Goal: Task Accomplishment & Management: Manage account settings

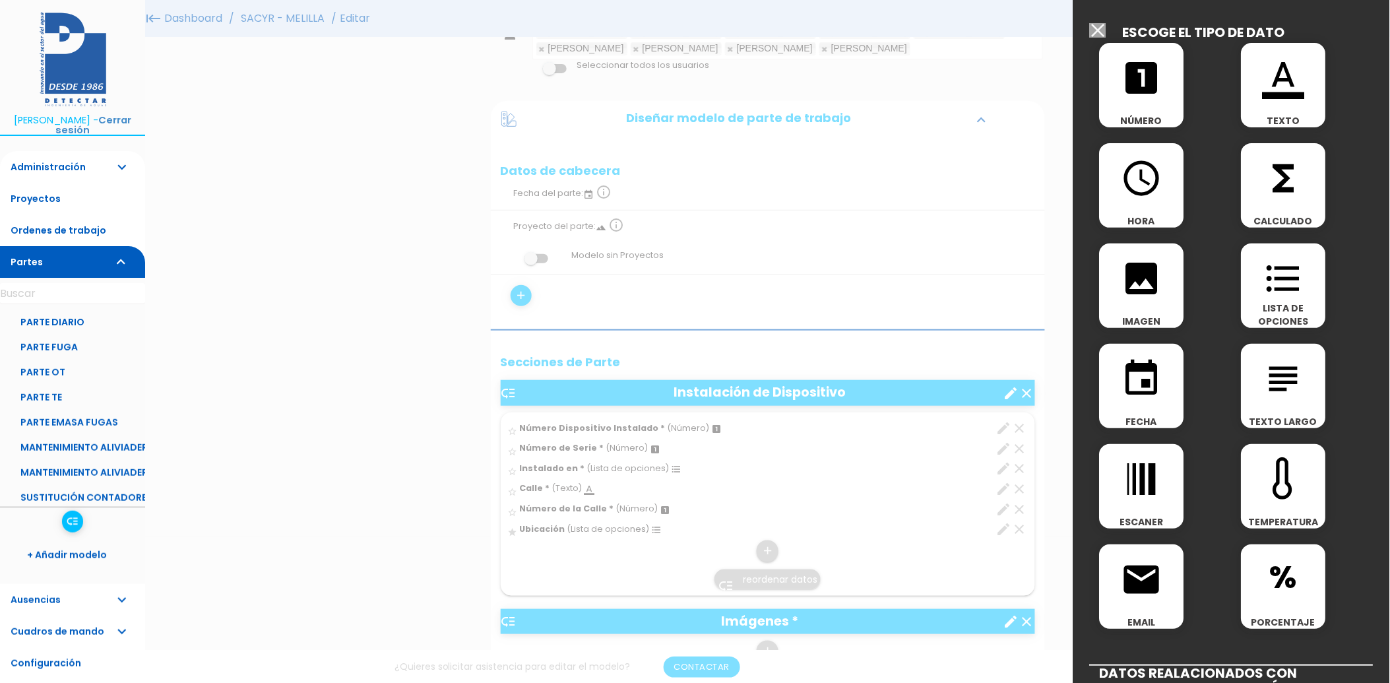
click at [371, 220] on div at bounding box center [695, 255] width 1390 height 853
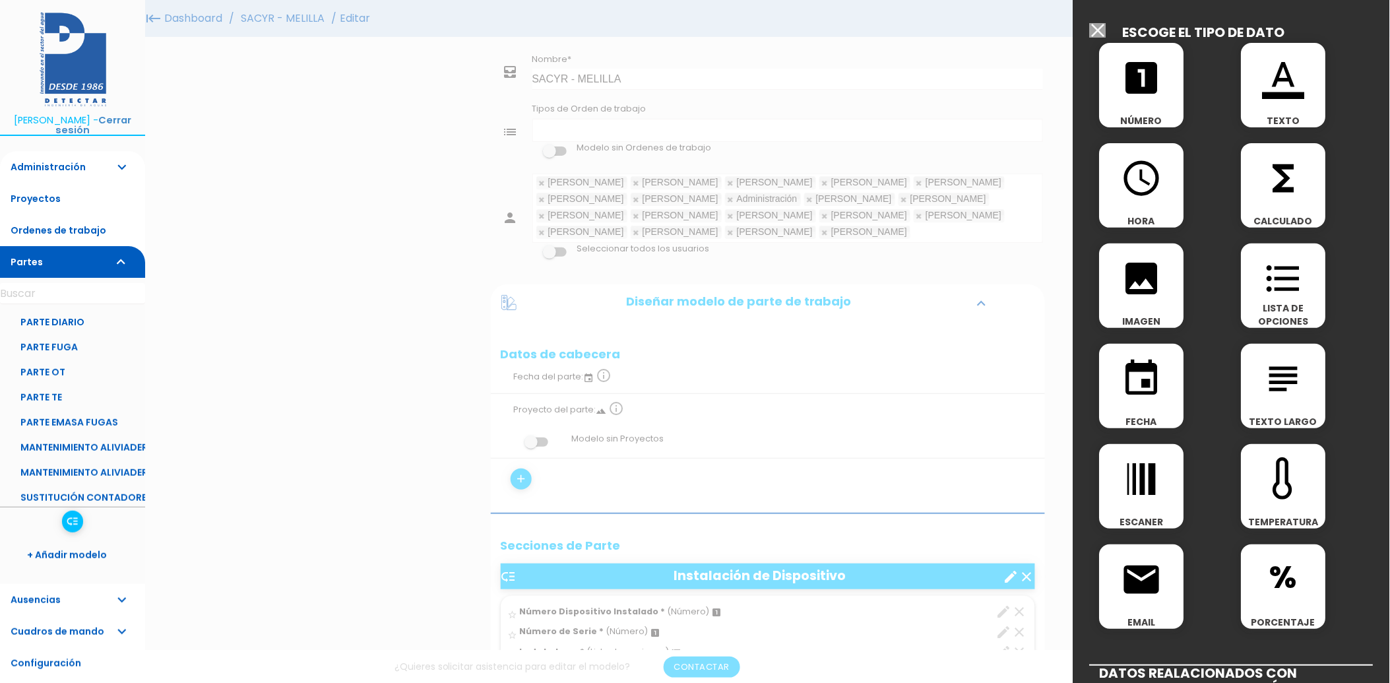
click at [1099, 31] on input "button" at bounding box center [1098, 30] width 16 height 15
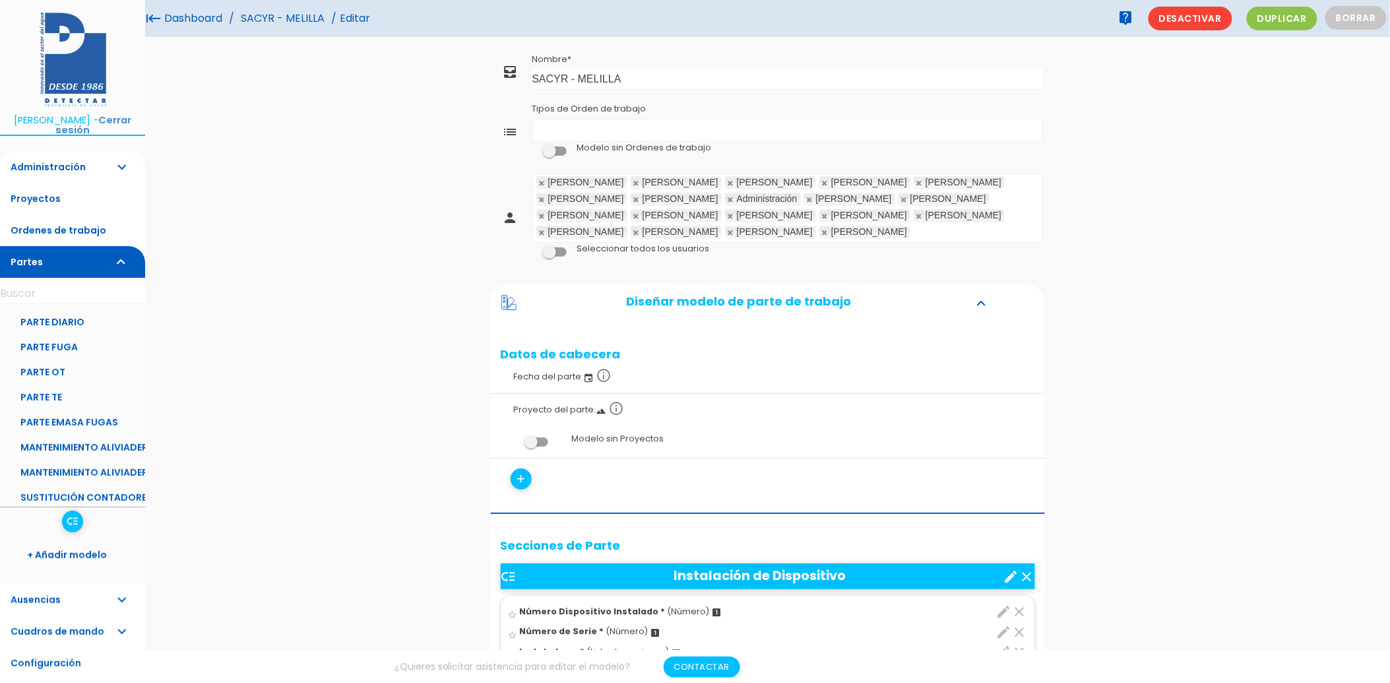
scroll to position [293, 0]
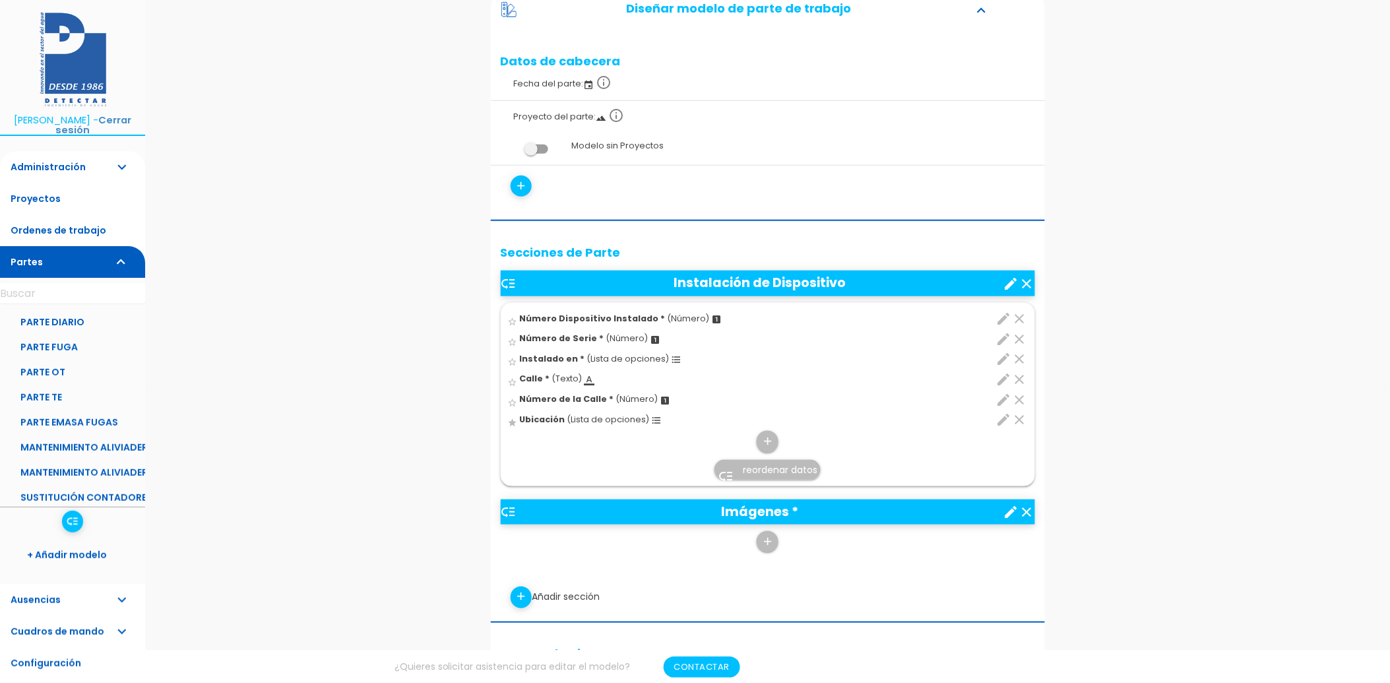
click at [512, 419] on icon "star" at bounding box center [513, 422] width 10 height 10
click at [1000, 419] on icon "edit" at bounding box center [1004, 420] width 16 height 16
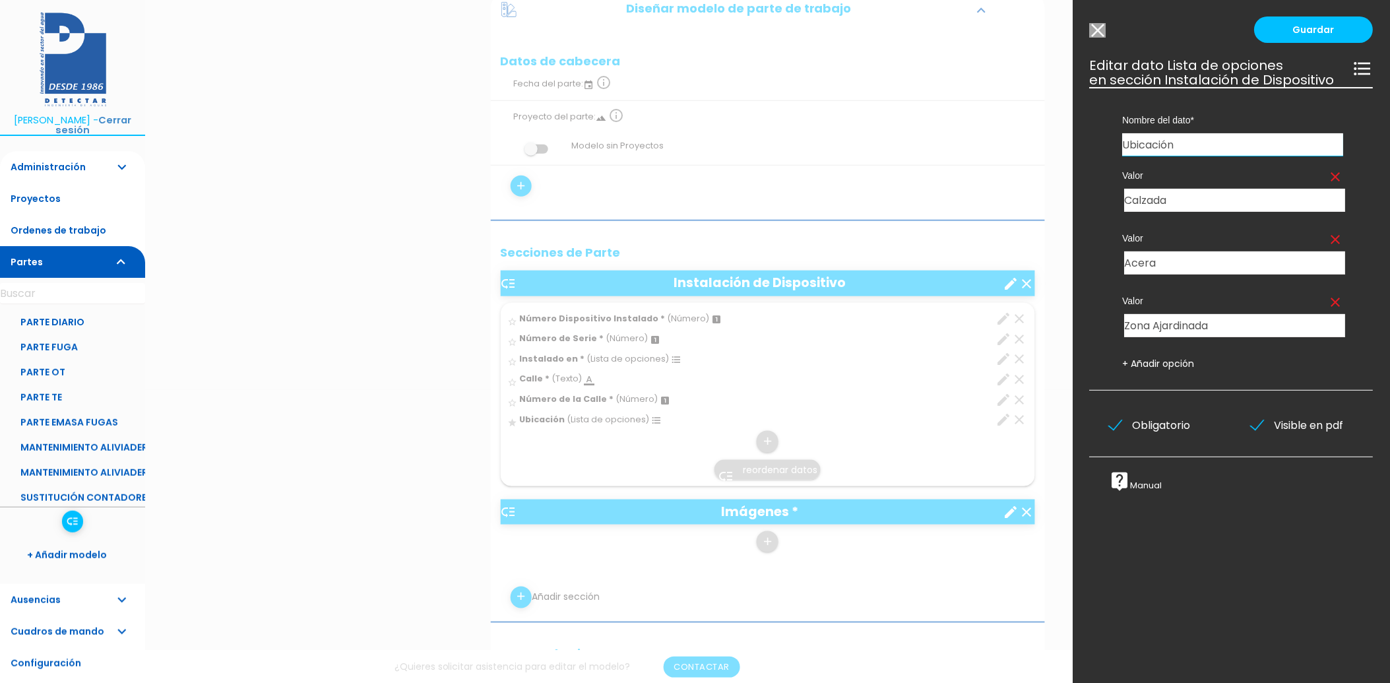
click at [1095, 29] on input "Modelo sin Ordenes de trabajo" at bounding box center [1098, 30] width 16 height 15
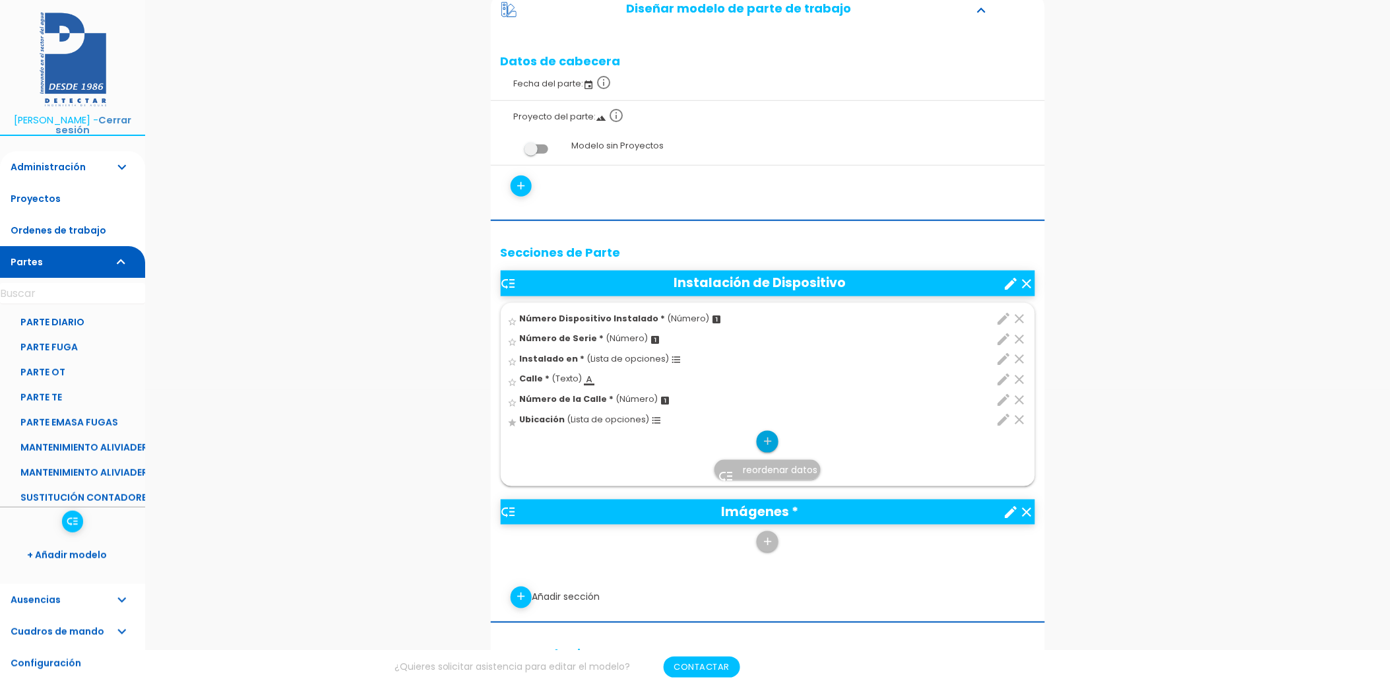
click at [772, 449] on icon "add" at bounding box center [767, 441] width 13 height 21
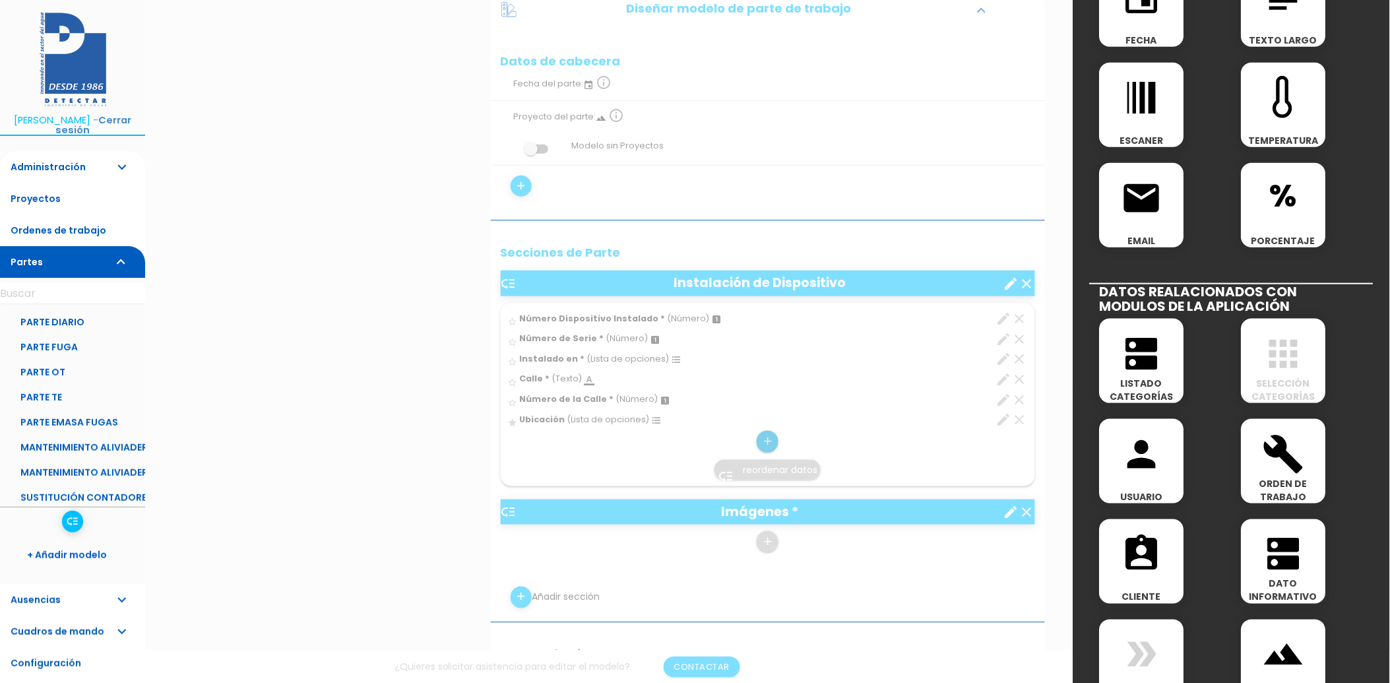
scroll to position [439, 0]
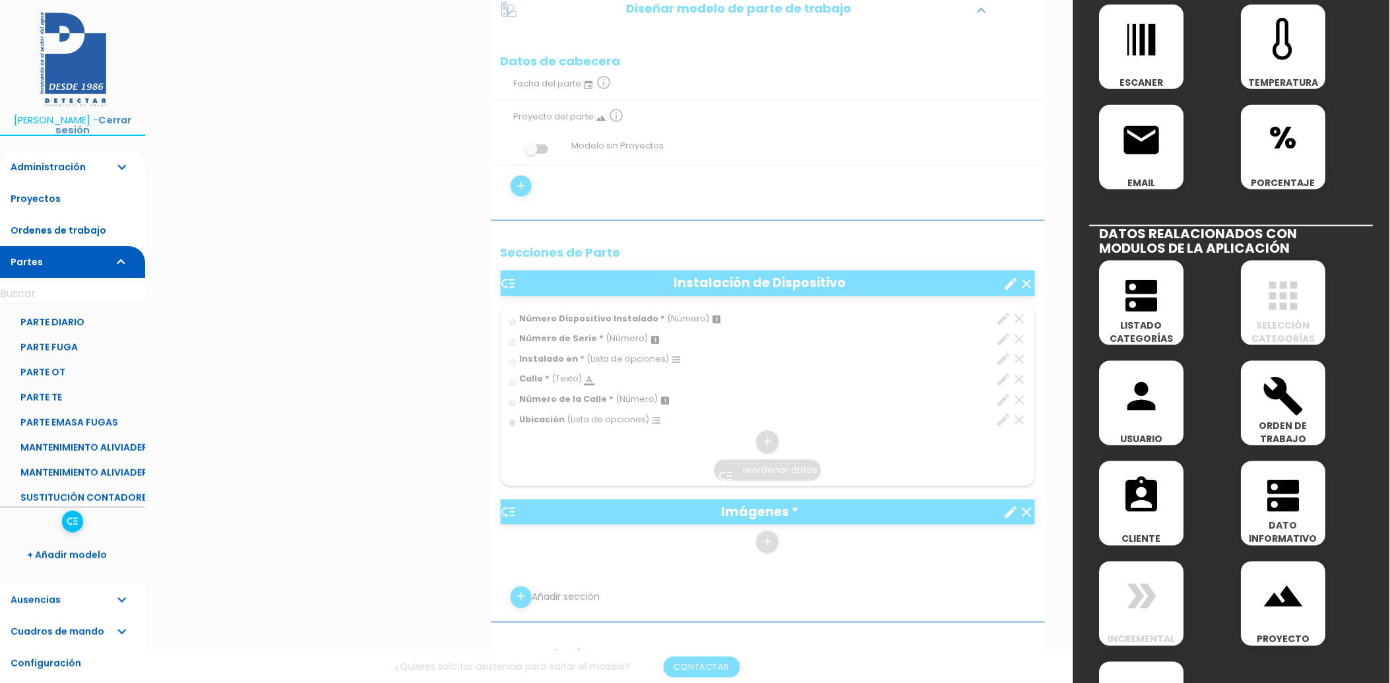
click at [1058, 199] on div at bounding box center [695, 255] width 1390 height 853
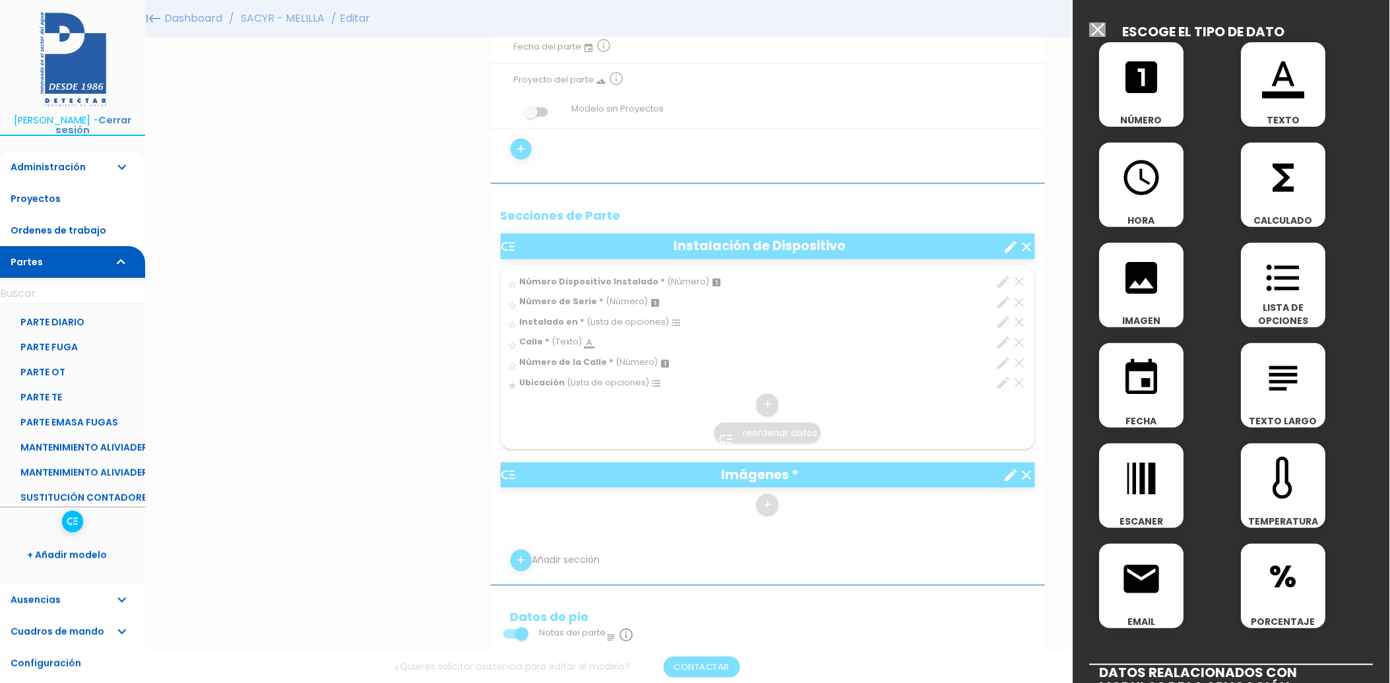
scroll to position [0, 0]
click at [1093, 34] on input "Modelo sin Ordenes de trabajo" at bounding box center [1098, 30] width 16 height 15
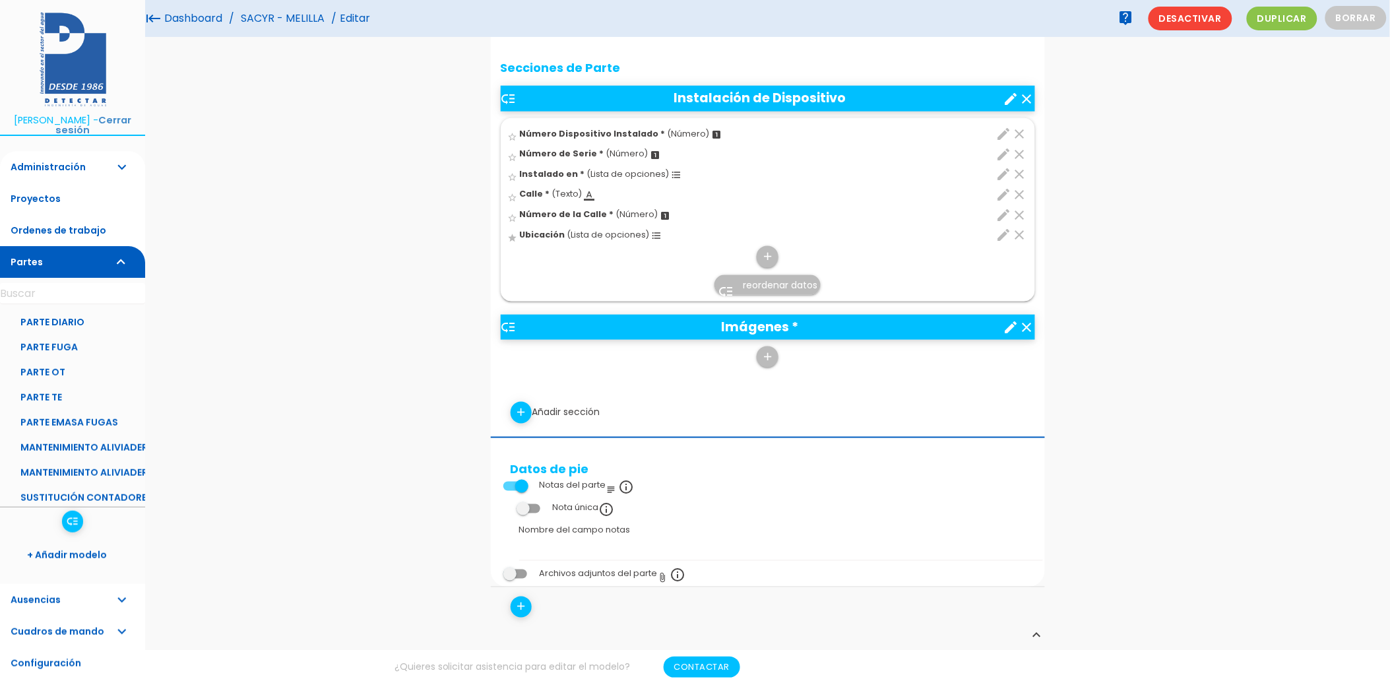
scroll to position [439, 0]
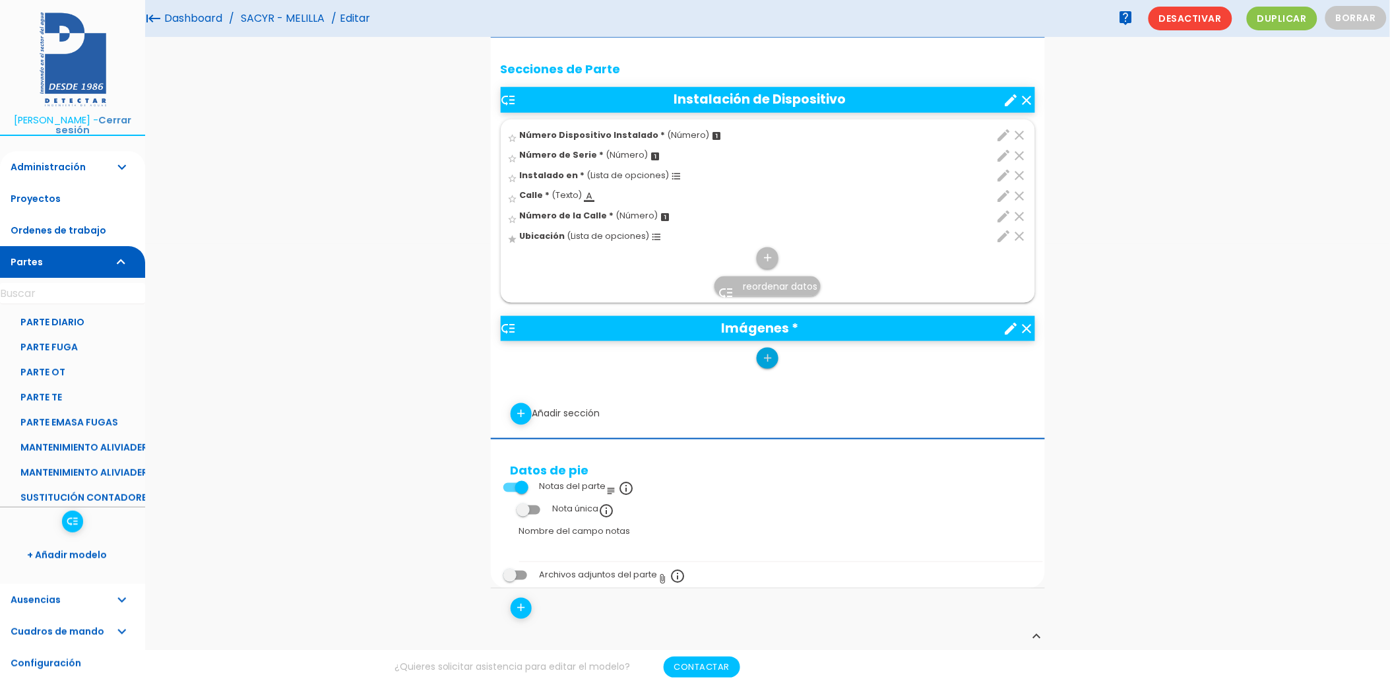
click at [774, 357] on icon "add" at bounding box center [767, 358] width 13 height 21
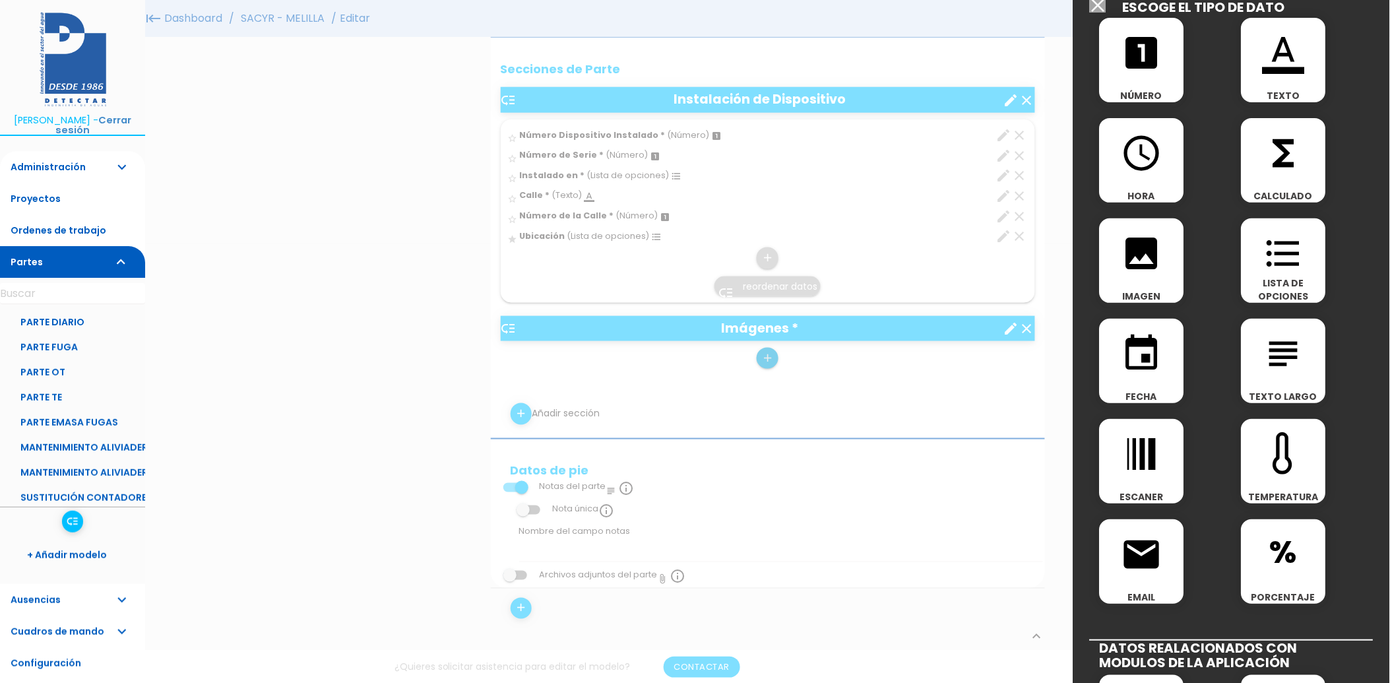
scroll to position [0, 0]
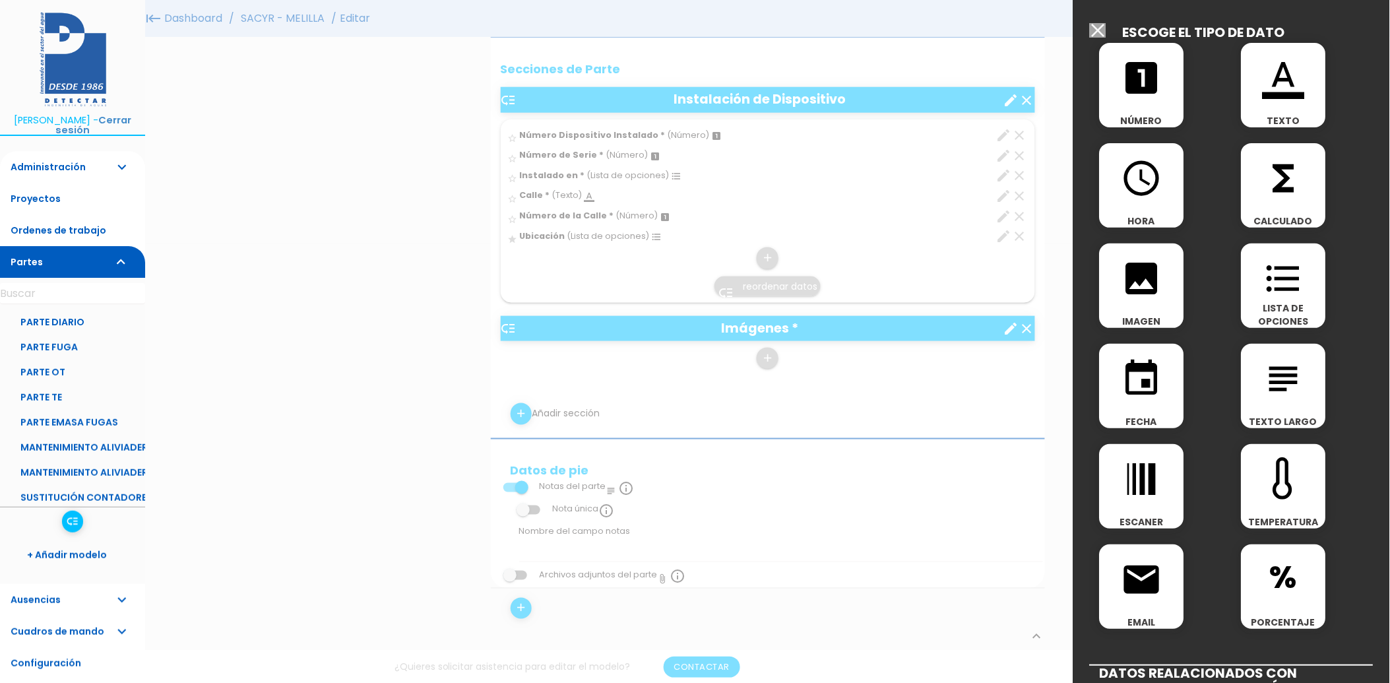
click at [1135, 291] on icon "image" at bounding box center [1142, 278] width 42 height 42
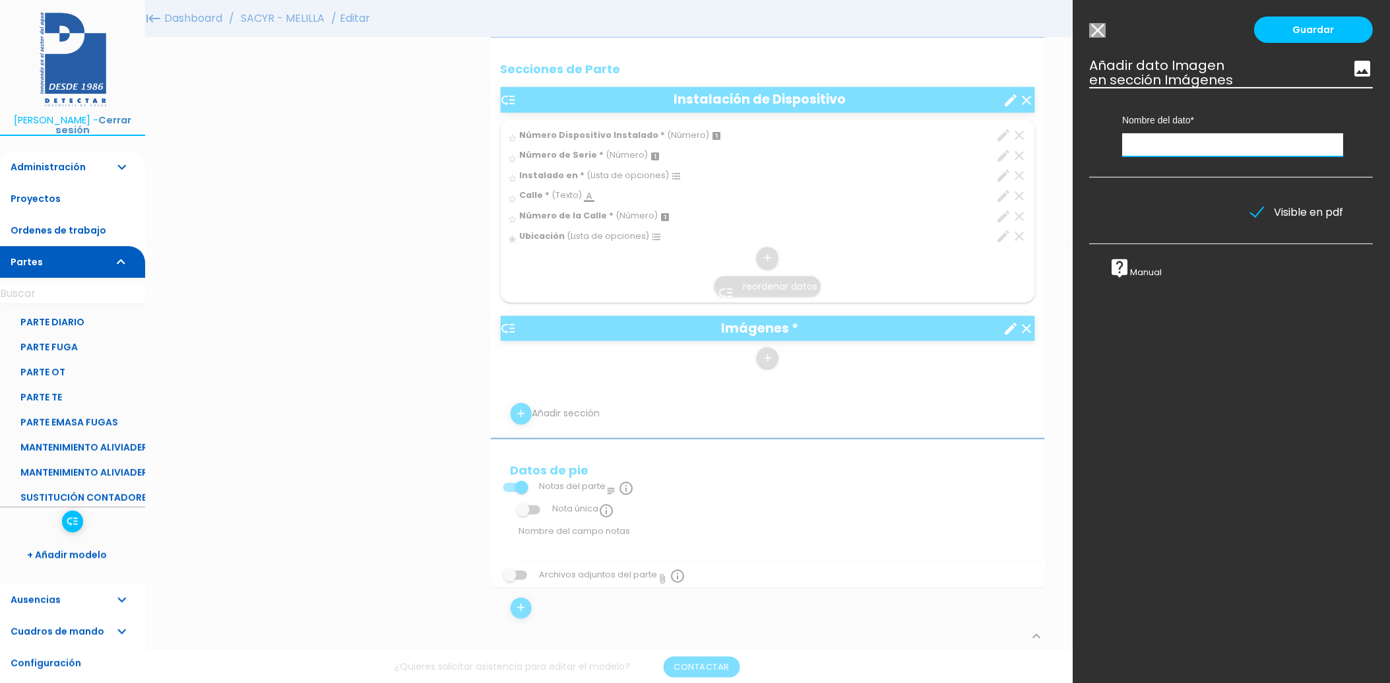
click at [1173, 146] on input "text" at bounding box center [1233, 144] width 221 height 23
click at [1158, 142] on input "FOTO NÚMERO DE SERIE" at bounding box center [1233, 144] width 221 height 23
click at [1151, 146] on input "FOTO NÚMERO DE SERIE" at bounding box center [1233, 144] width 221 height 23
click at [1142, 148] on input "FOTO DEL NÚMERO DE SERIE" at bounding box center [1233, 144] width 221 height 23
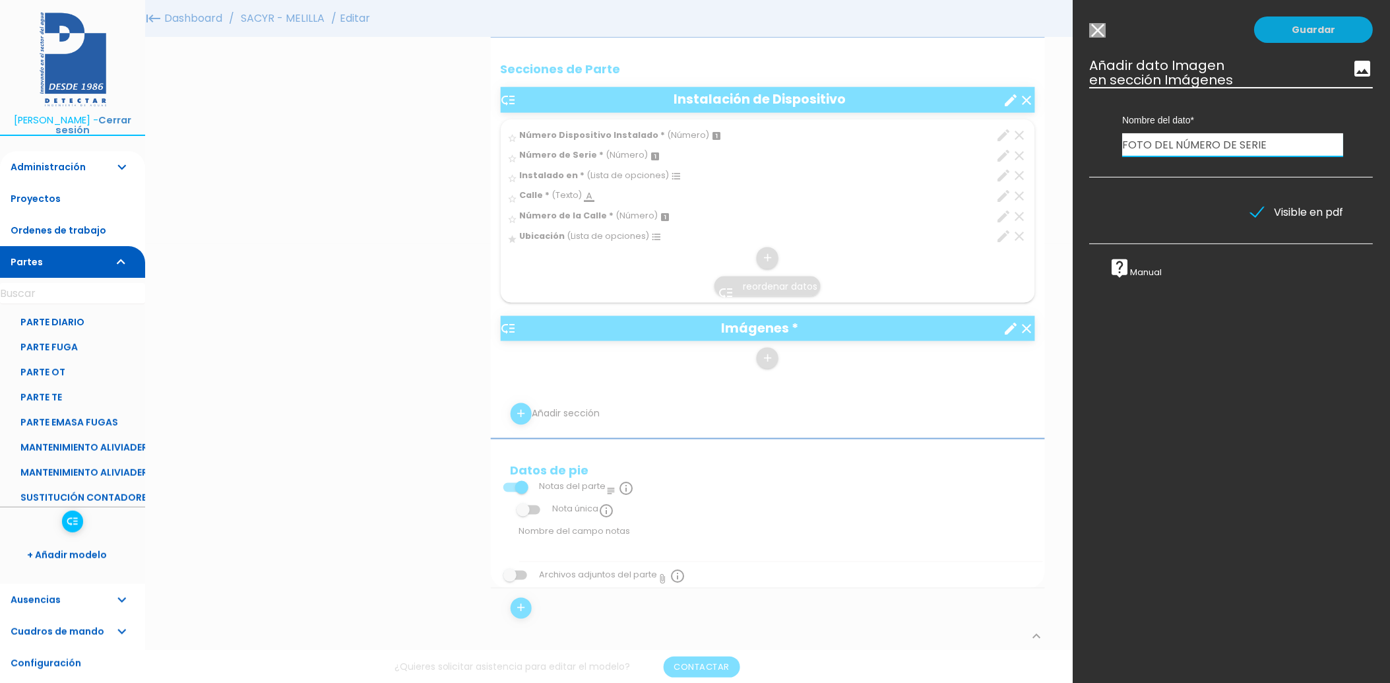
type input "FOTO DEL NÚMERO DE SERIE"
click at [1306, 34] on link "Guardar" at bounding box center [1313, 29] width 119 height 26
click at [1289, 32] on link "Guardar" at bounding box center [1313, 29] width 119 height 26
click at [495, 266] on div at bounding box center [695, 255] width 1390 height 853
click at [1095, 24] on input "Modelo sin Ordenes de trabajo" at bounding box center [1098, 30] width 16 height 15
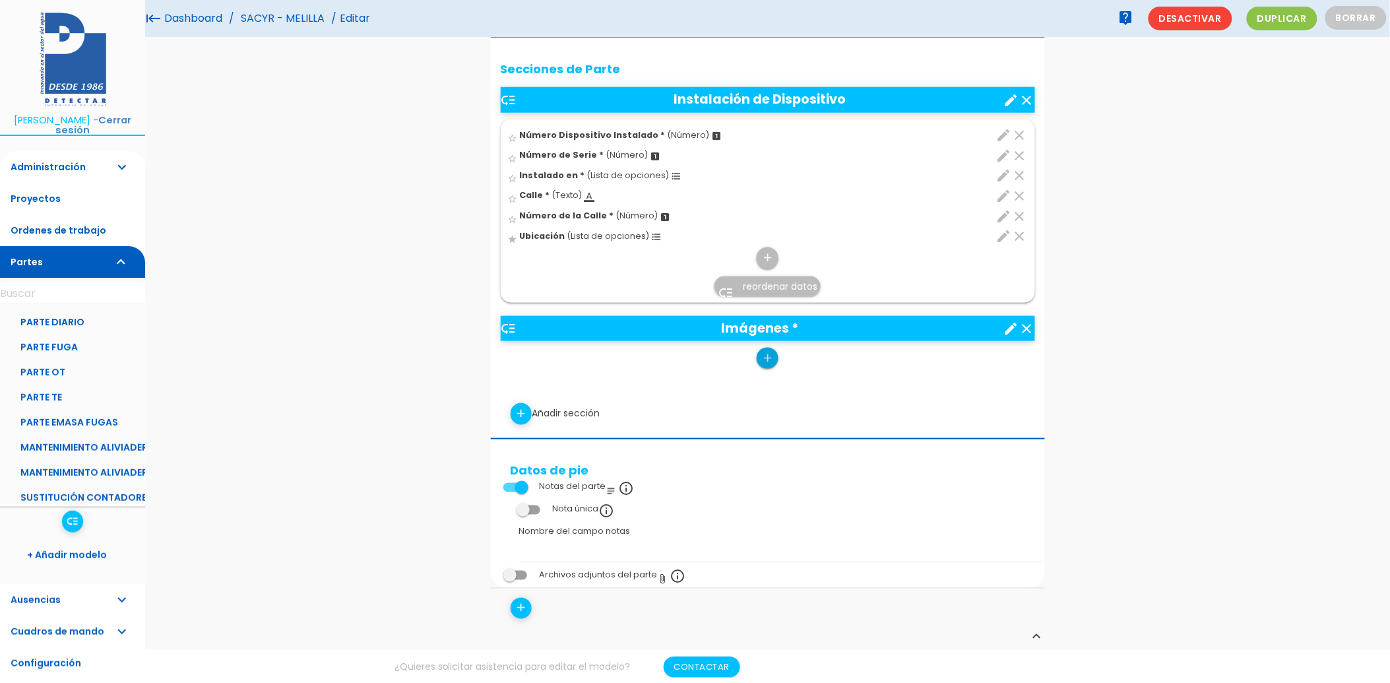
click at [774, 365] on link "add" at bounding box center [766, 358] width 21 height 21
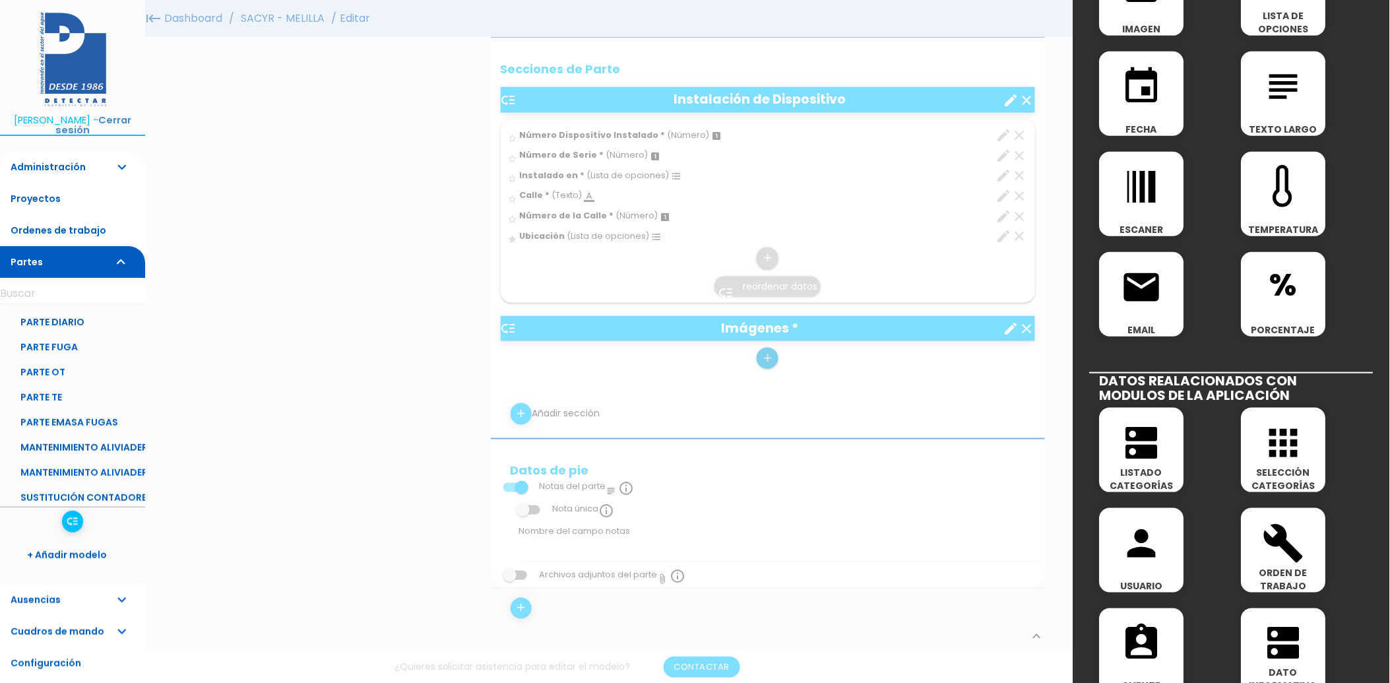
scroll to position [73, 0]
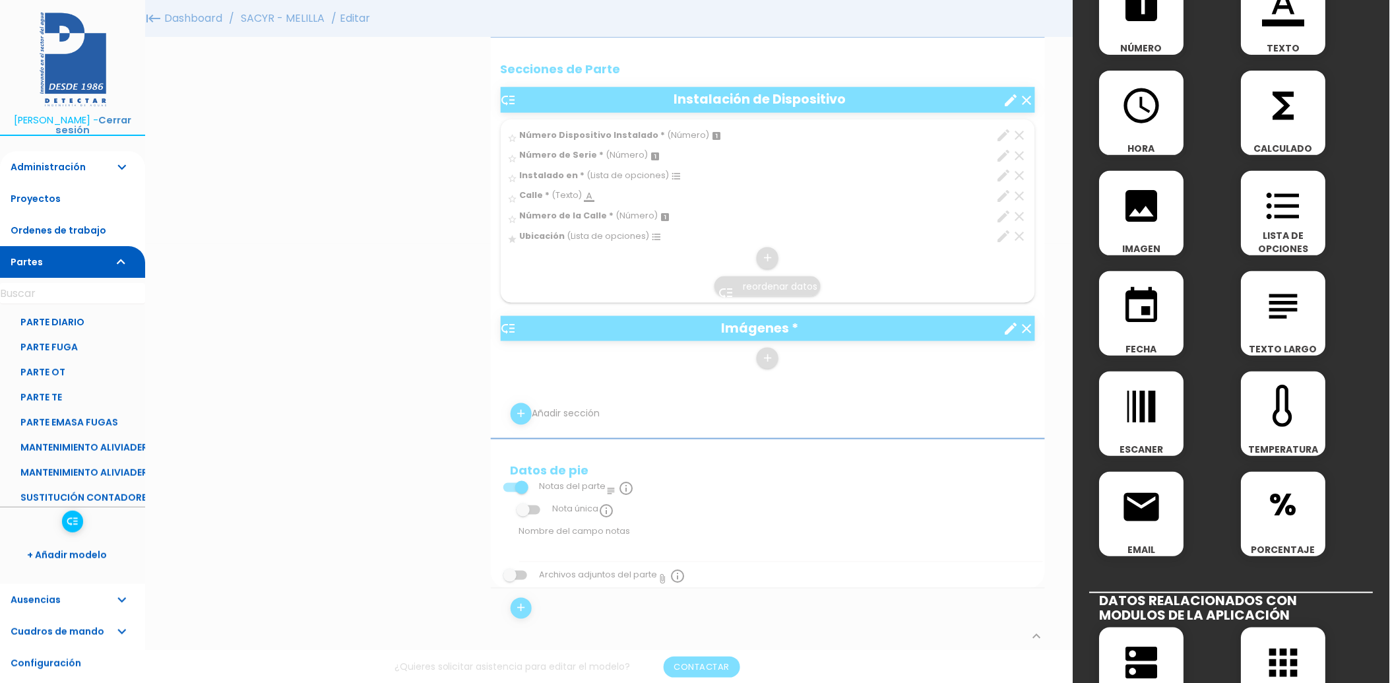
click at [1143, 214] on icon "image" at bounding box center [1142, 206] width 42 height 42
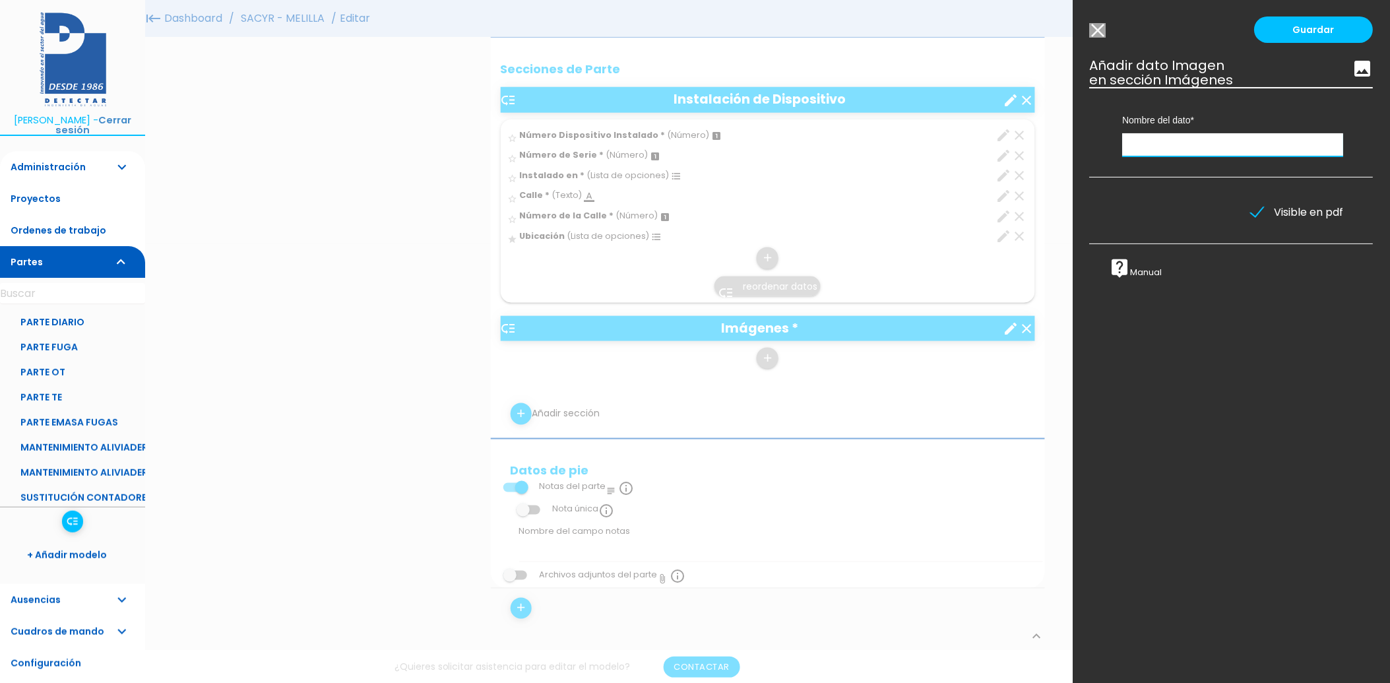
click at [1153, 147] on input "text" at bounding box center [1233, 144] width 221 height 23
type input "Foto del Número de Serie"
click at [1301, 28] on link "Guardar" at bounding box center [1313, 29] width 119 height 26
click at [1124, 209] on div "Obligatorio Obligatorio Obligatorio Obligatorio Obligatorio Obligatorio Obligat…" at bounding box center [1160, 209] width 122 height 13
click at [1315, 36] on link "Guardar" at bounding box center [1313, 29] width 119 height 26
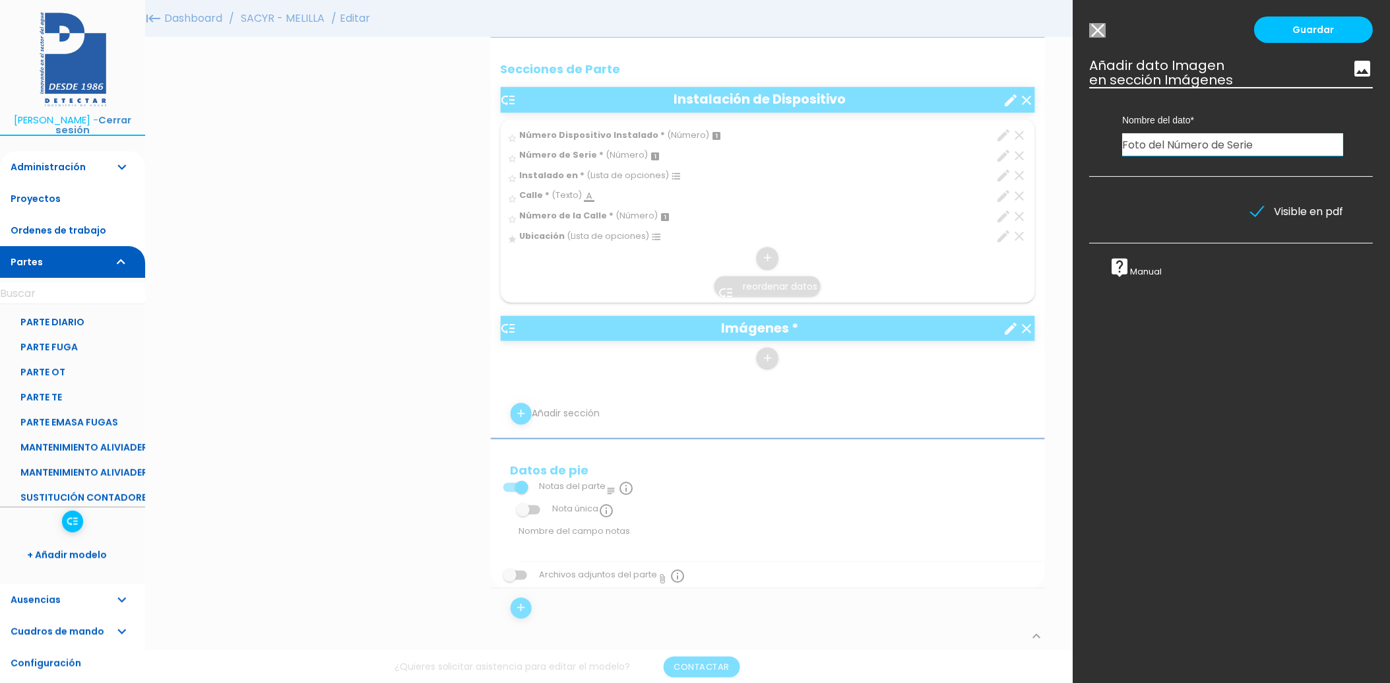
click at [1352, 69] on icon "image" at bounding box center [1362, 68] width 21 height 21
click at [1099, 33] on input "Modelo sin Ordenes de trabajo" at bounding box center [1098, 30] width 16 height 15
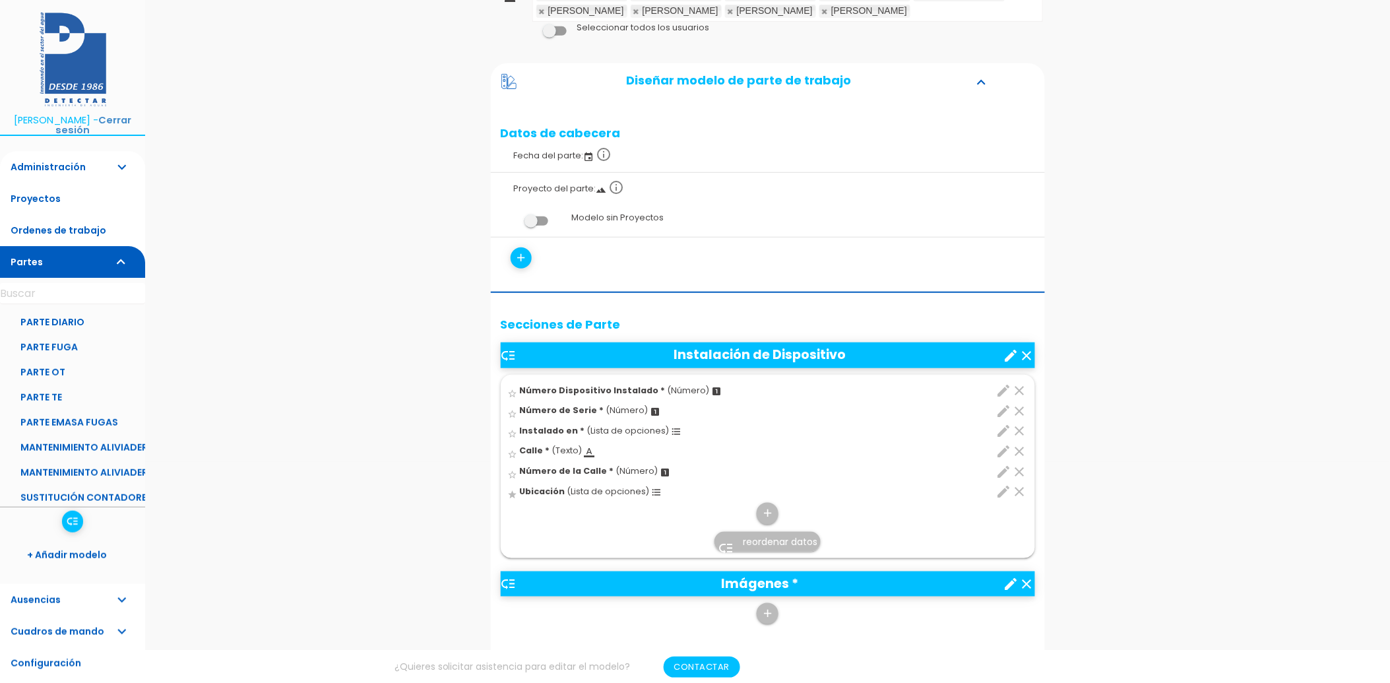
scroll to position [439, 0]
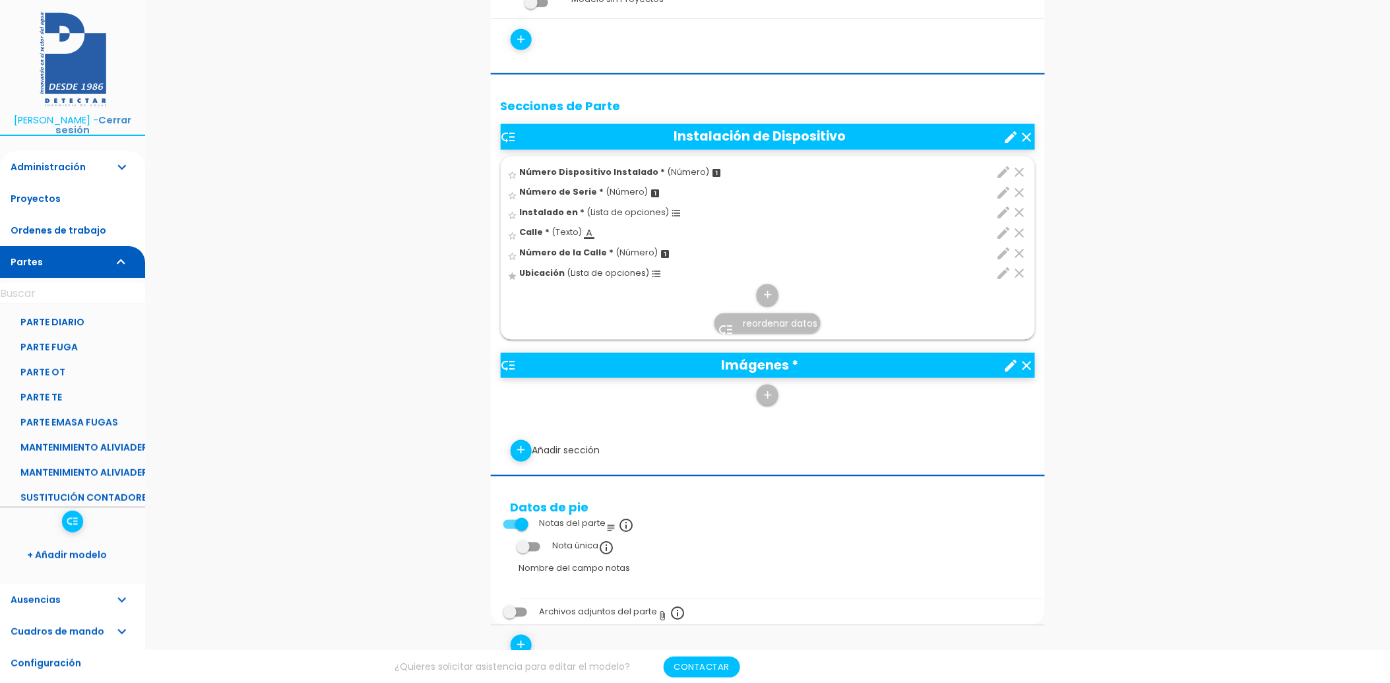
click at [768, 323] on span "reordenar datos" at bounding box center [780, 323] width 75 height 13
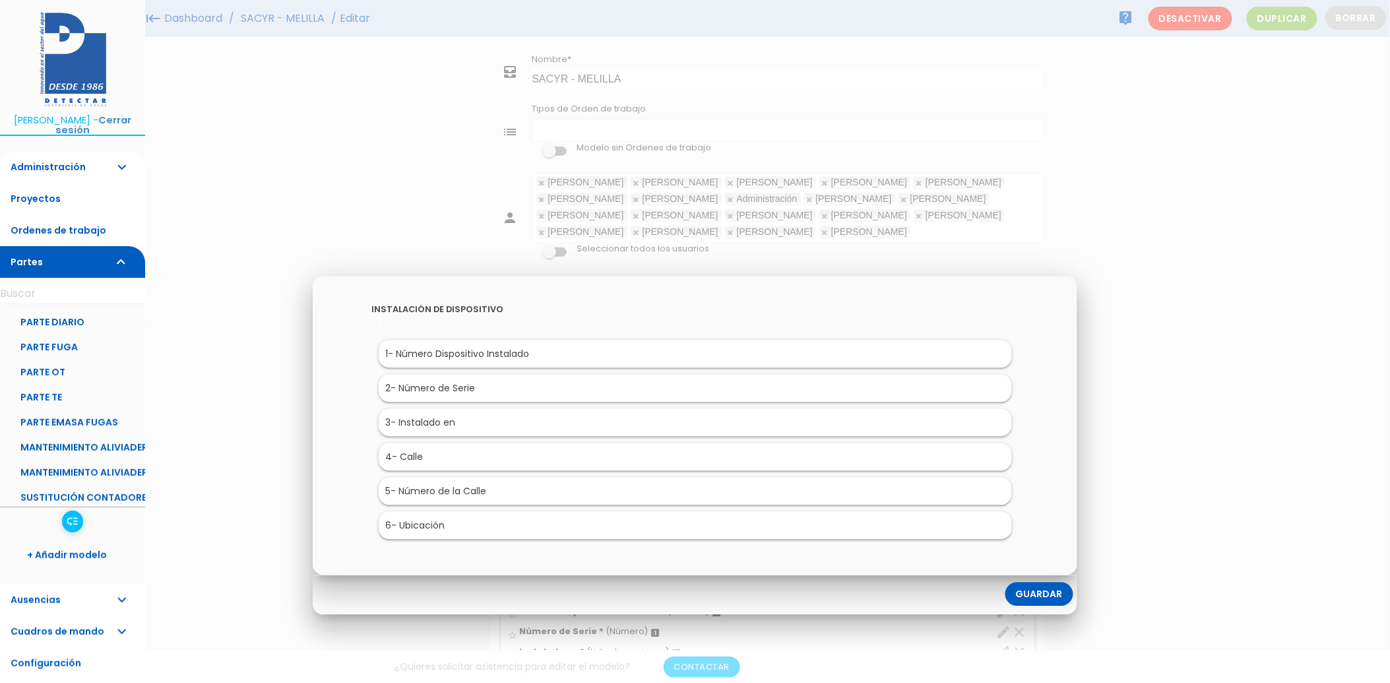
click at [1032, 594] on link "Guardar" at bounding box center [1039, 594] width 68 height 24
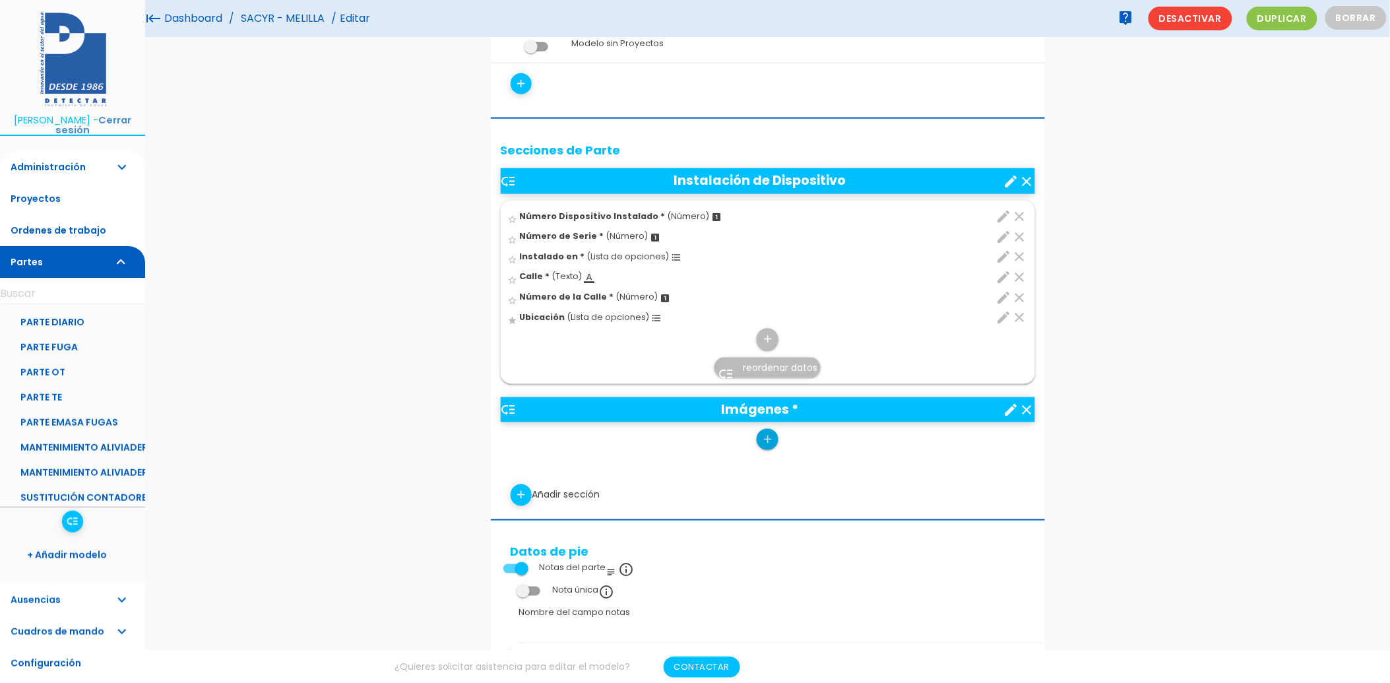
click at [765, 446] on icon "add" at bounding box center [767, 439] width 13 height 21
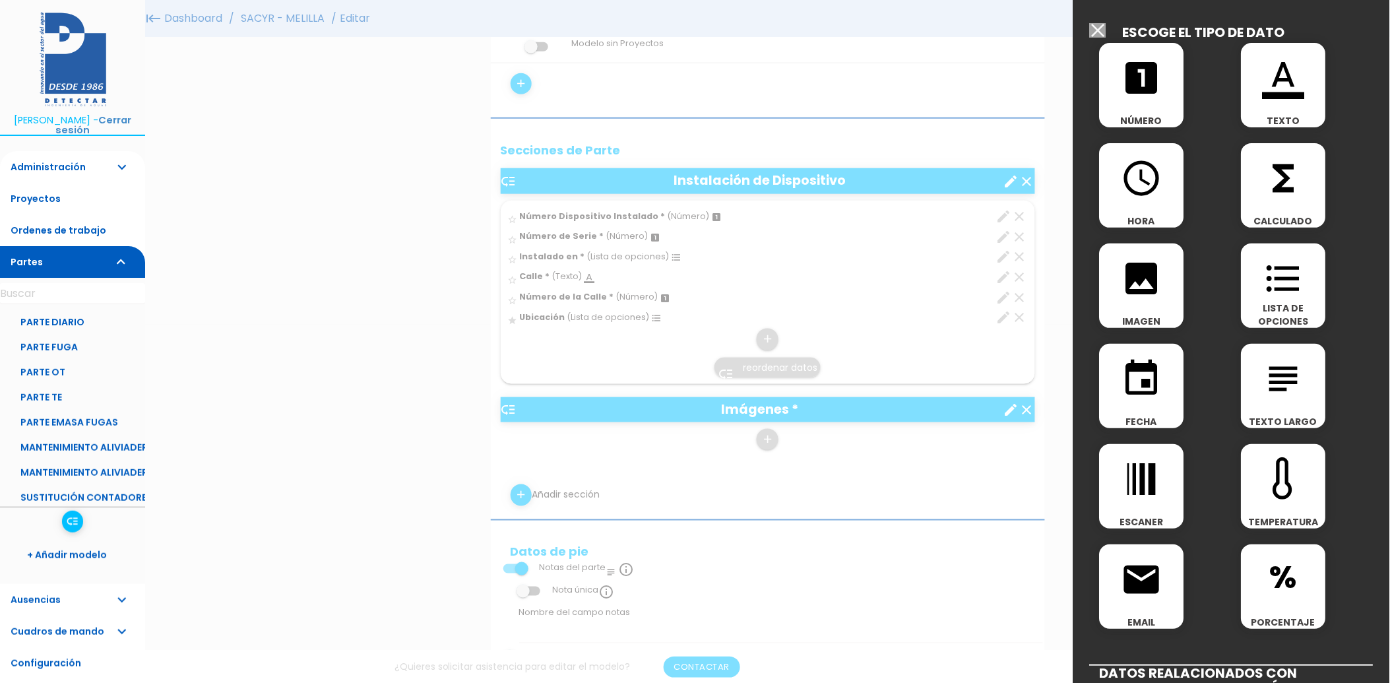
click at [1166, 310] on div "image IMAGEN" at bounding box center [1141, 285] width 84 height 84
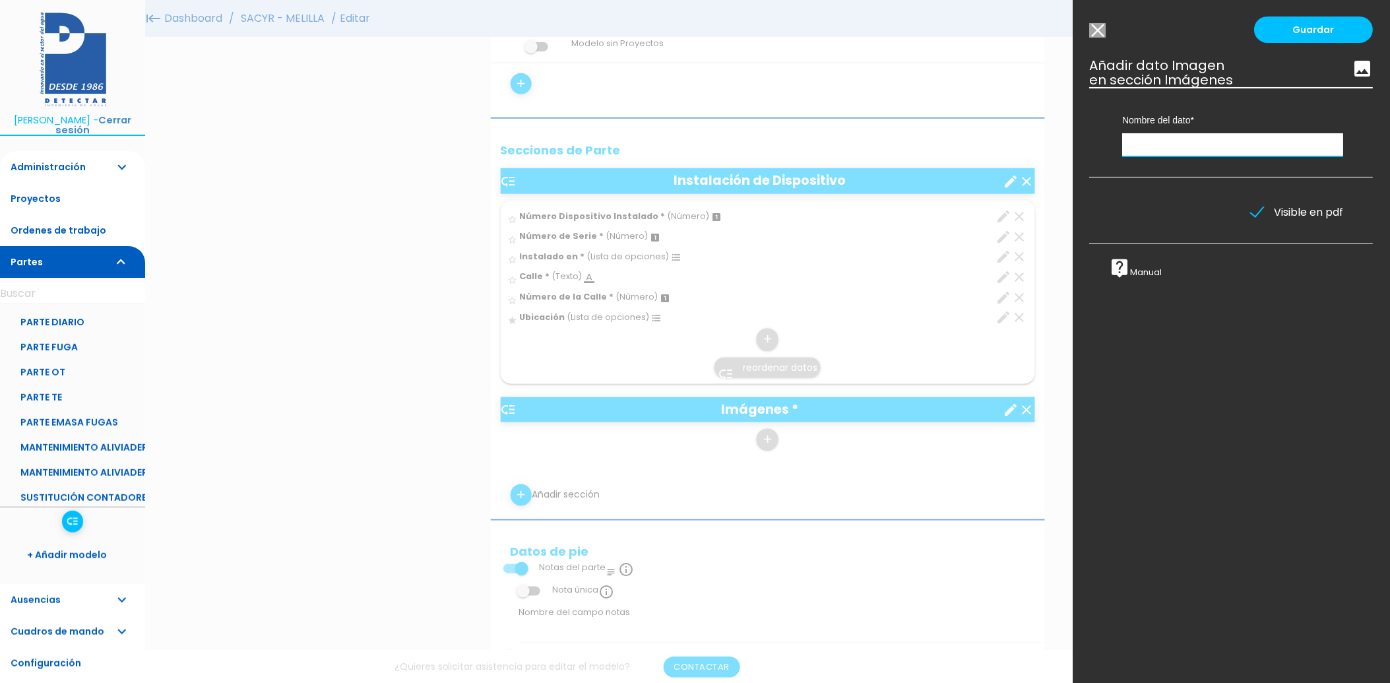
click at [1178, 155] on input "text" at bounding box center [1233, 144] width 221 height 23
click at [1178, 154] on input "Foto Número de Serie" at bounding box center [1233, 144] width 221 height 23
type input "Foto Número de Serie"
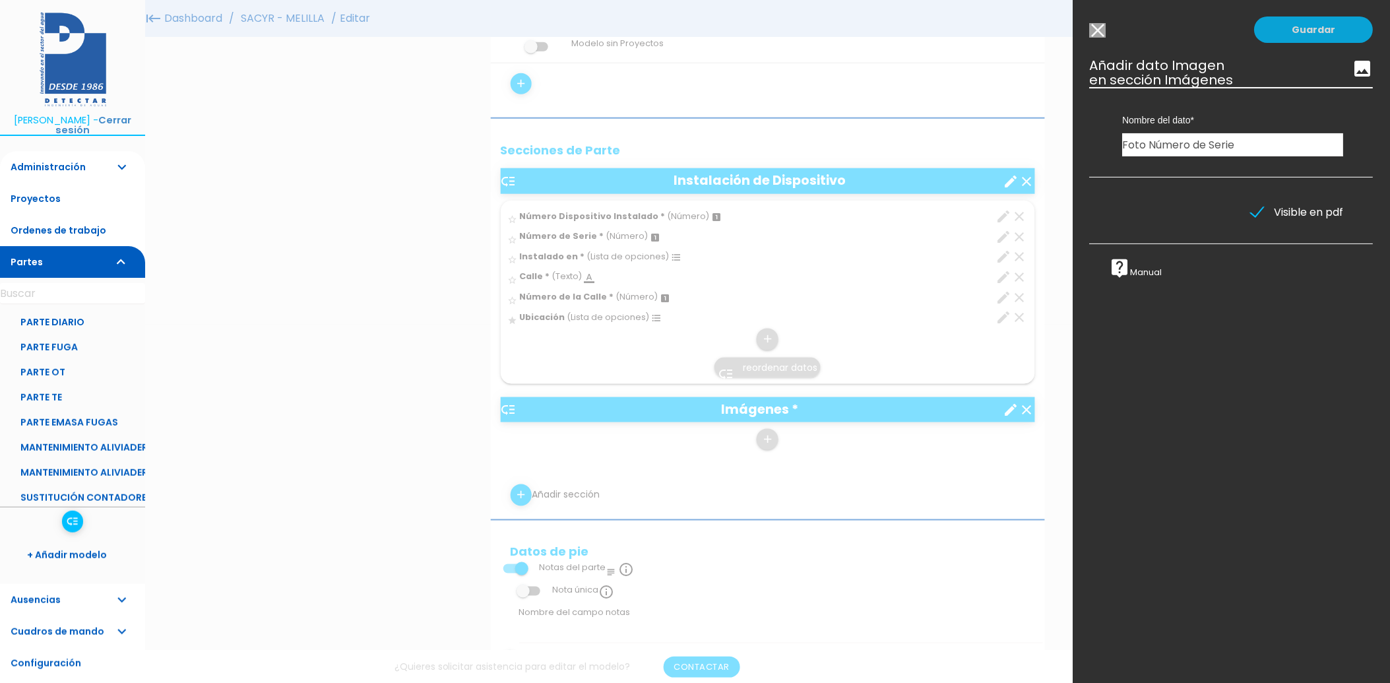
click at [1309, 32] on link "Guardar" at bounding box center [1313, 29] width 119 height 26
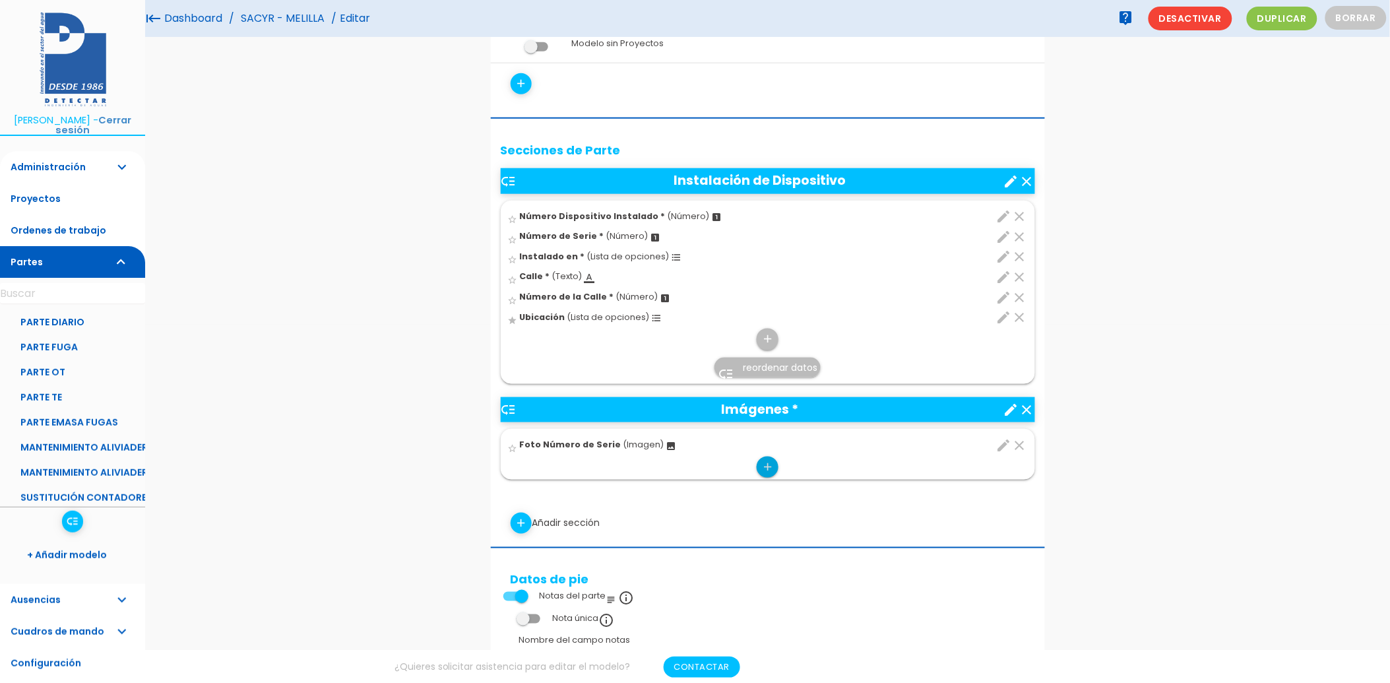
click at [769, 466] on icon "add" at bounding box center [767, 466] width 13 height 21
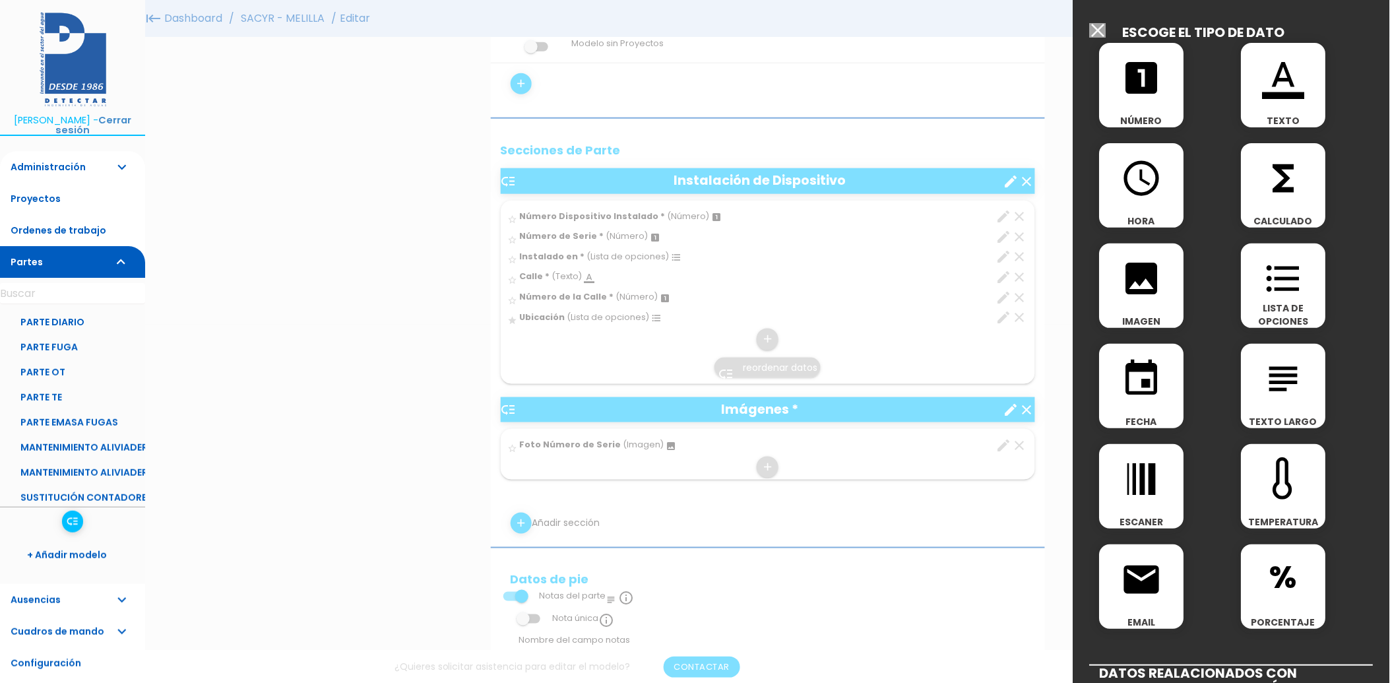
click at [1145, 292] on icon "image" at bounding box center [1142, 278] width 42 height 42
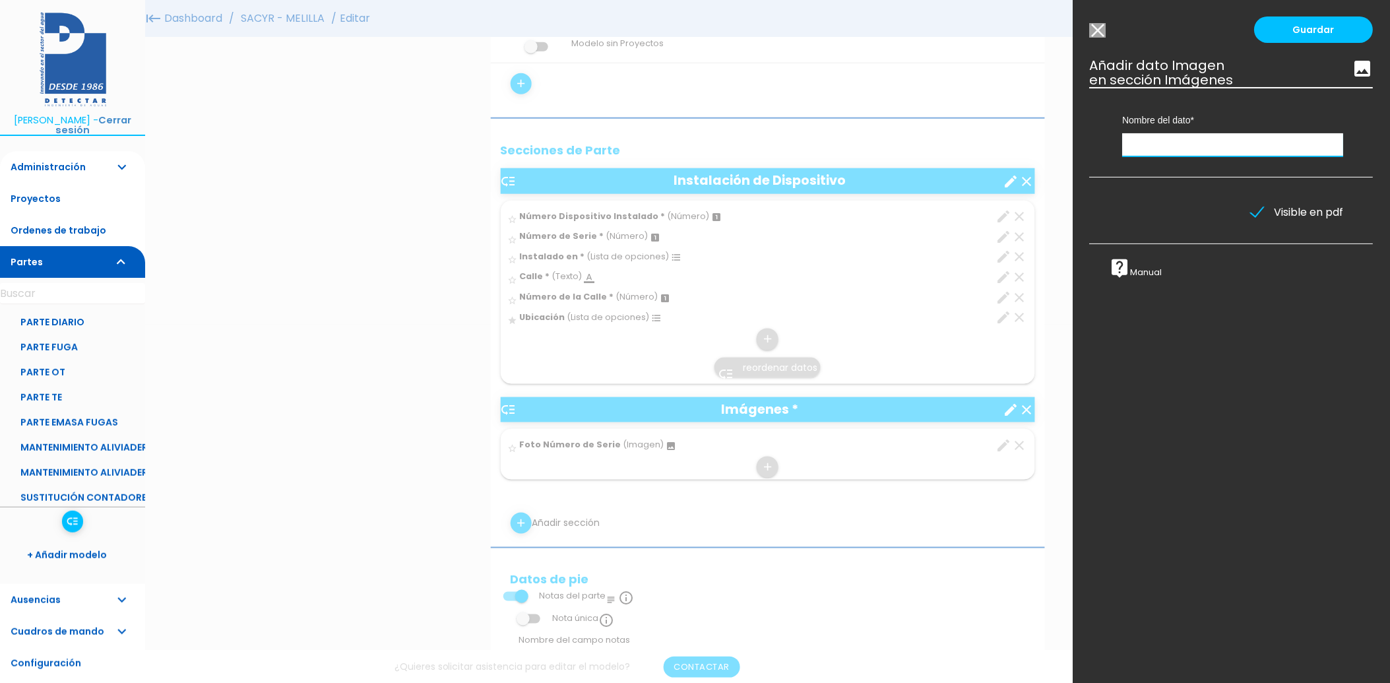
click at [1177, 143] on input "text" at bounding box center [1233, 144] width 221 height 23
type input "Foto General de la Instalación"
click at [1306, 30] on link "Guardar" at bounding box center [1313, 29] width 119 height 26
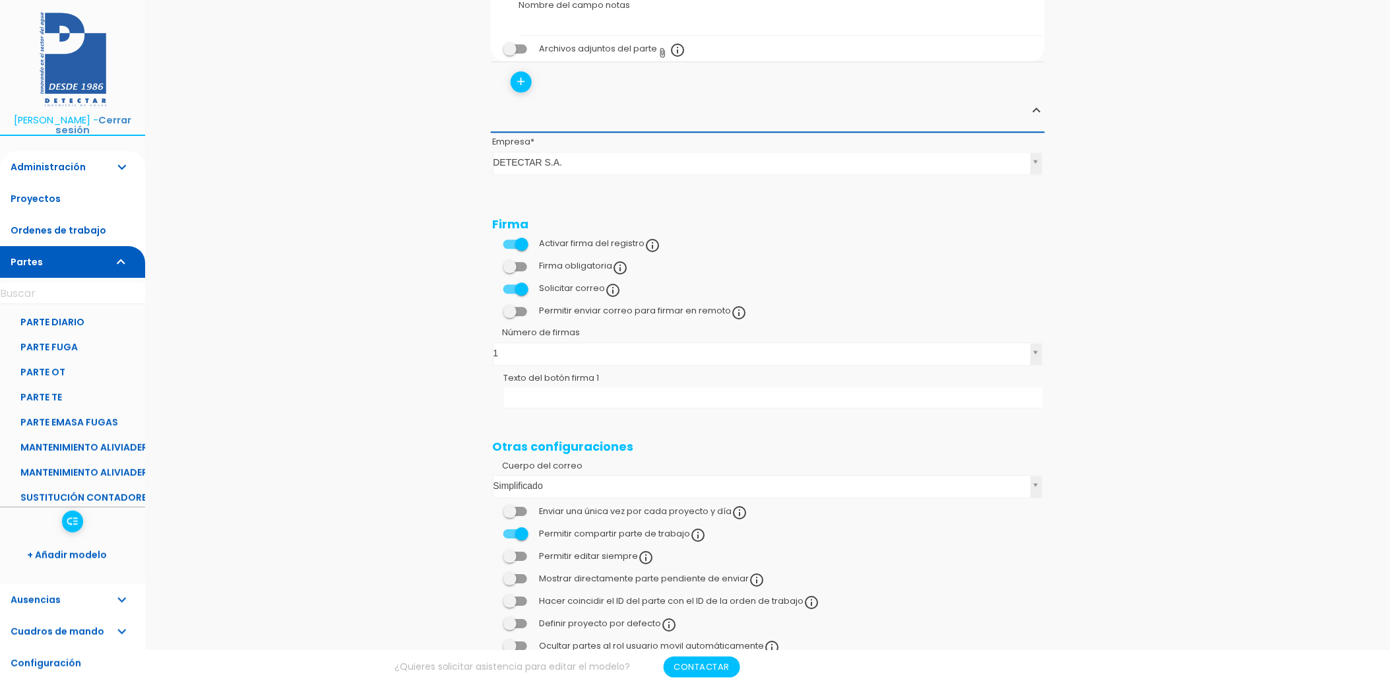
scroll to position [1091, 0]
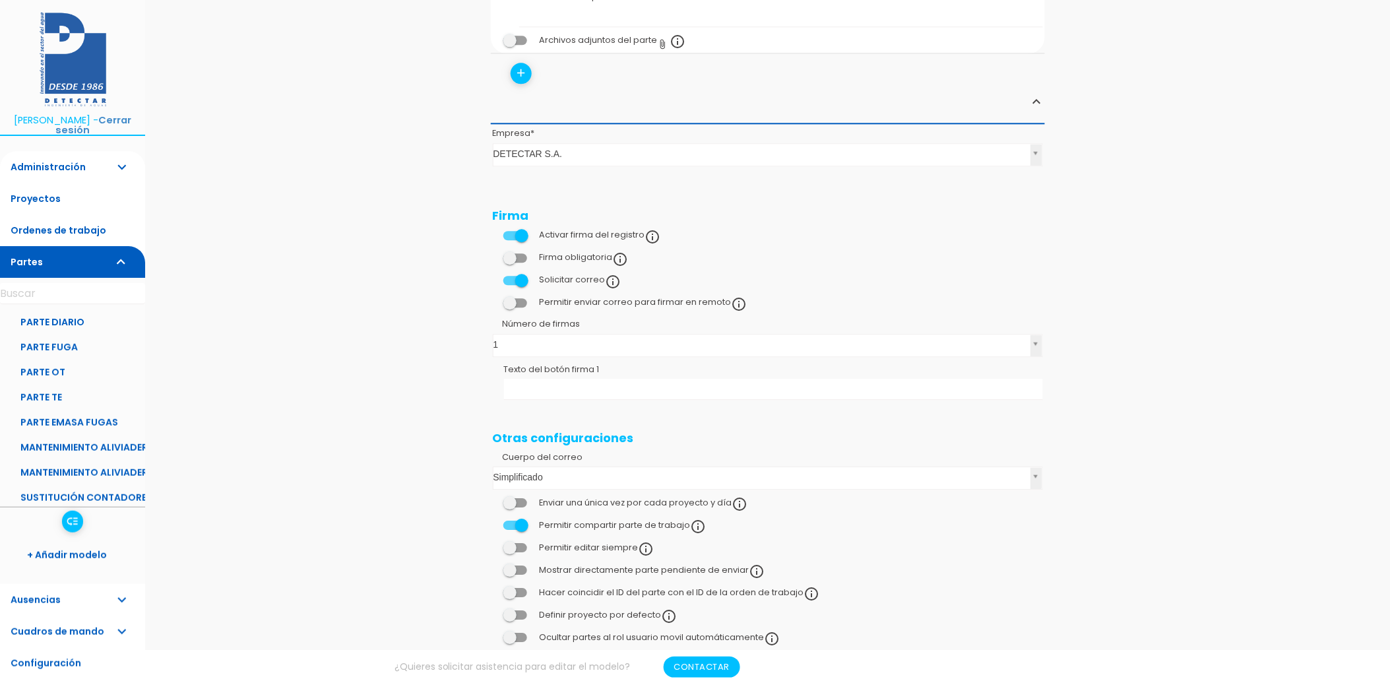
click at [517, 254] on span at bounding box center [515, 257] width 24 height 9
click at [493, 254] on input "checkbox" at bounding box center [493, 254] width 0 height 0
click at [517, 254] on span at bounding box center [515, 257] width 24 height 9
click at [493, 254] on input "checkbox" at bounding box center [493, 254] width 0 height 0
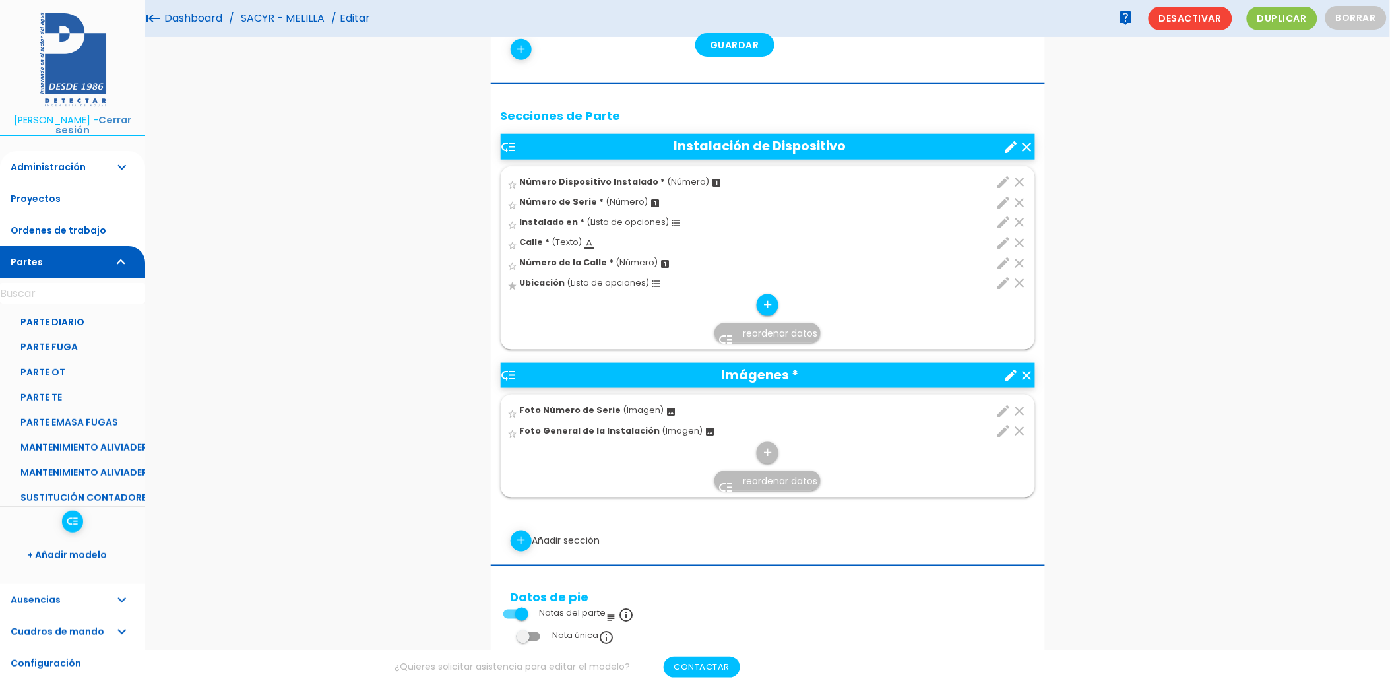
scroll to position [419, 0]
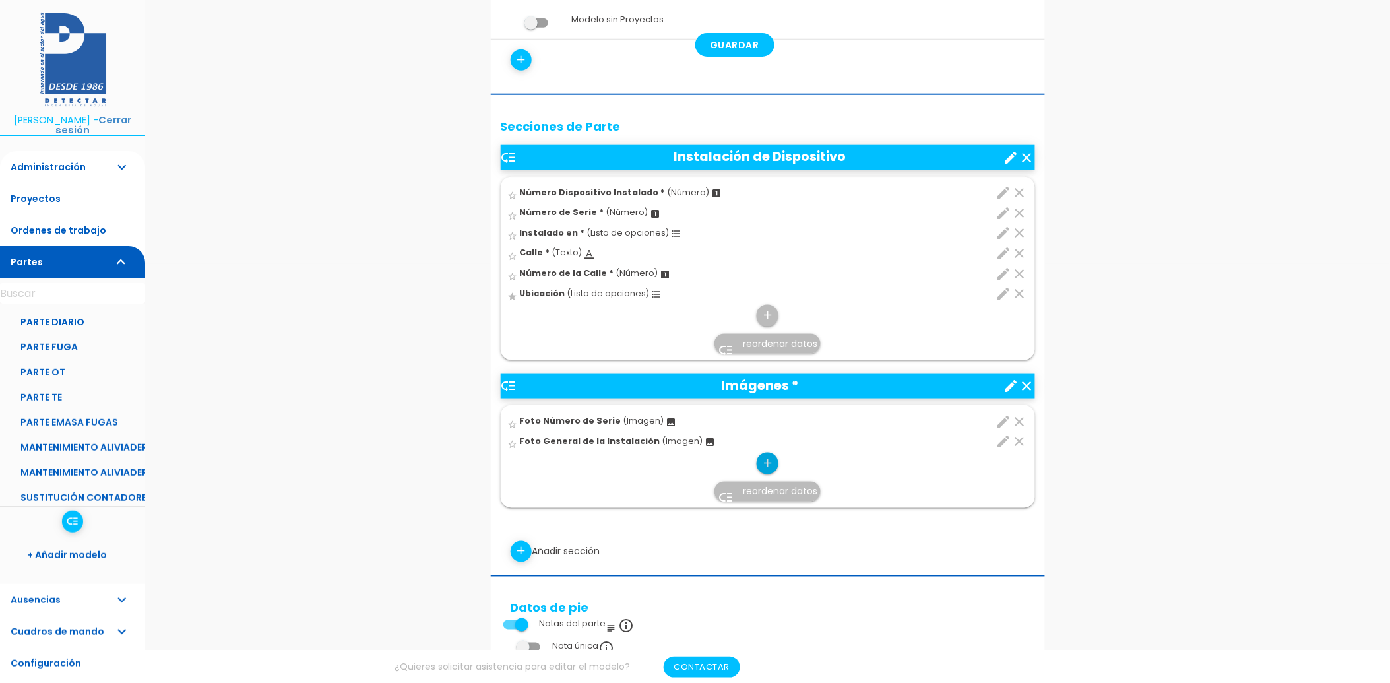
click at [766, 456] on icon "add" at bounding box center [767, 462] width 13 height 21
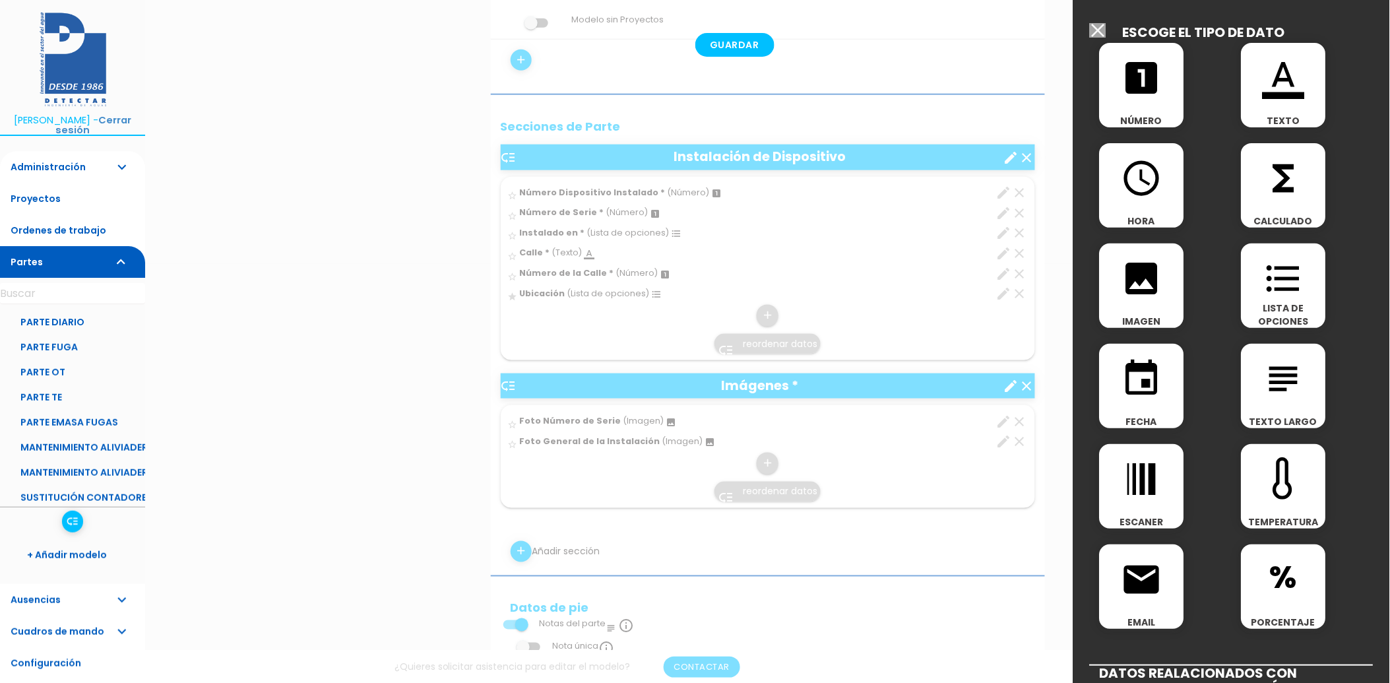
click at [1159, 301] on div "image IMAGEN" at bounding box center [1141, 285] width 84 height 84
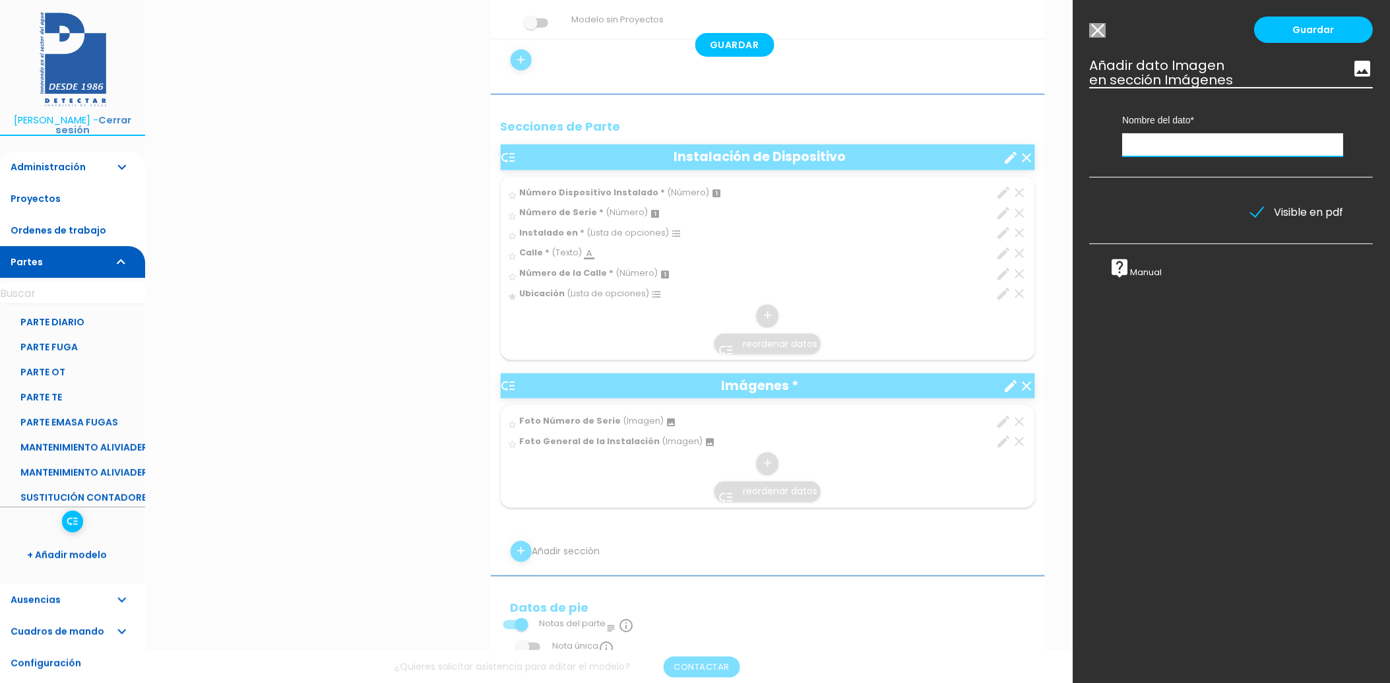
click at [1156, 155] on input "text" at bounding box center [1233, 144] width 221 height 23
type input "Foto Plano"
click at [1304, 32] on link "Guardar" at bounding box center [1313, 29] width 119 height 26
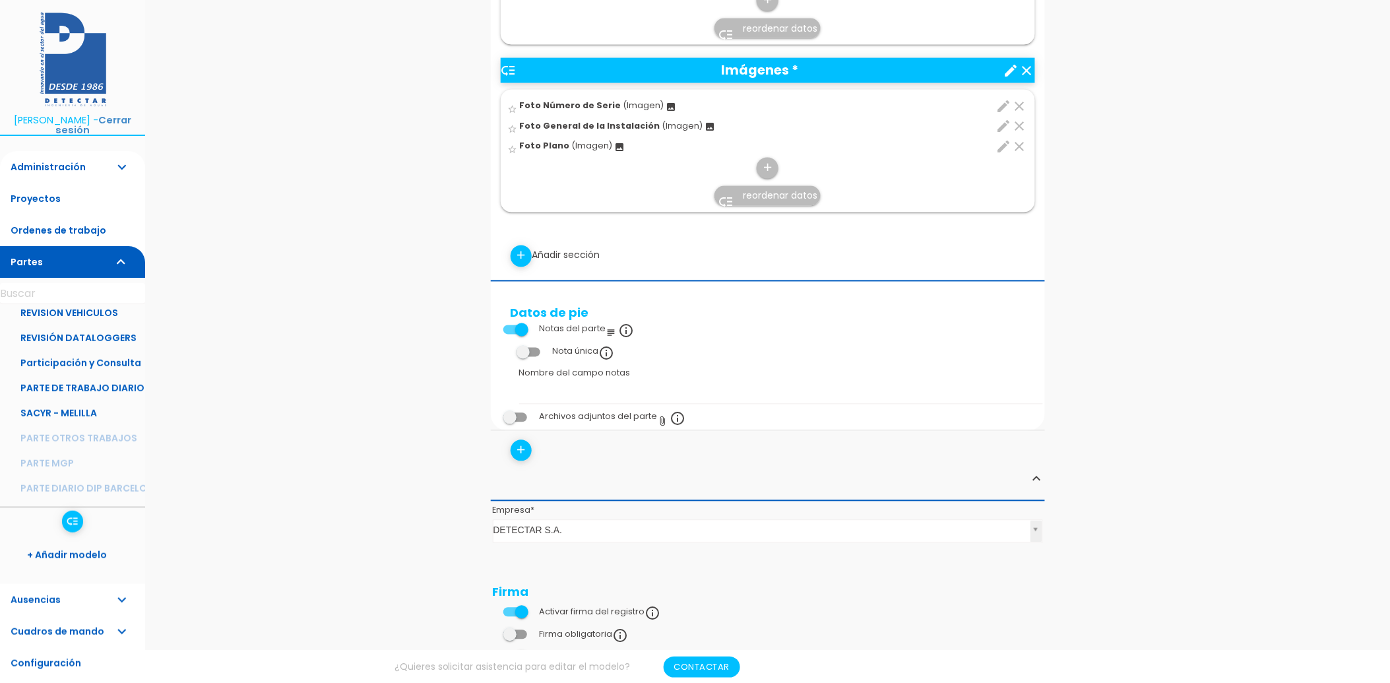
scroll to position [952, 0]
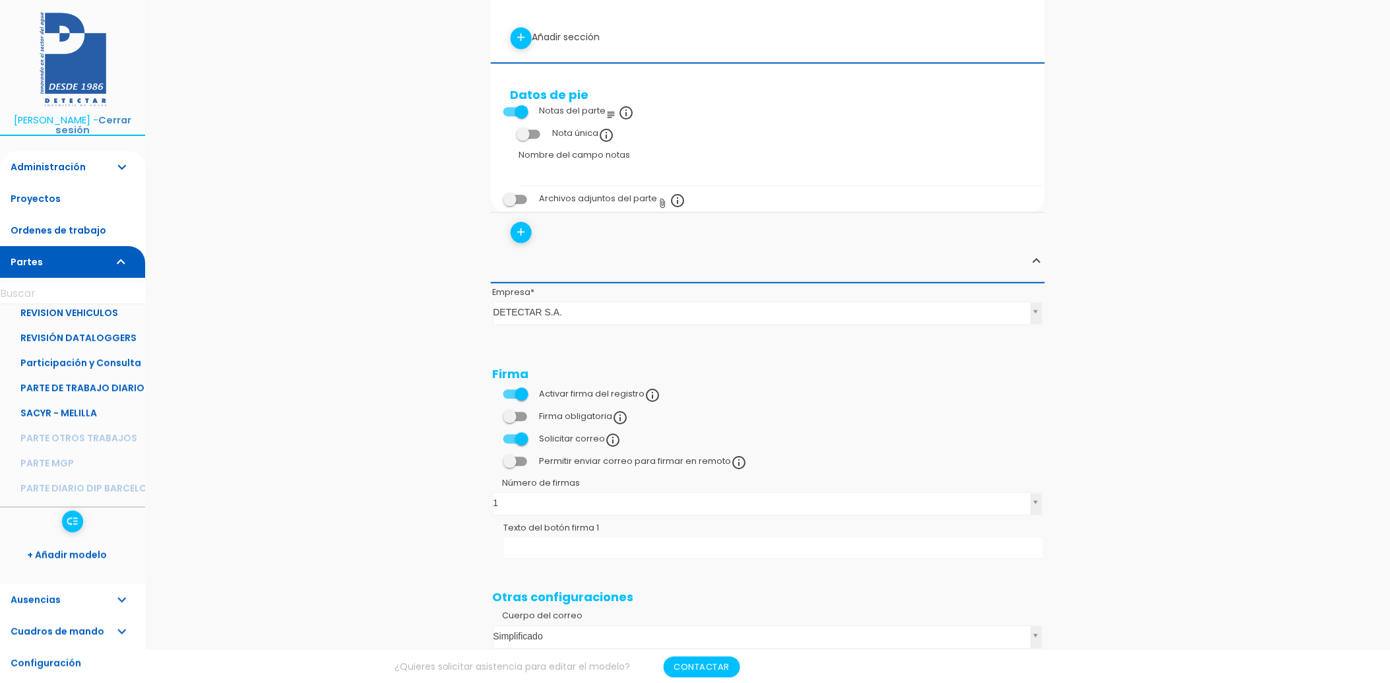
click at [524, 413] on span at bounding box center [515, 416] width 24 height 9
click at [493, 413] on input "checkbox" at bounding box center [493, 413] width 0 height 0
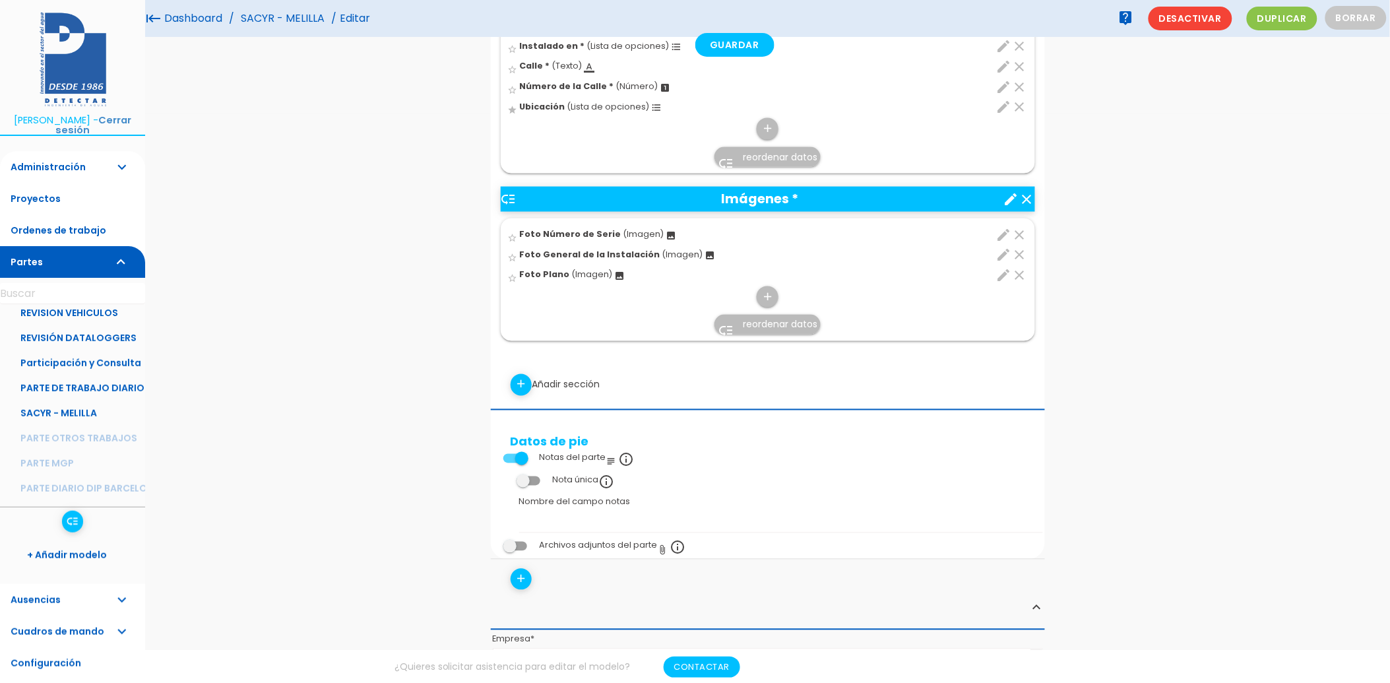
scroll to position [439, 0]
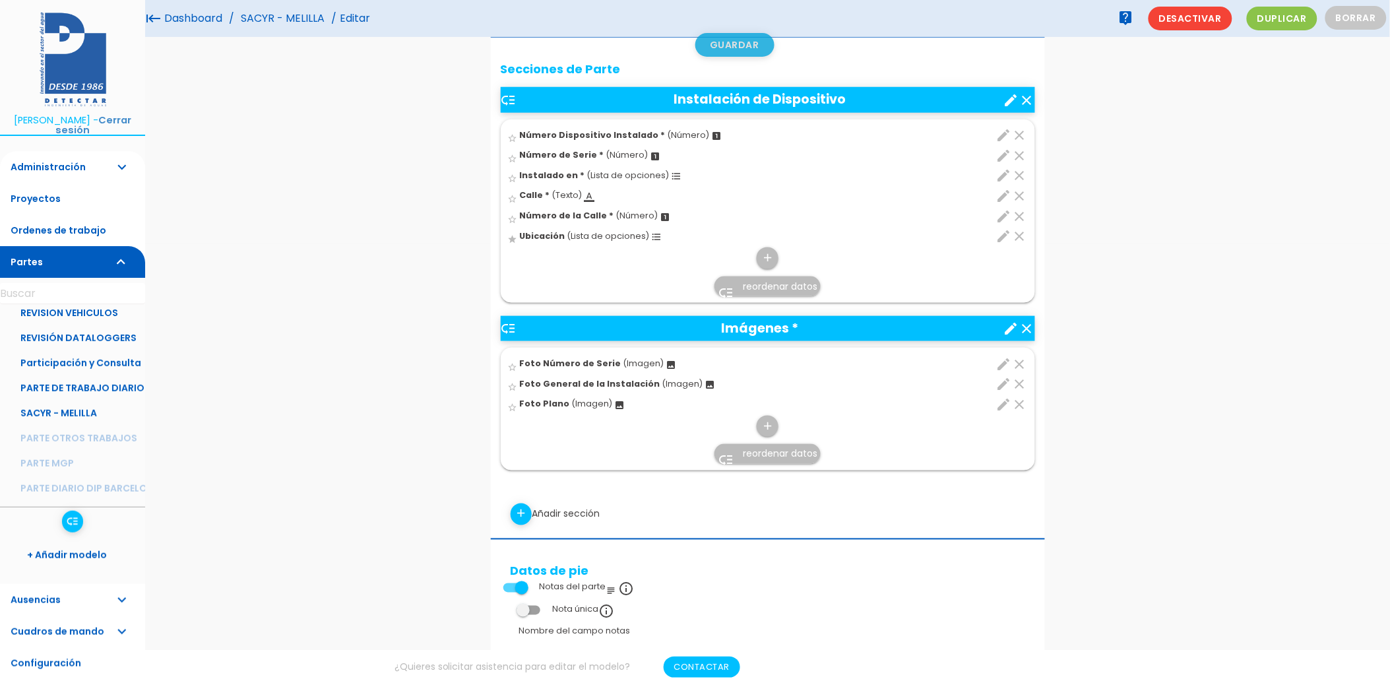
click at [716, 46] on link "Guardar" at bounding box center [734, 45] width 79 height 24
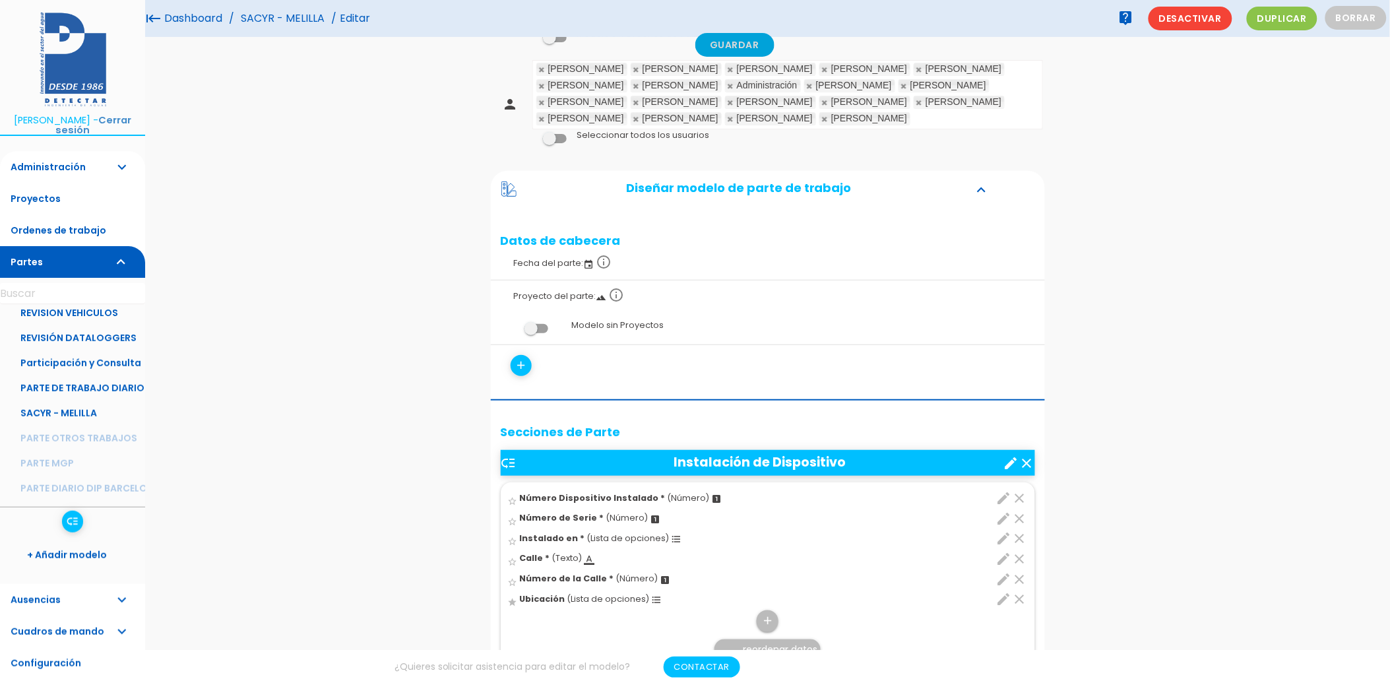
scroll to position [73, 0]
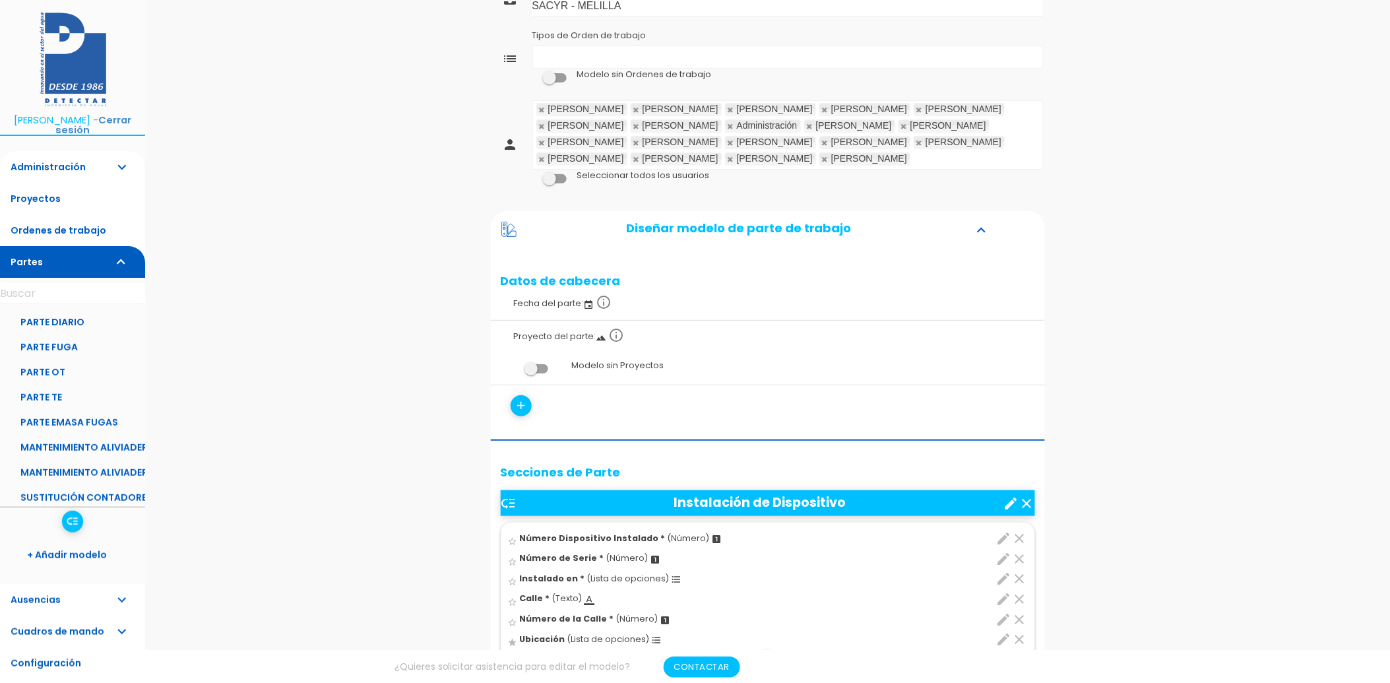
click at [559, 175] on span at bounding box center [555, 178] width 24 height 9
click at [532, 175] on input "checkbox" at bounding box center [532, 175] width 0 height 0
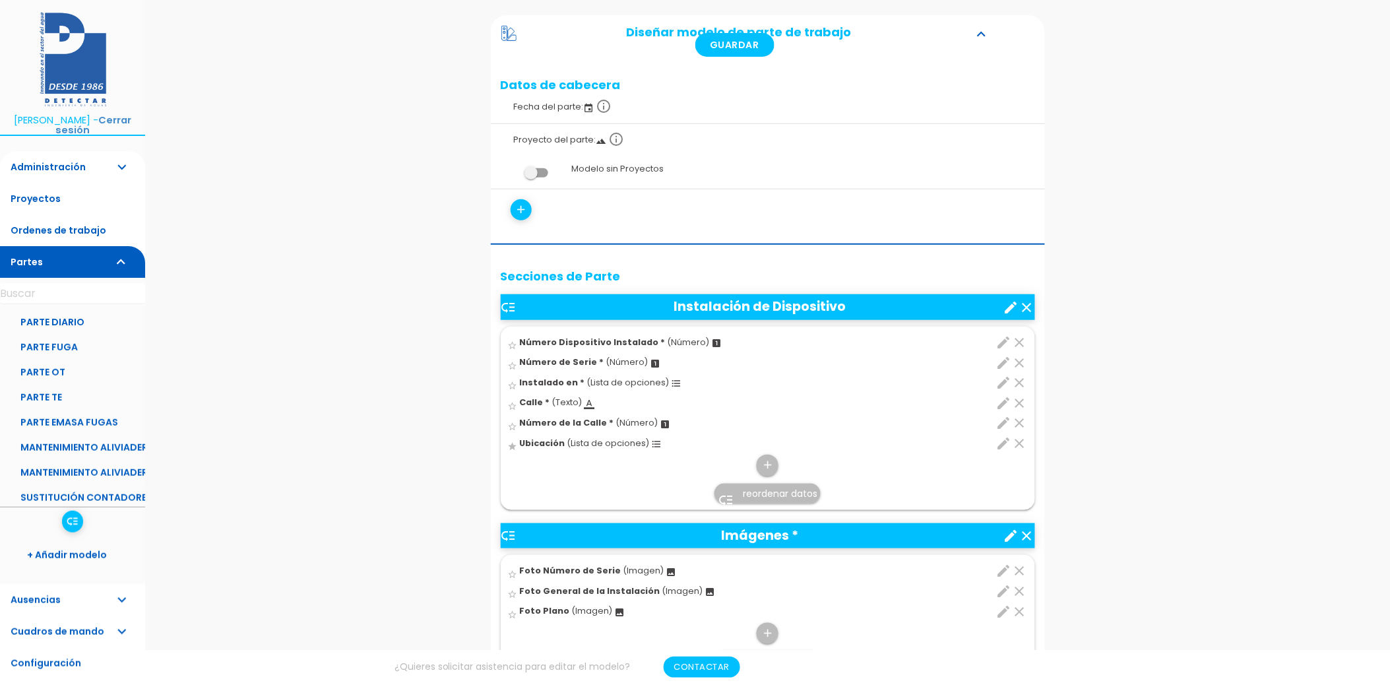
scroll to position [220, 0]
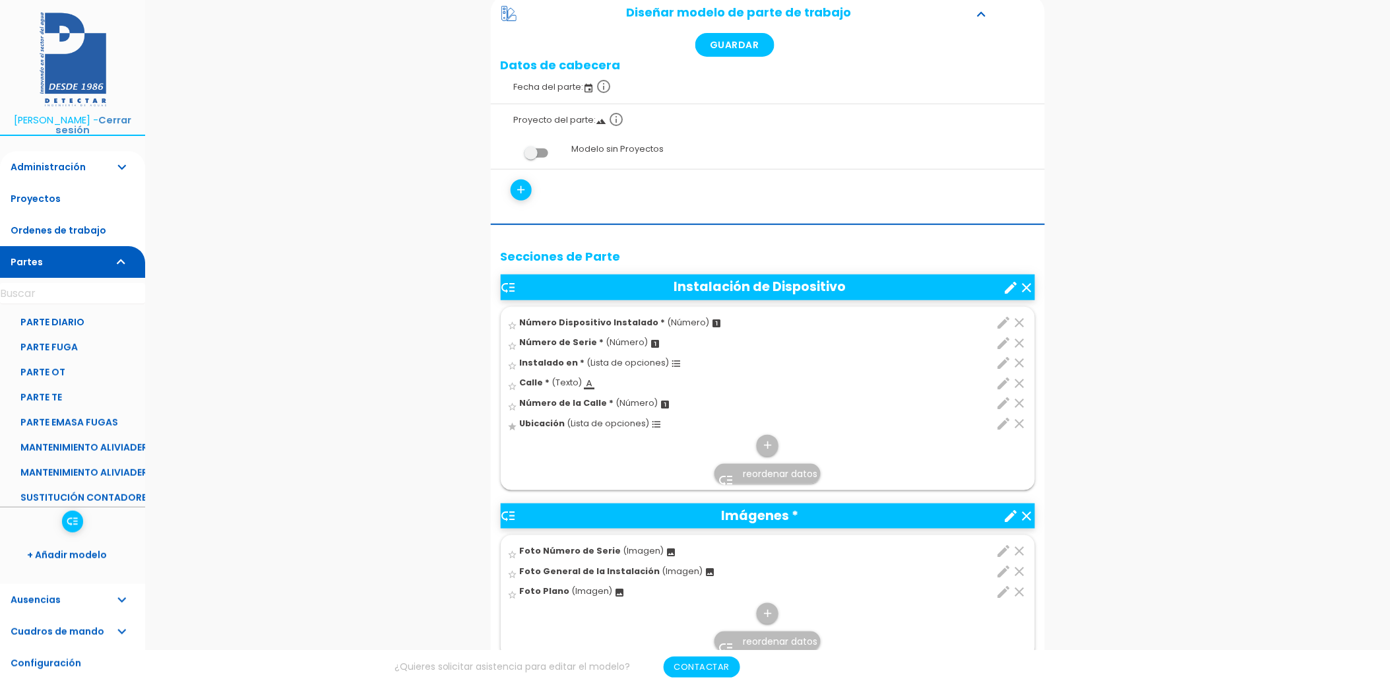
click at [1006, 342] on icon "edit" at bounding box center [1004, 343] width 16 height 16
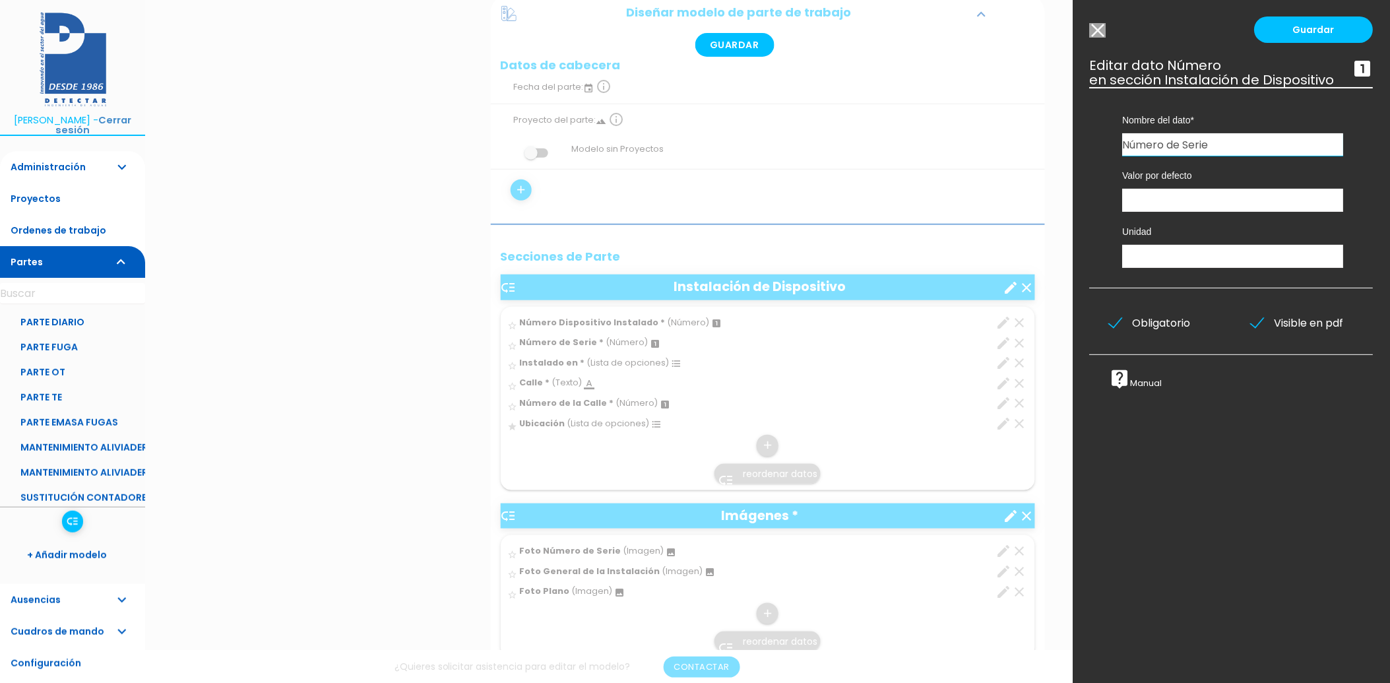
click at [1231, 152] on input "Número de Serie" at bounding box center [1233, 144] width 221 height 22
type input "Número de Serie del Dispositivo"
click at [1340, 20] on link "Guardar" at bounding box center [1313, 29] width 119 height 26
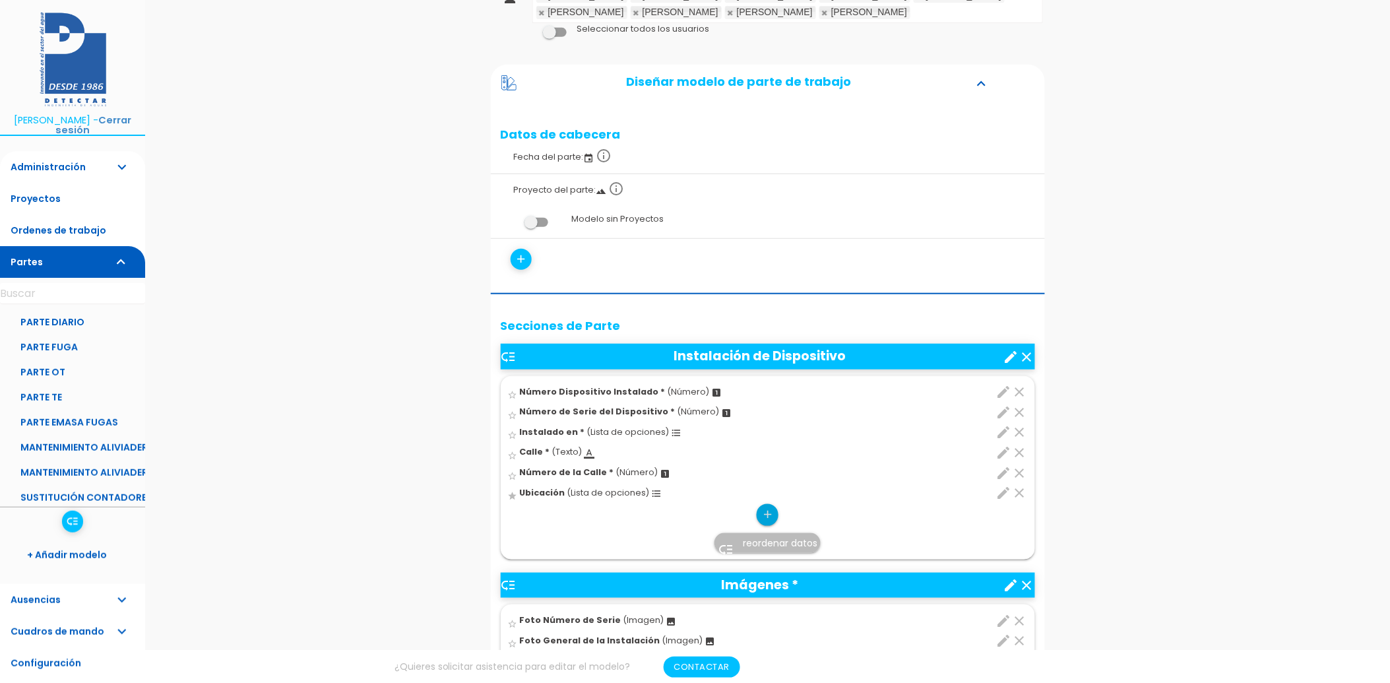
click at [766, 510] on icon "add" at bounding box center [767, 514] width 13 height 21
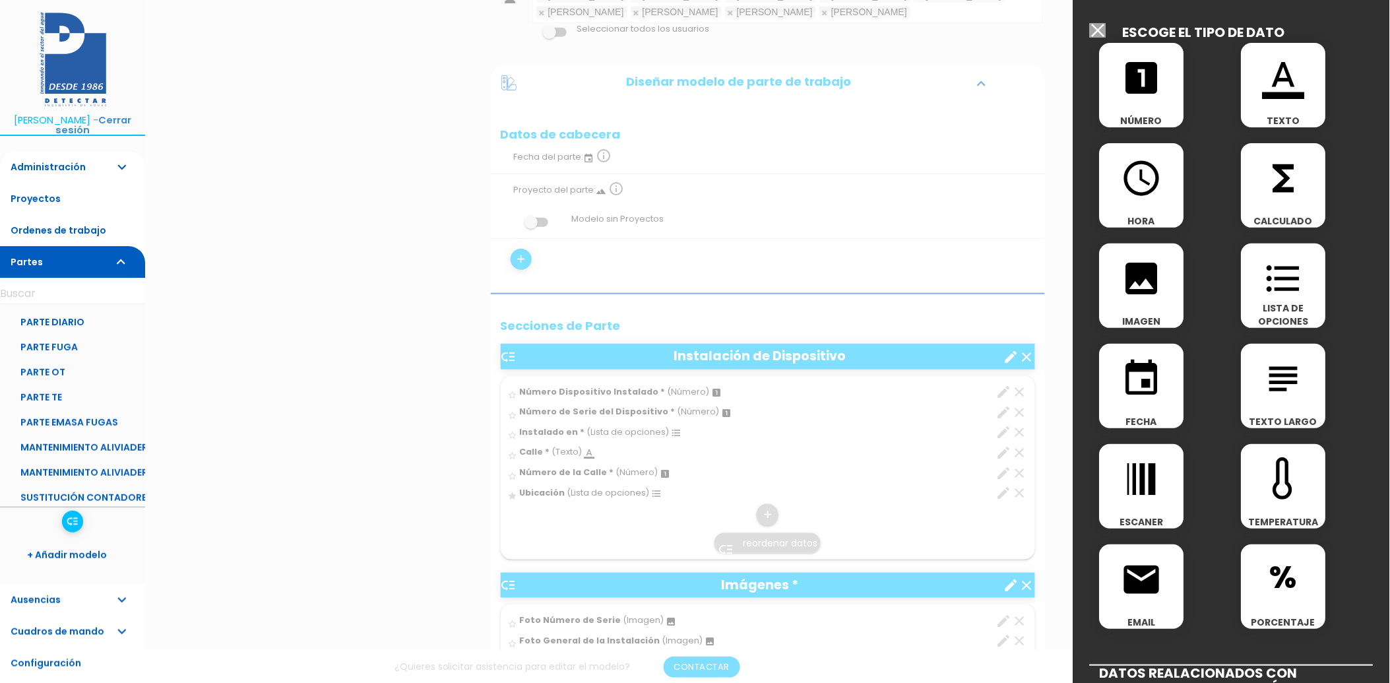
click at [1265, 108] on div "format_color_text TEXTO" at bounding box center [1283, 85] width 84 height 84
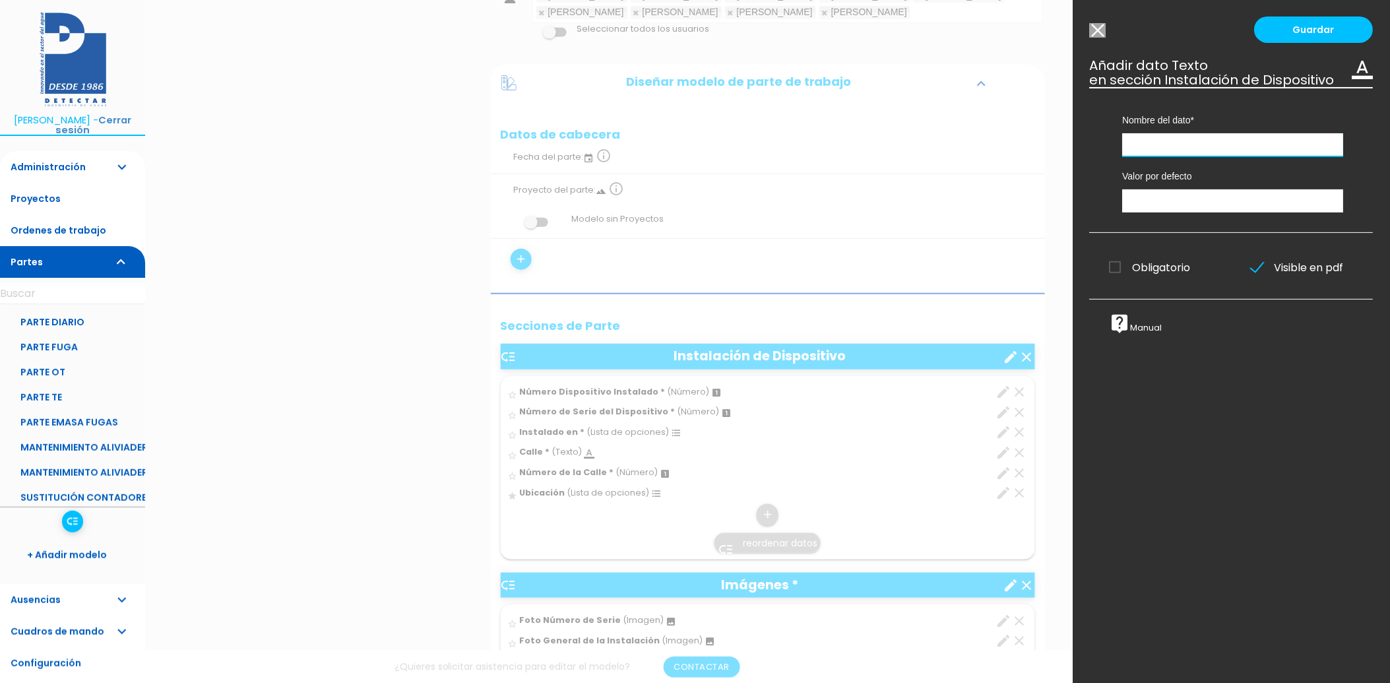
click at [1216, 150] on input "text" at bounding box center [1233, 144] width 221 height 23
click at [1156, 156] on input "Tipología Dispositivo" at bounding box center [1233, 144] width 221 height 23
type input "Tipología Dispositivo"
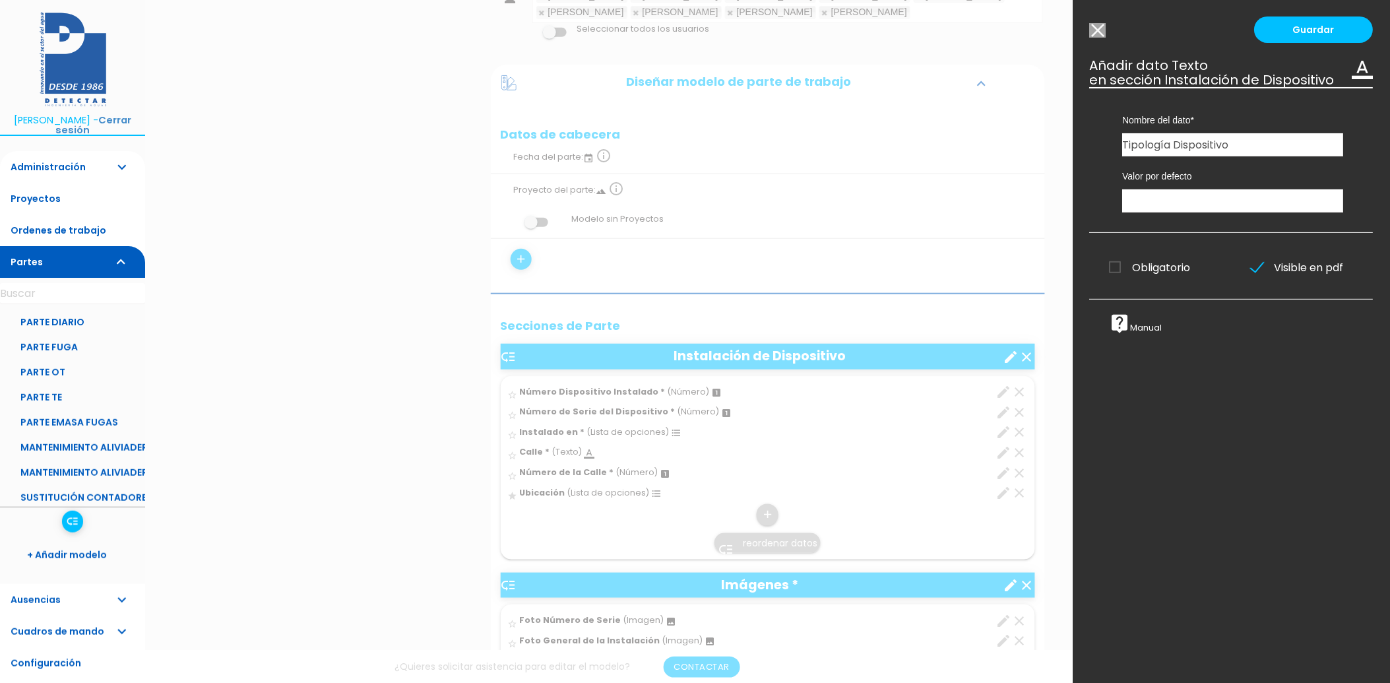
click at [1095, 32] on input "Modelo sin Ordenes de trabajo" at bounding box center [1098, 30] width 16 height 15
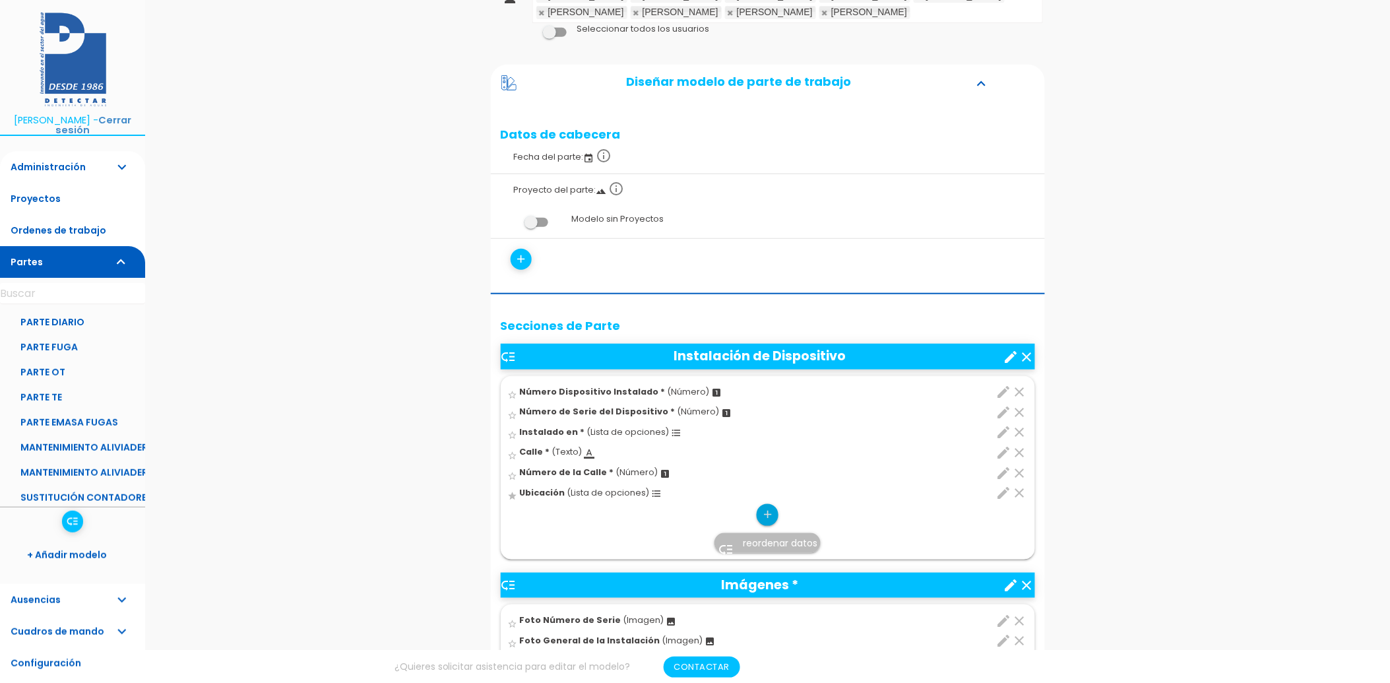
click at [766, 517] on icon "add" at bounding box center [767, 514] width 13 height 21
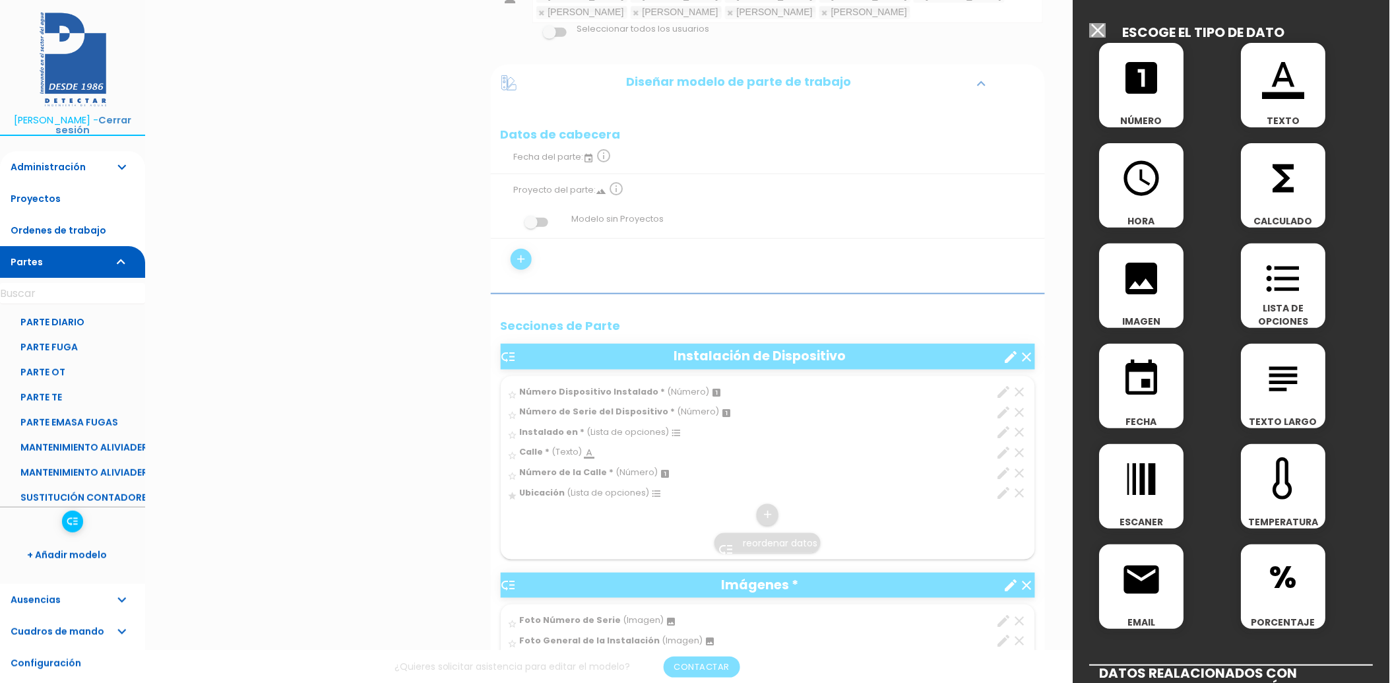
click at [1289, 282] on icon "format_list_bulleted" at bounding box center [1283, 278] width 42 height 42
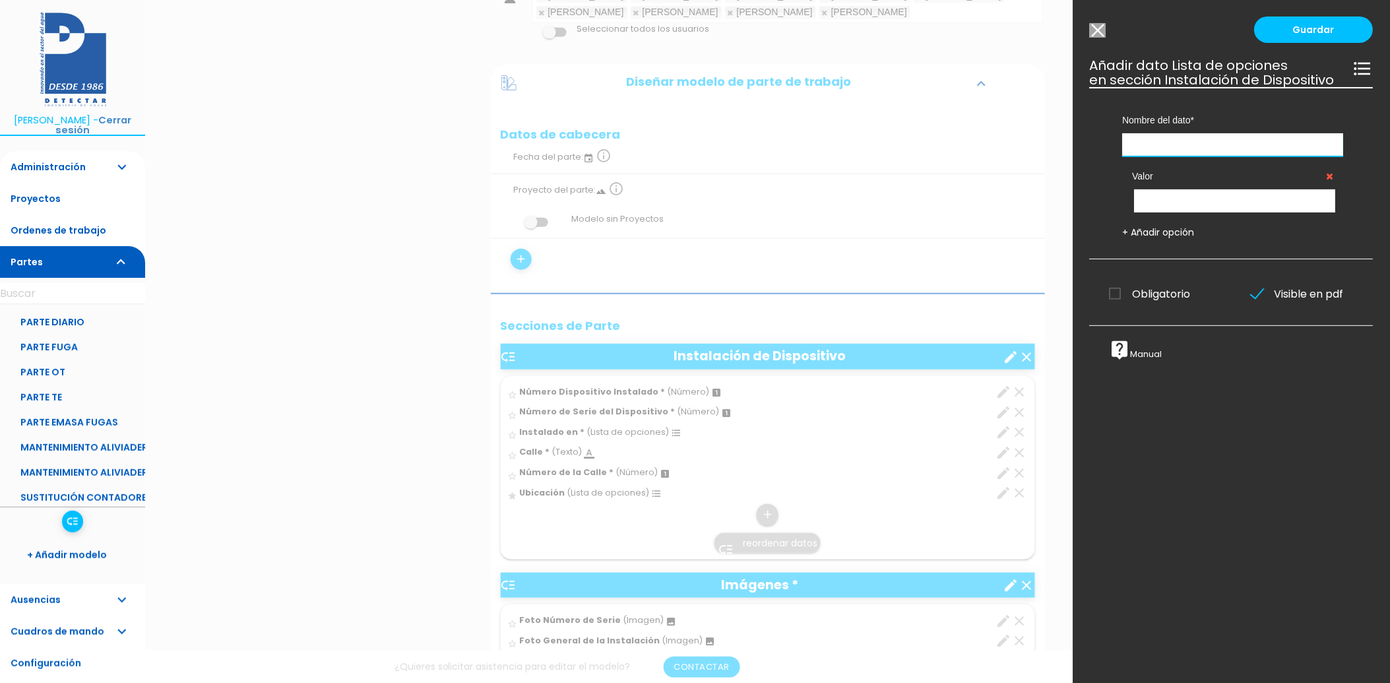
click at [1216, 156] on input "text" at bounding box center [1233, 144] width 221 height 23
paste input "Tipología Dispositivo"
type input "Tipología Dispositivo"
click at [1156, 212] on input "text" at bounding box center [1234, 200] width 201 height 23
type input "Limnímetro"
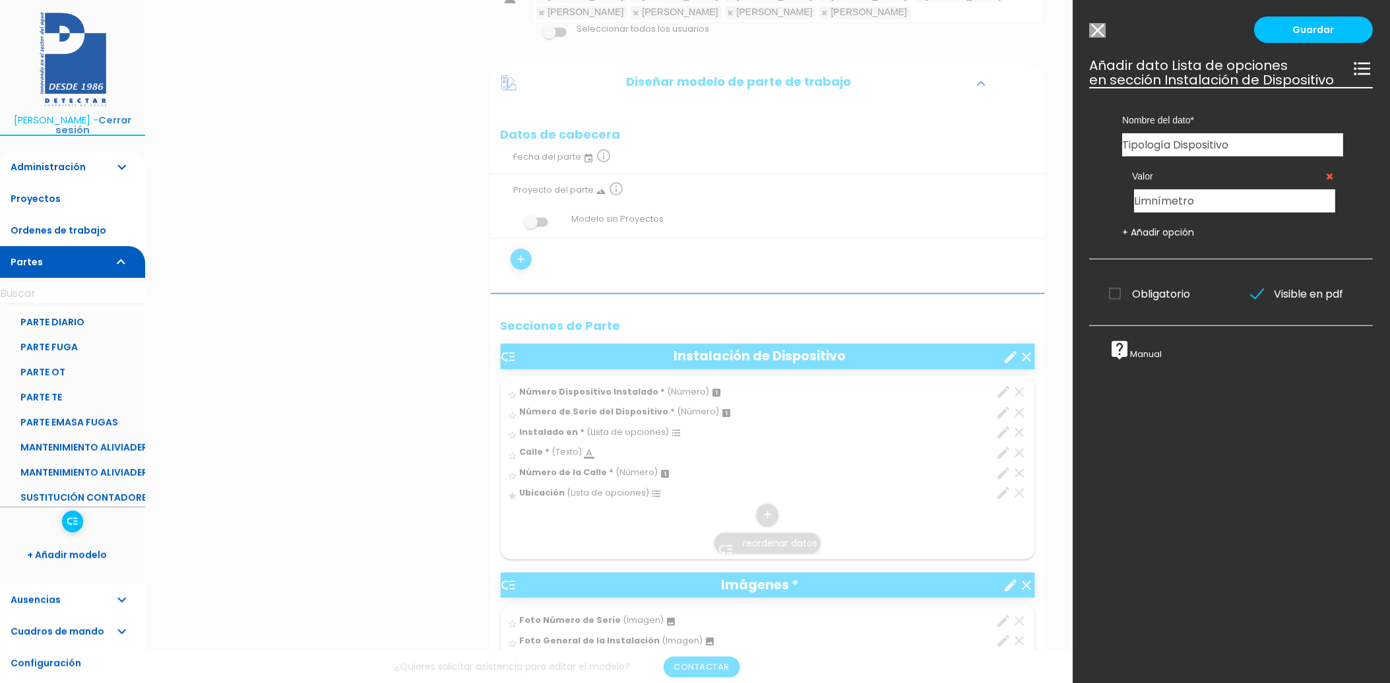
click at [1171, 239] on link "+ Añadir opción" at bounding box center [1159, 232] width 72 height 13
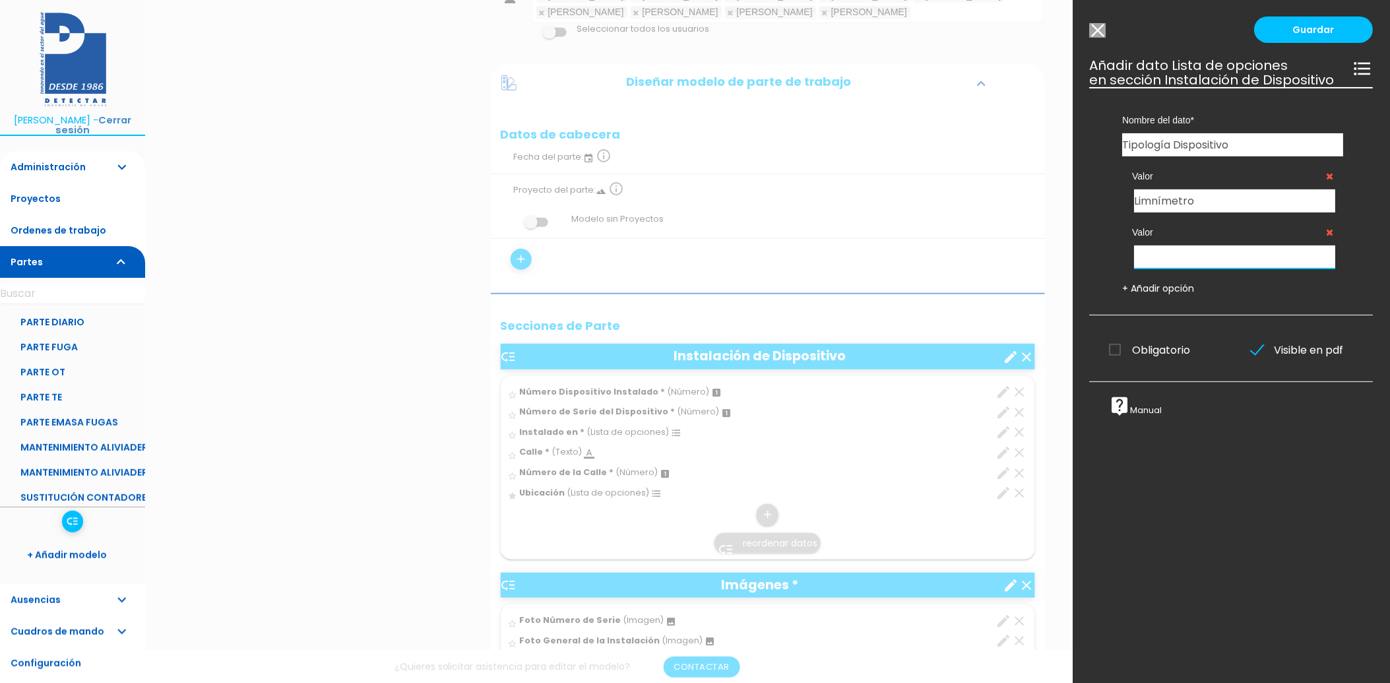
click at [1163, 268] on input "text" at bounding box center [1234, 256] width 201 height 23
type input "Caudalímetro"
click at [1331, 33] on link "Guardar" at bounding box center [1313, 29] width 119 height 26
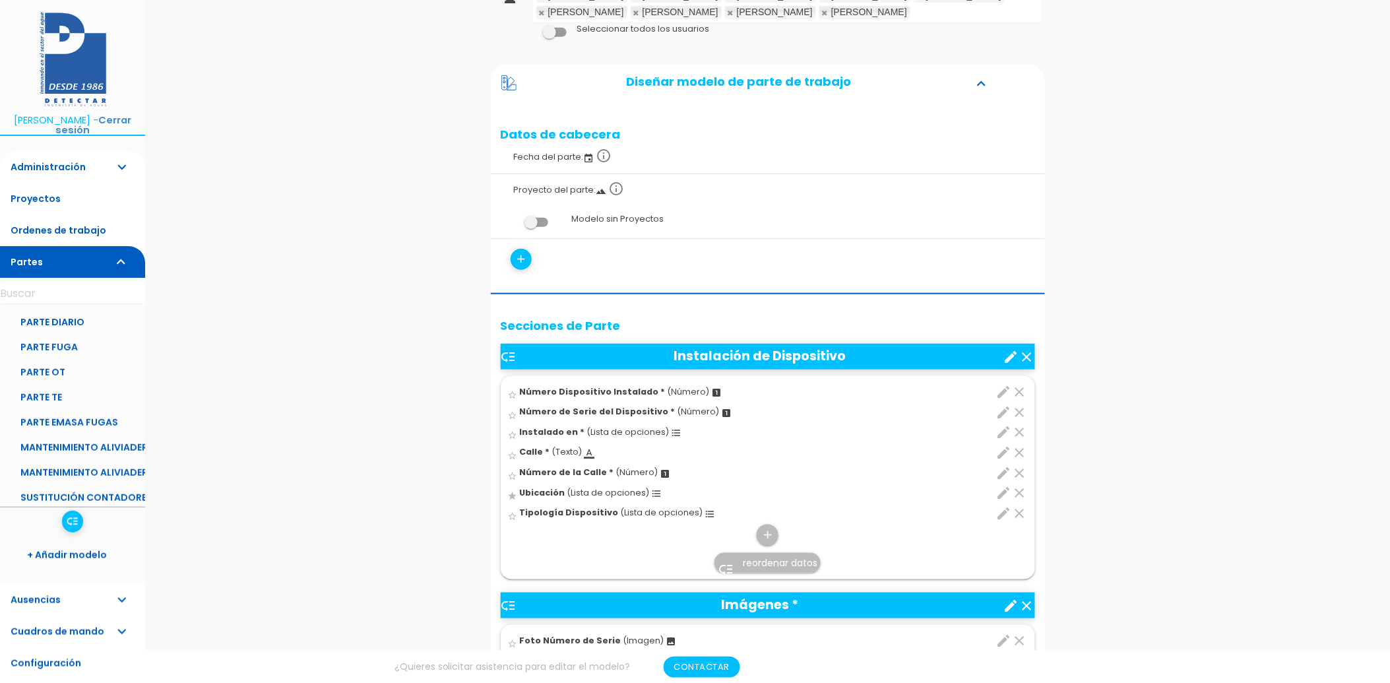
click at [766, 561] on span "reordenar datos" at bounding box center [780, 562] width 75 height 13
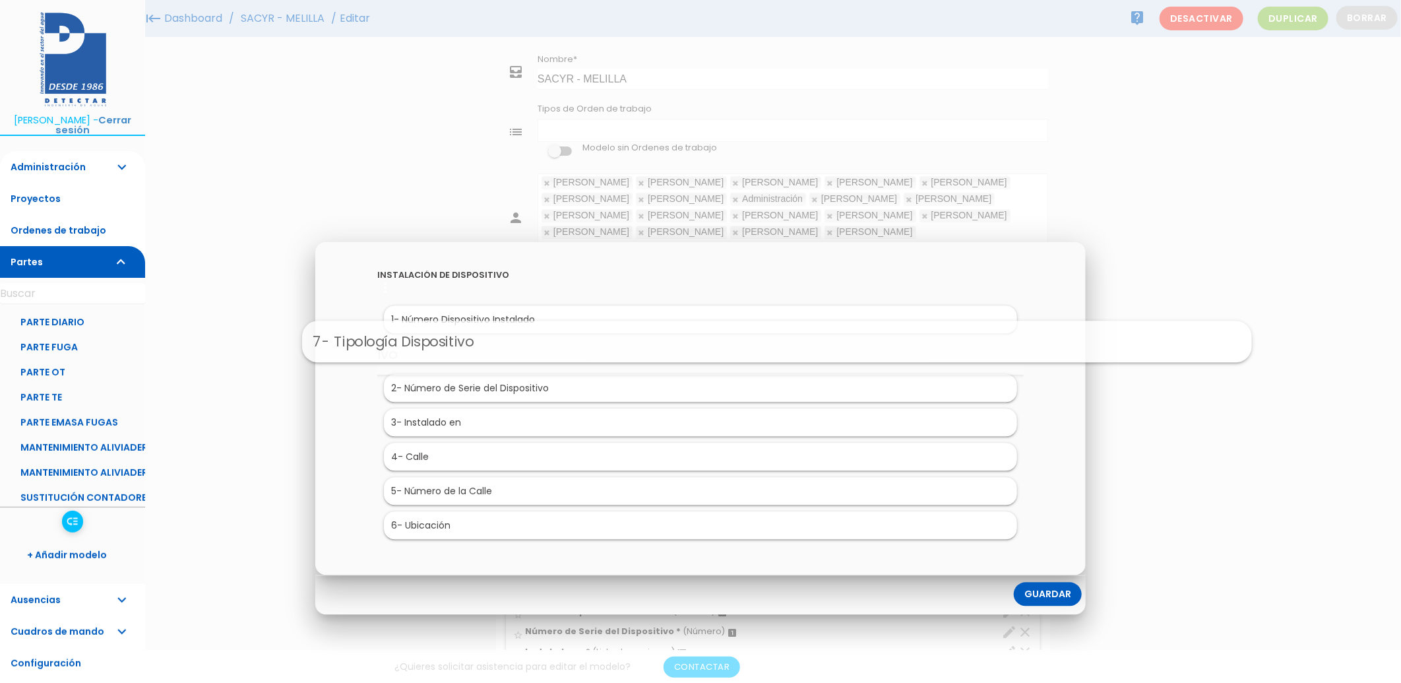
drag, startPoint x: 465, startPoint y: 526, endPoint x: 541, endPoint y: 344, distance: 198.1
click at [1033, 603] on link "Guardar" at bounding box center [1048, 594] width 68 height 24
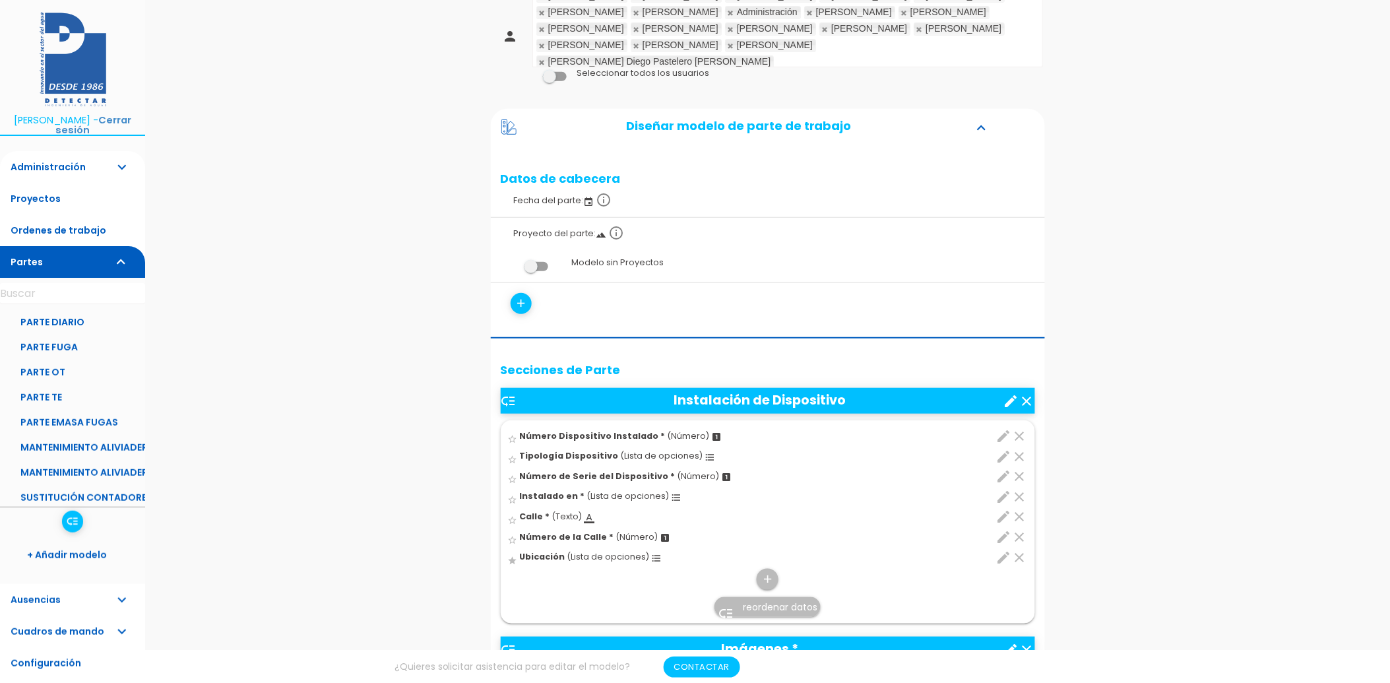
scroll to position [220, 0]
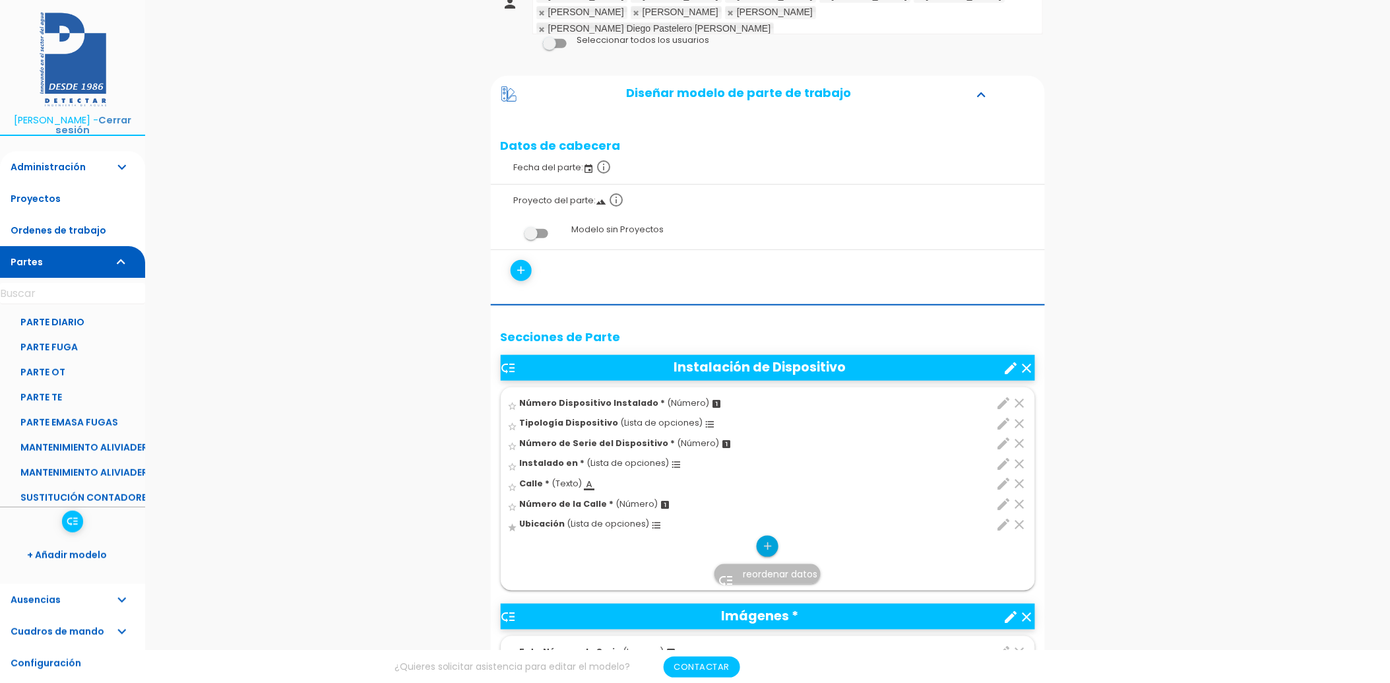
click at [764, 541] on icon "add" at bounding box center [767, 546] width 13 height 21
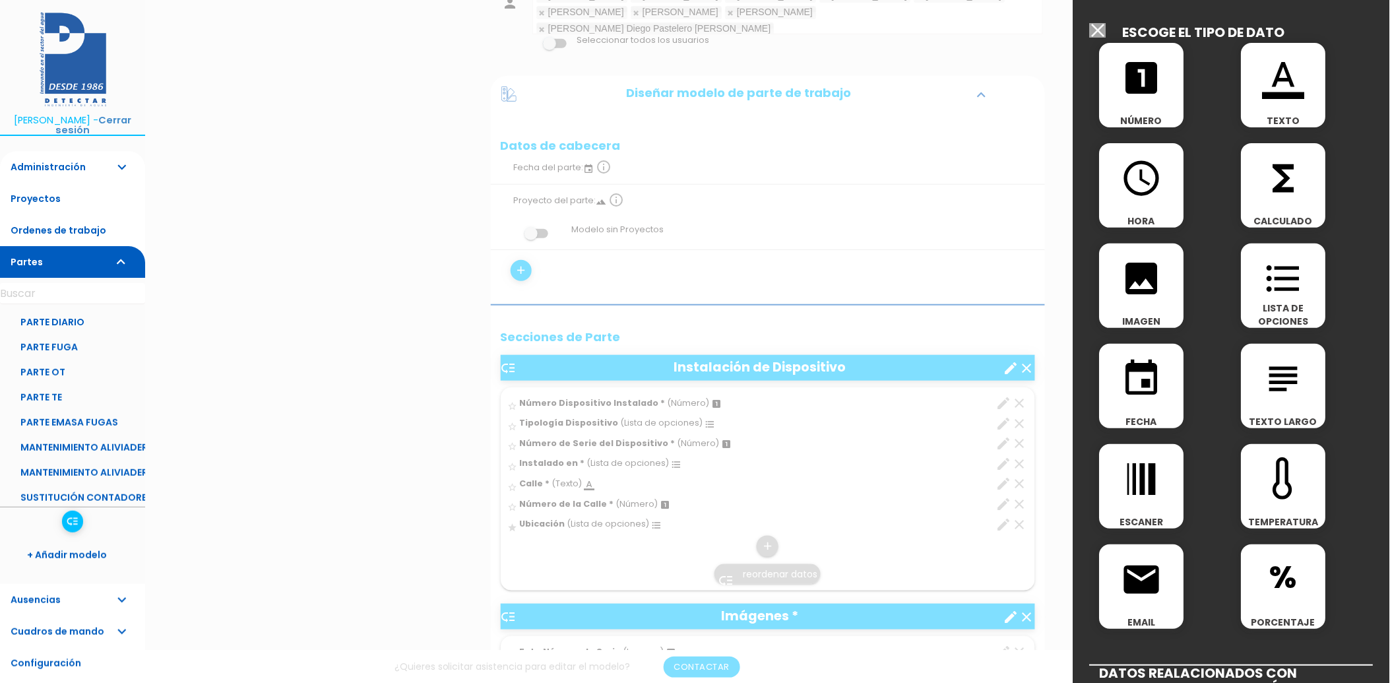
click at [1295, 117] on span "TEXTO" at bounding box center [1283, 120] width 84 height 13
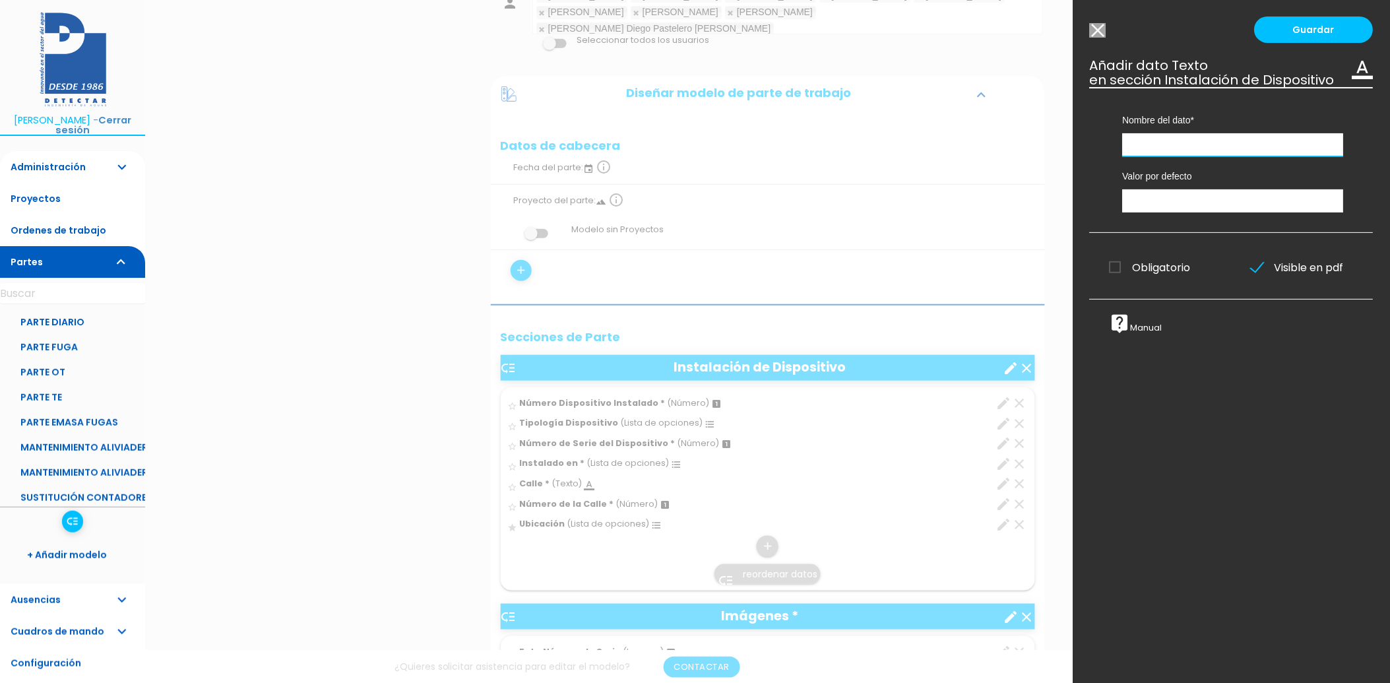
click at [1235, 156] on input "text" at bounding box center [1233, 144] width 221 height 23
type input "ID POZO/ALIVIADERO"
click at [1306, 36] on link "Guardar" at bounding box center [1313, 29] width 119 height 26
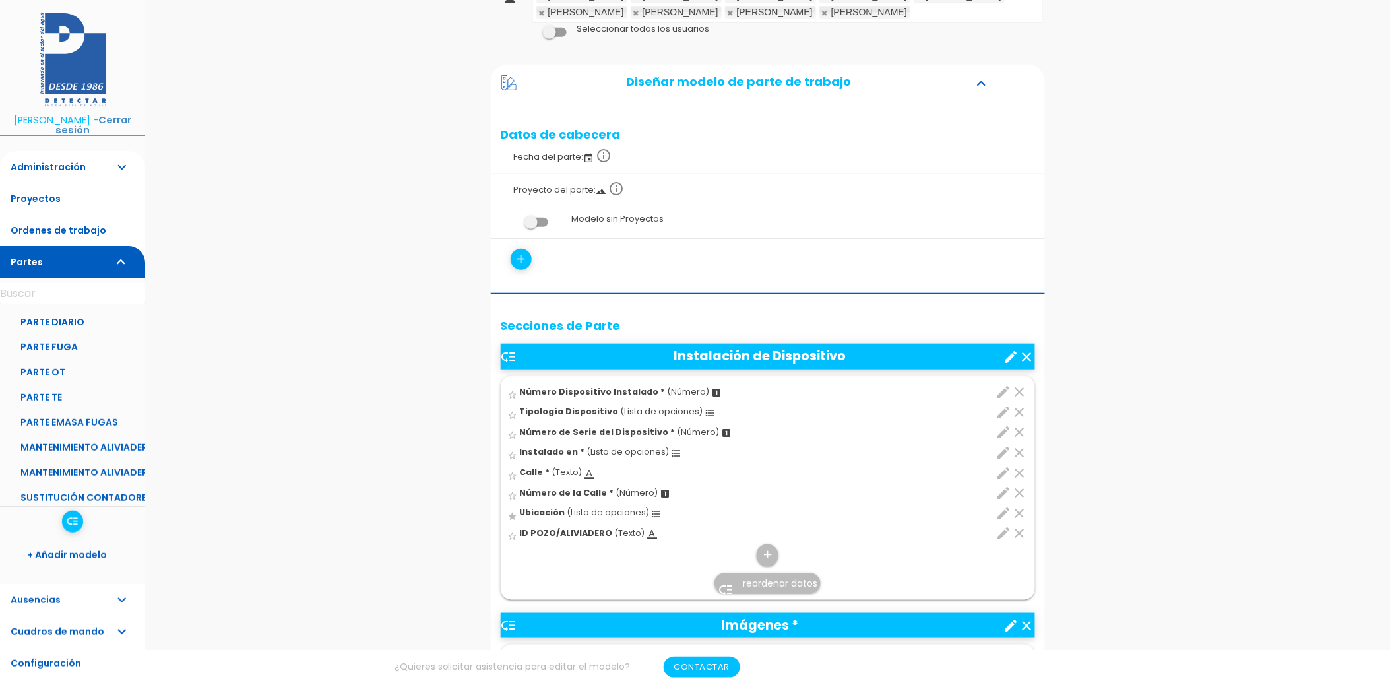
click at [998, 532] on icon "edit" at bounding box center [1004, 533] width 16 height 16
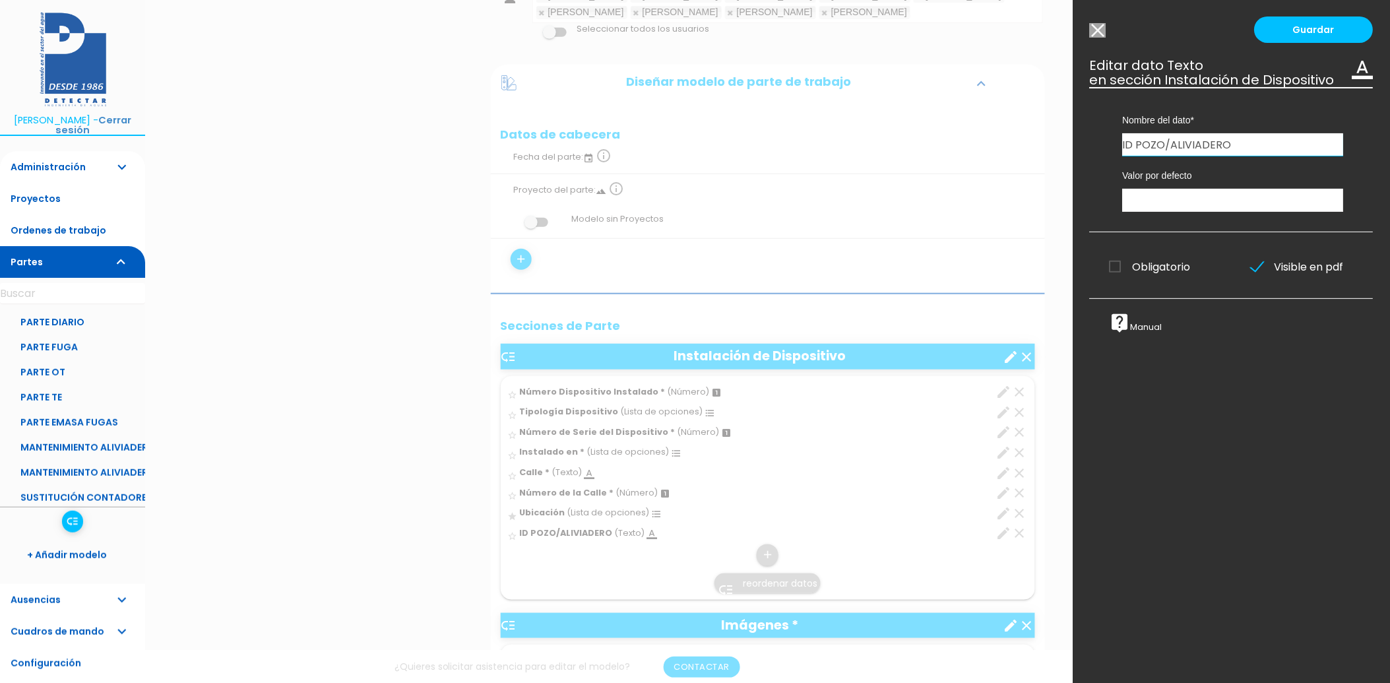
click at [1161, 156] on input "ID POZO/ALIVIADERO" at bounding box center [1233, 144] width 221 height 22
click at [1313, 156] on input "ID Pozo/ALIVIADERO" at bounding box center [1233, 144] width 221 height 22
click at [1130, 156] on input "ID Pozo/Aliviadero" at bounding box center [1233, 144] width 221 height 22
click at [1122, 156] on div "Nombre del dato Número Dispositivo Instalado Foto Número de Serie Foto General …" at bounding box center [1233, 121] width 241 height 69
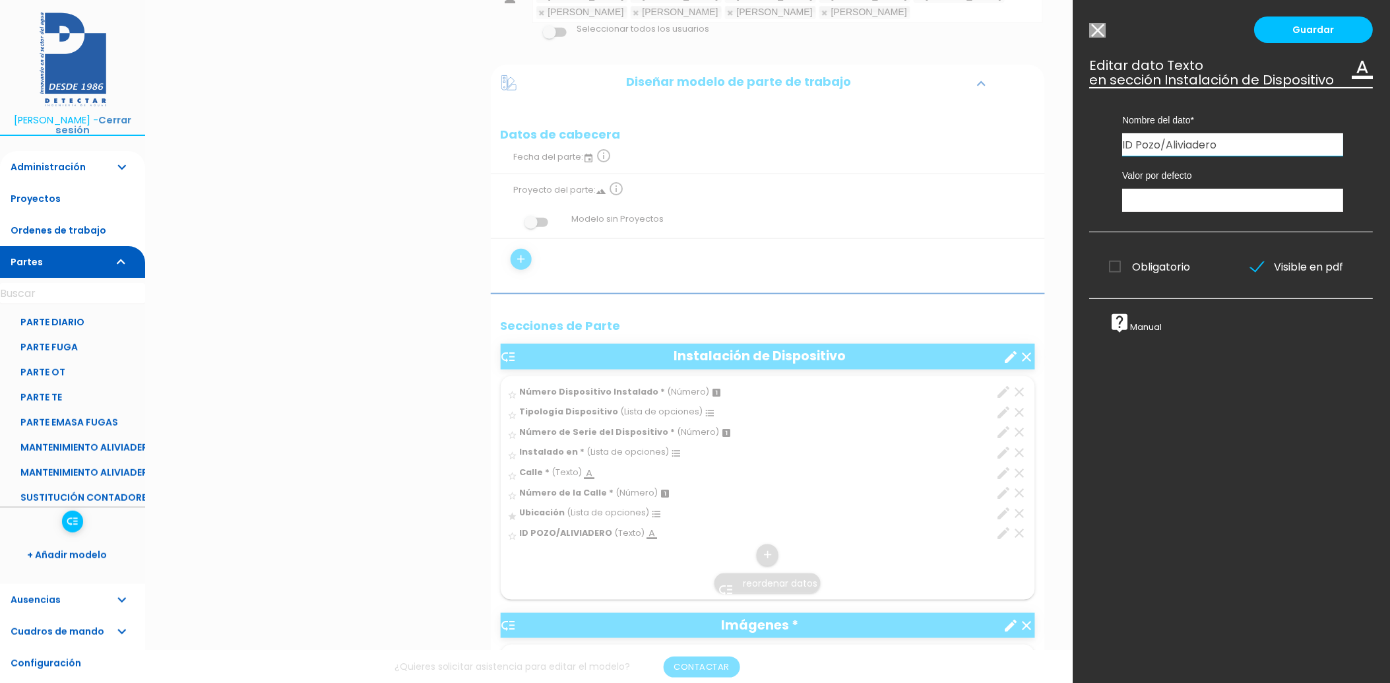
click at [1126, 156] on input "ID Pozo/Aliviadero" at bounding box center [1233, 144] width 221 height 22
type input "Código Pozo/Aliviadero"
click at [1168, 212] on input "text" at bounding box center [1233, 200] width 221 height 23
click at [1117, 275] on span "Obligatorio" at bounding box center [1149, 267] width 81 height 16
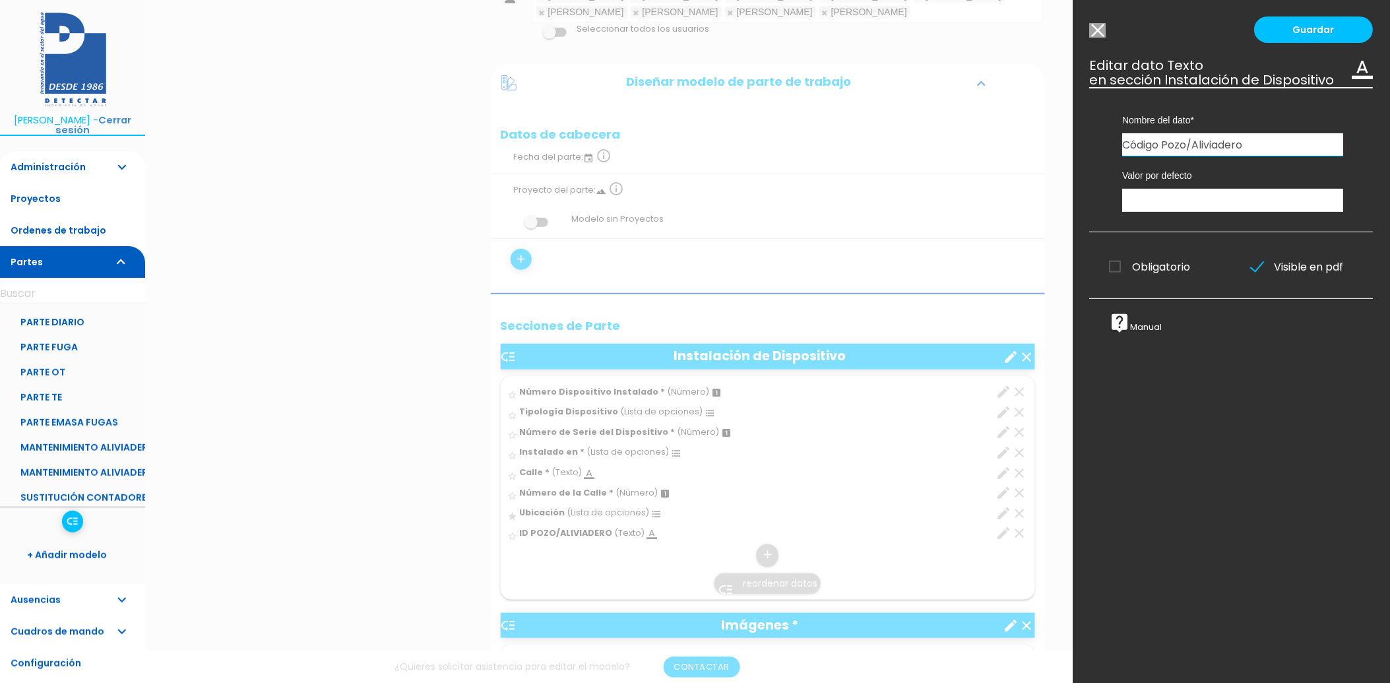
click at [0, 0] on input "Obligatorio" at bounding box center [0, 0] width 0 height 0
click at [1303, 36] on link "Guardar" at bounding box center [1313, 29] width 119 height 26
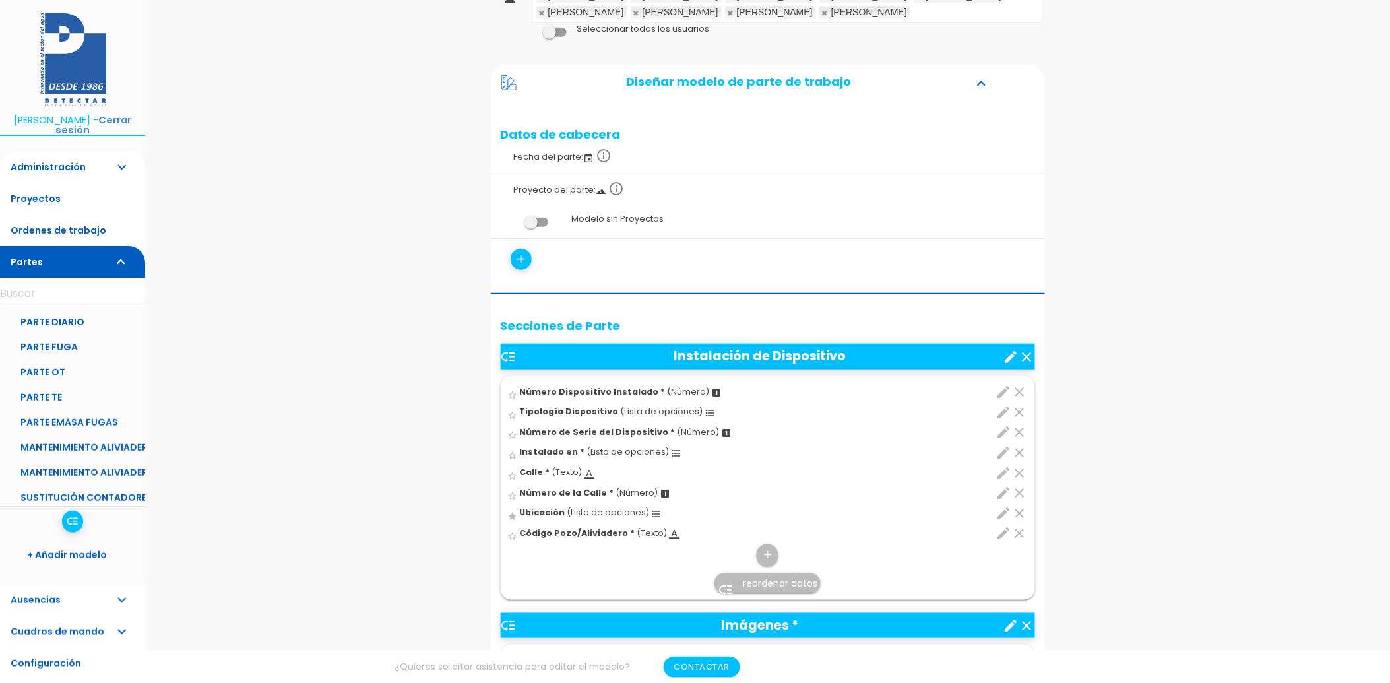
click at [733, 579] on link "low_priority reordenar datos" at bounding box center [767, 583] width 106 height 20
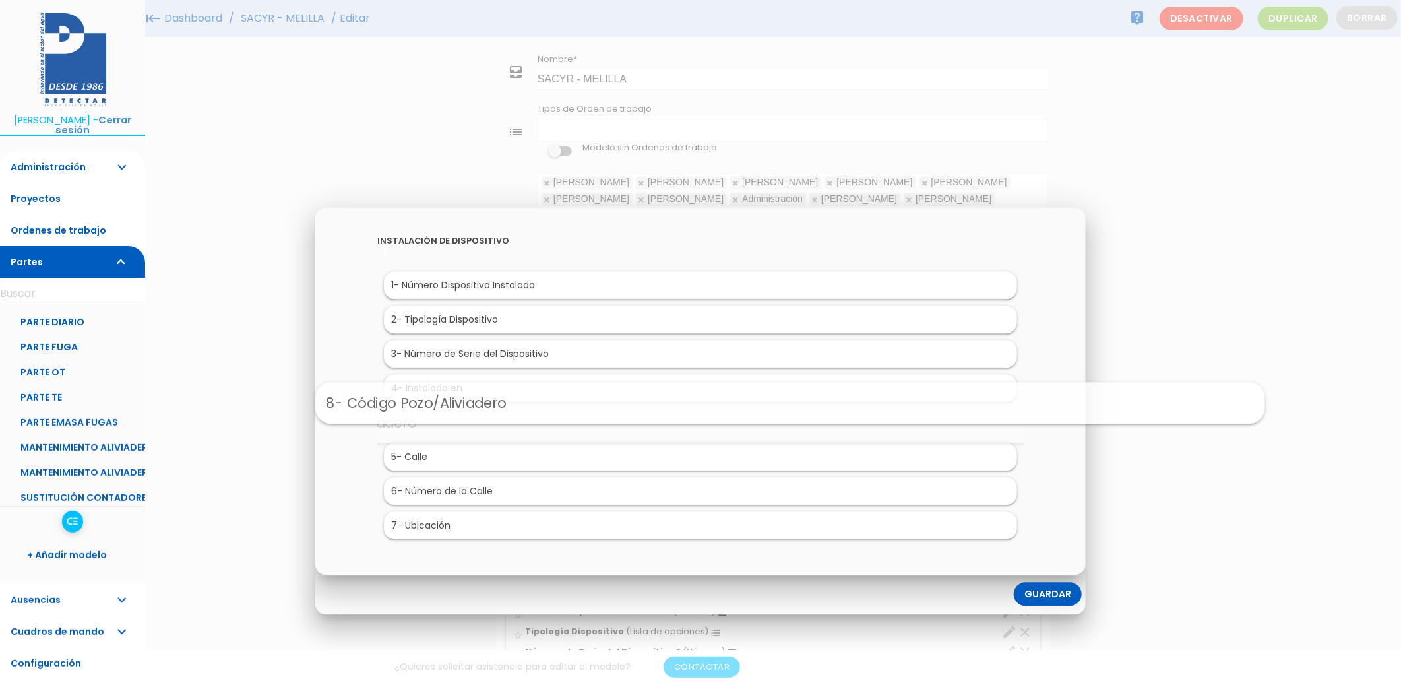
drag, startPoint x: 479, startPoint y: 535, endPoint x: 569, endPoint y: 413, distance: 151.4
click at [1057, 601] on link "Guardar" at bounding box center [1048, 594] width 68 height 24
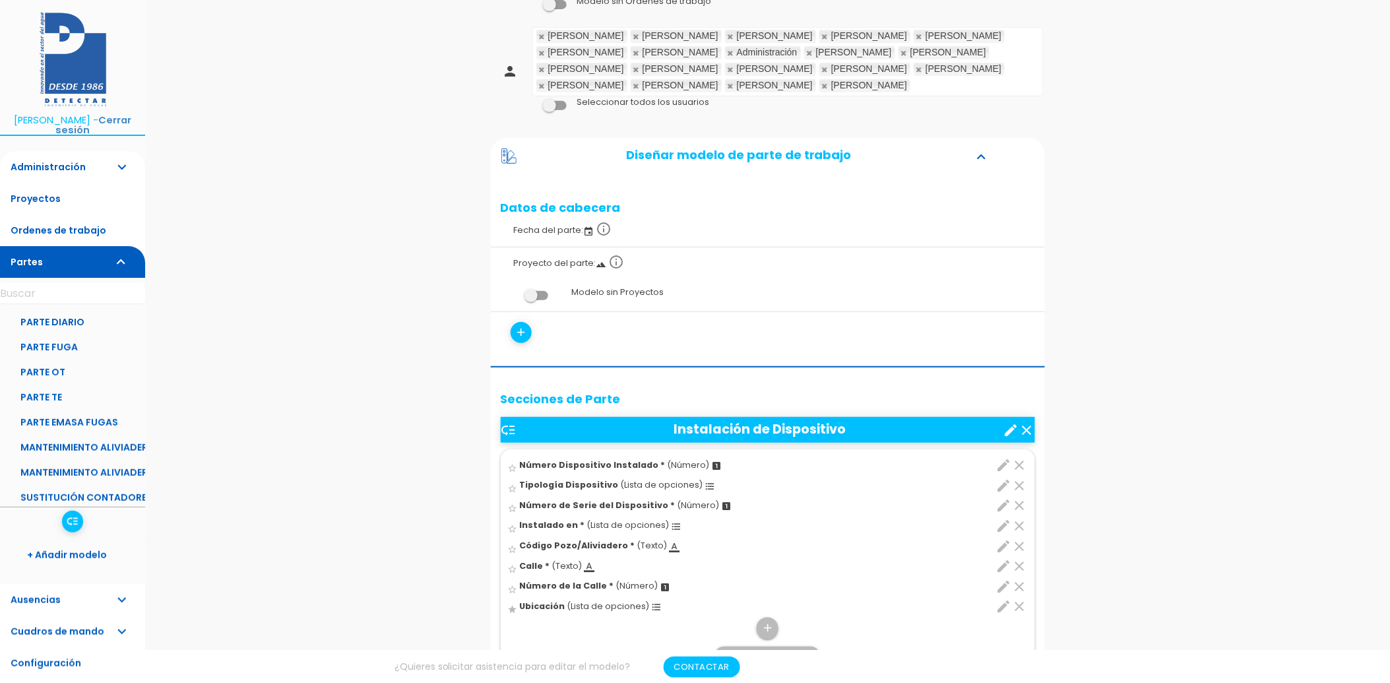
scroll to position [220, 0]
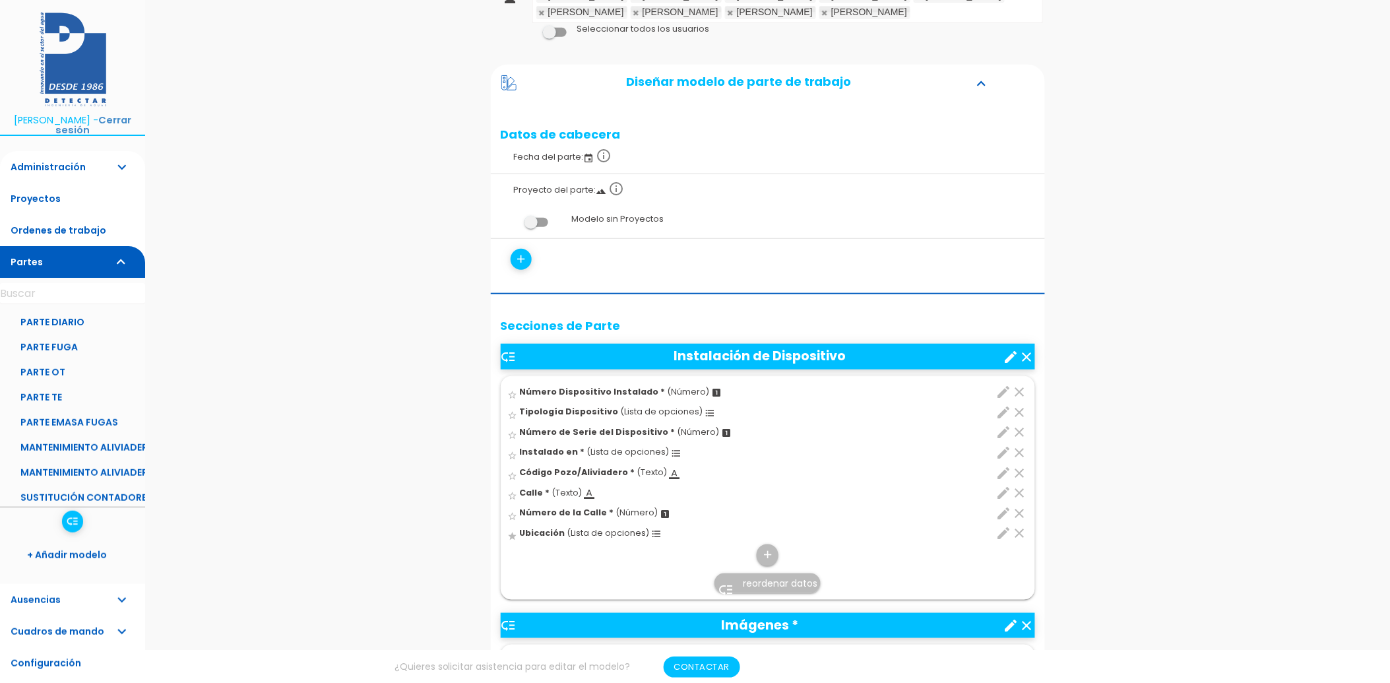
click at [1001, 413] on icon "edit" at bounding box center [1004, 412] width 16 height 16
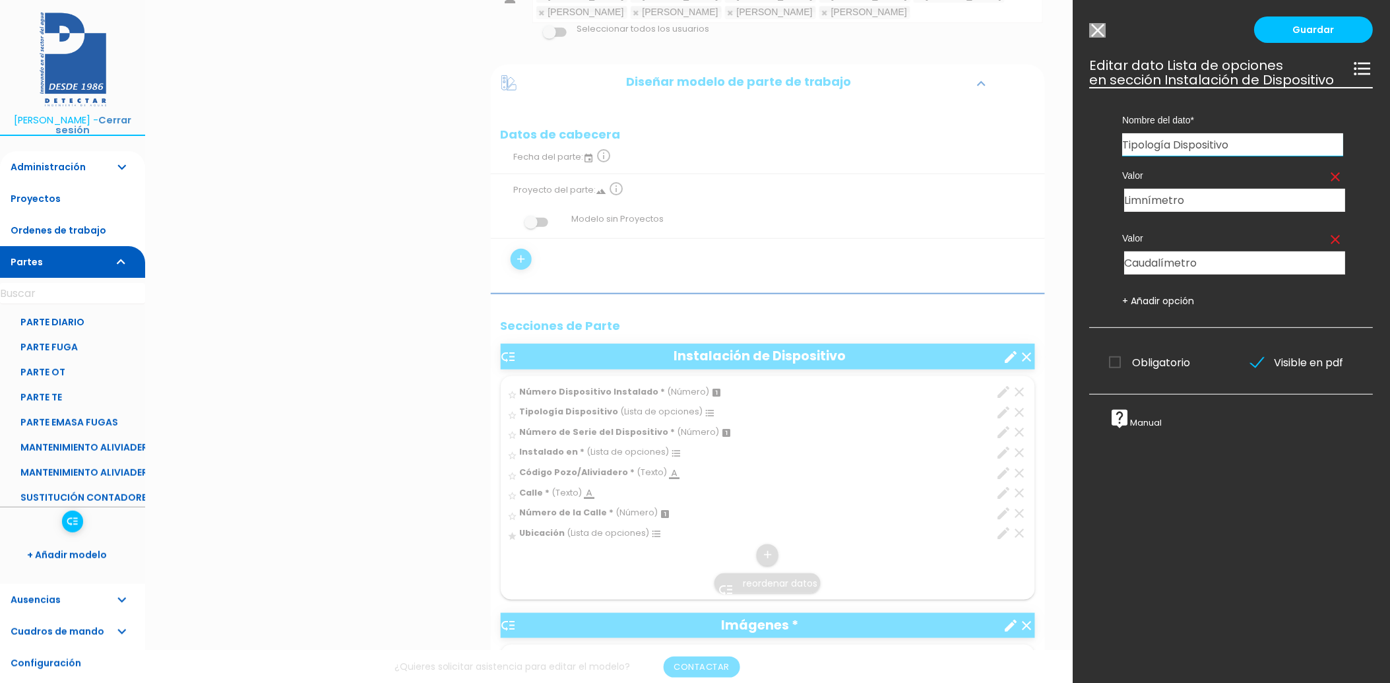
click at [1115, 371] on span "Obligatorio" at bounding box center [1149, 362] width 81 height 16
click at [0, 0] on input "Obligatorio" at bounding box center [0, 0] width 0 height 0
click at [1268, 38] on link "Guardar" at bounding box center [1313, 29] width 119 height 26
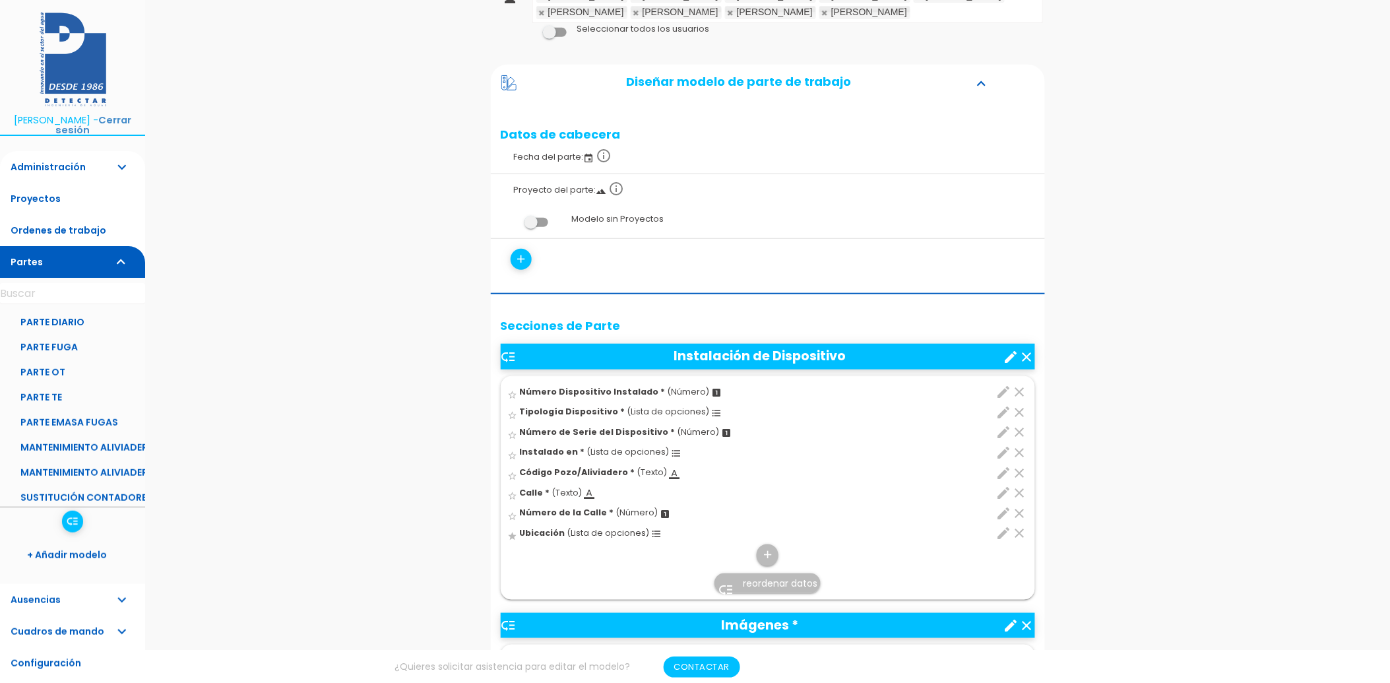
click at [998, 526] on icon "edit" at bounding box center [1004, 533] width 16 height 16
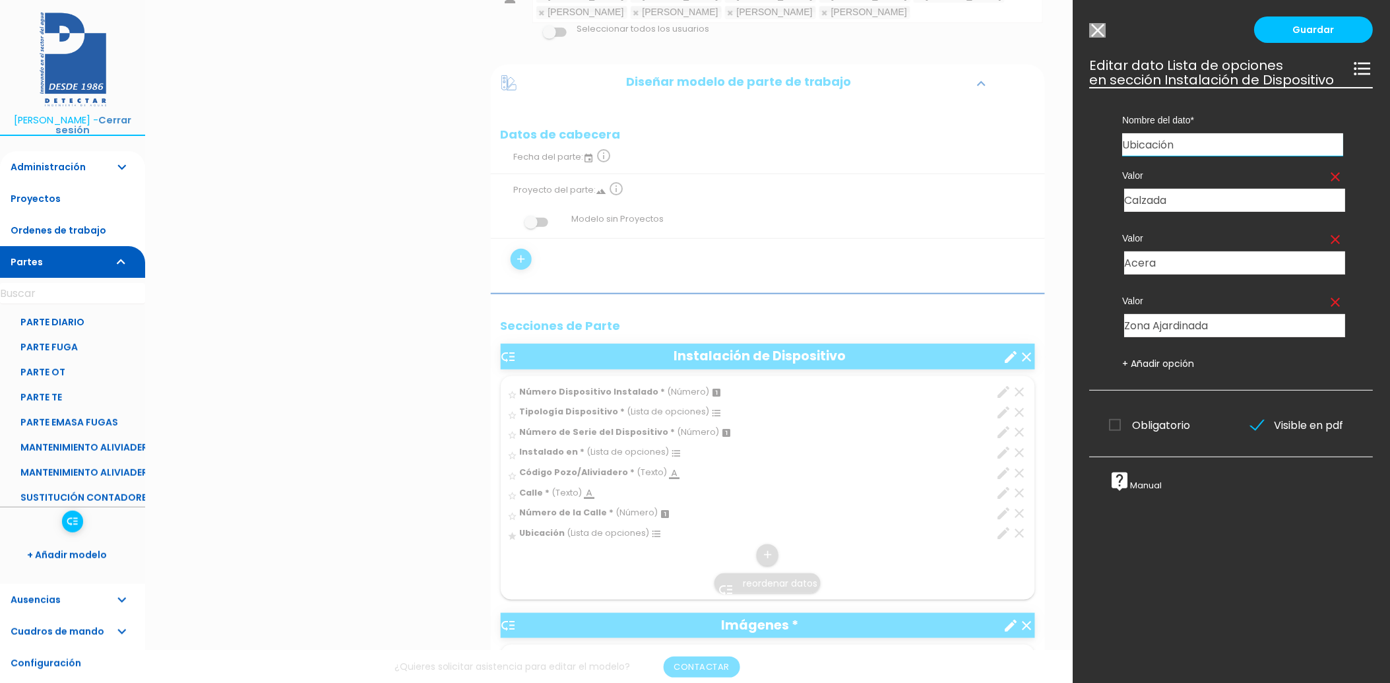
click at [1120, 433] on span "Obligatorio" at bounding box center [1149, 425] width 81 height 16
click at [0, 0] on input "Obligatorio" at bounding box center [0, 0] width 0 height 0
click at [1286, 37] on link "Guardar" at bounding box center [1313, 29] width 119 height 26
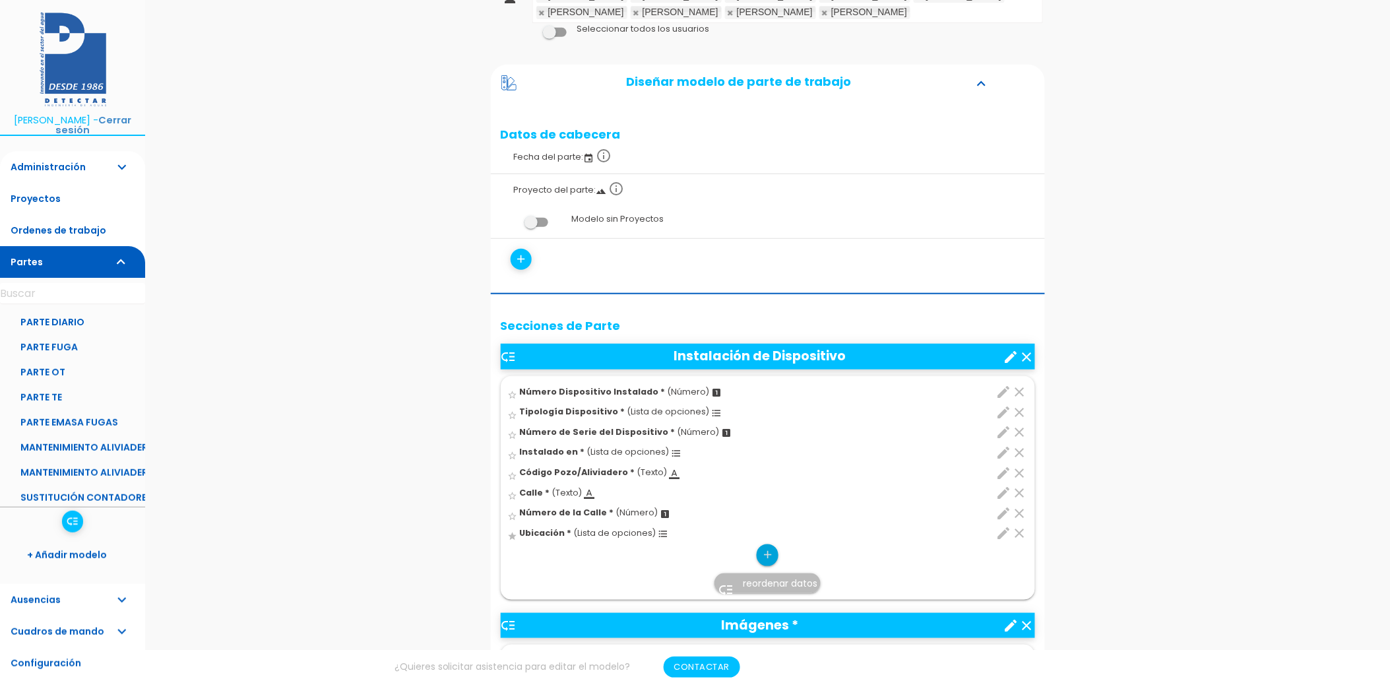
click at [762, 557] on icon "add" at bounding box center [767, 554] width 13 height 21
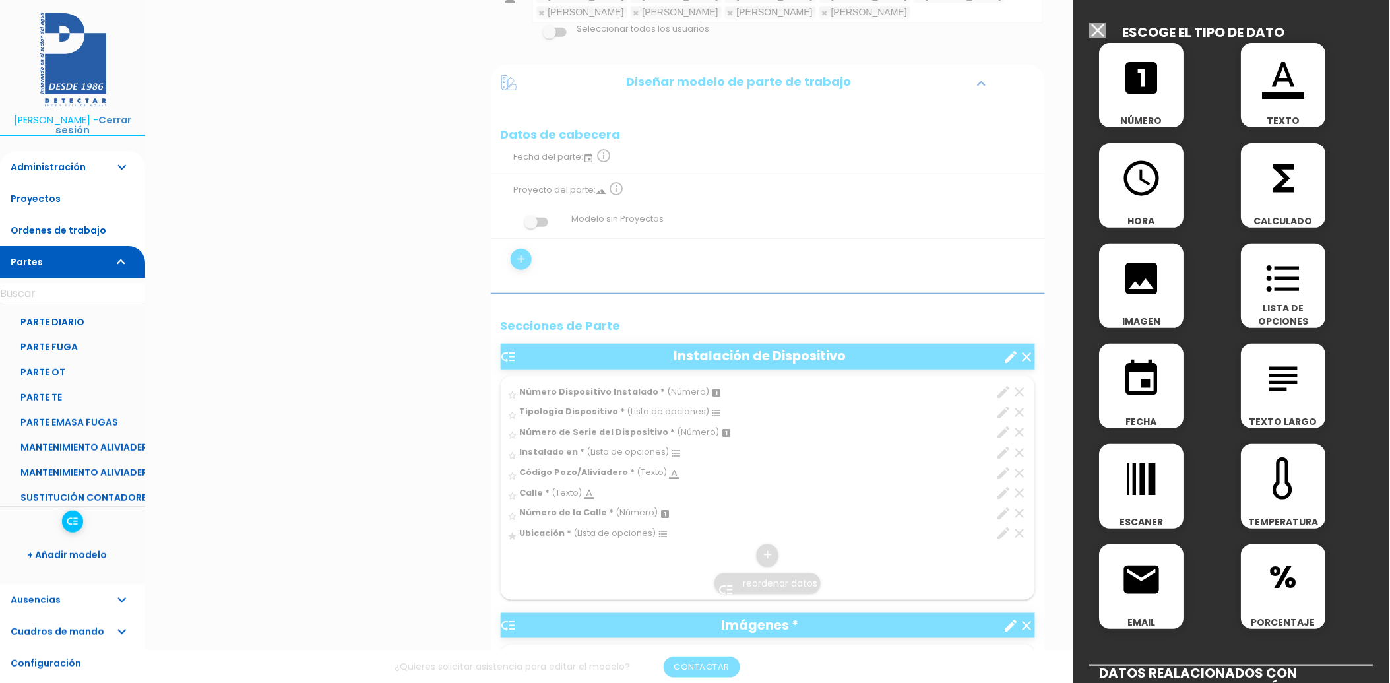
click at [1167, 110] on div "looks_one NÚMERO" at bounding box center [1141, 85] width 84 height 84
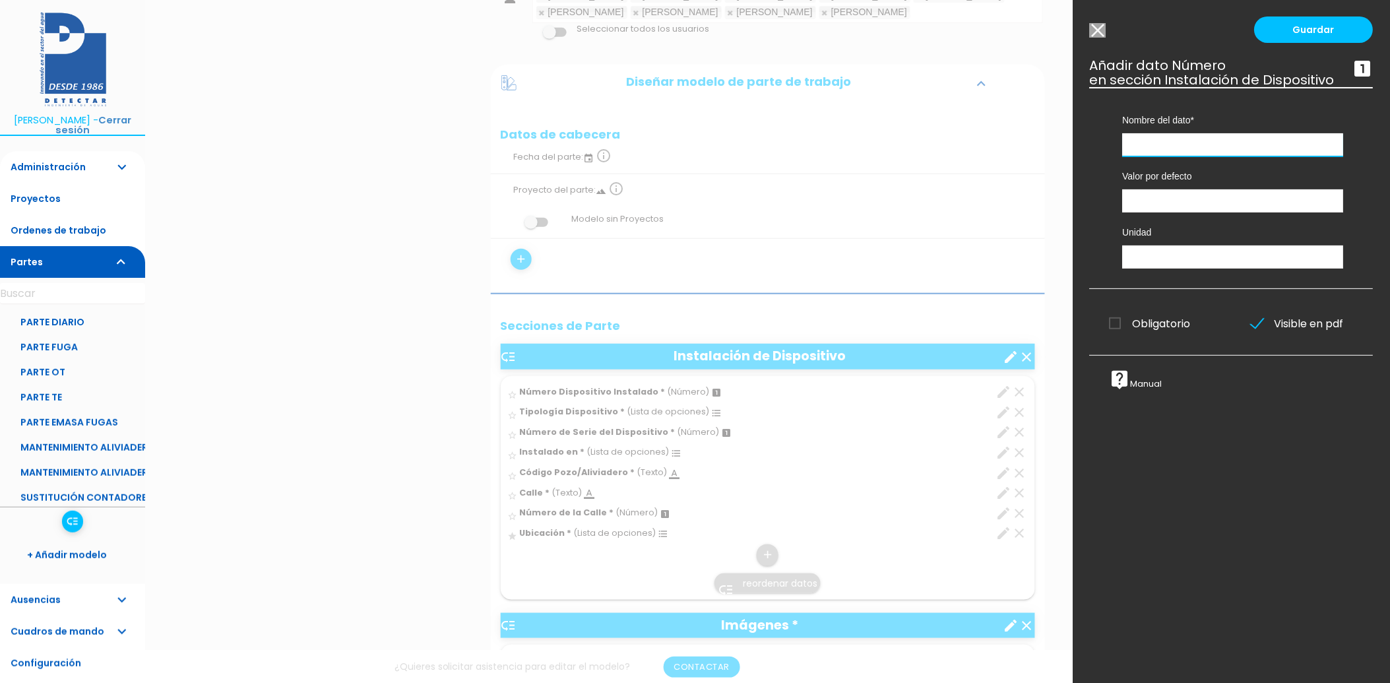
click at [1168, 150] on input "text" at bounding box center [1233, 144] width 221 height 23
click at [1150, 154] on input "text" at bounding box center [1233, 144] width 221 height 23
type input "N"
type input "Entrada que Controla"
click at [1155, 212] on input "number" at bounding box center [1233, 200] width 221 height 23
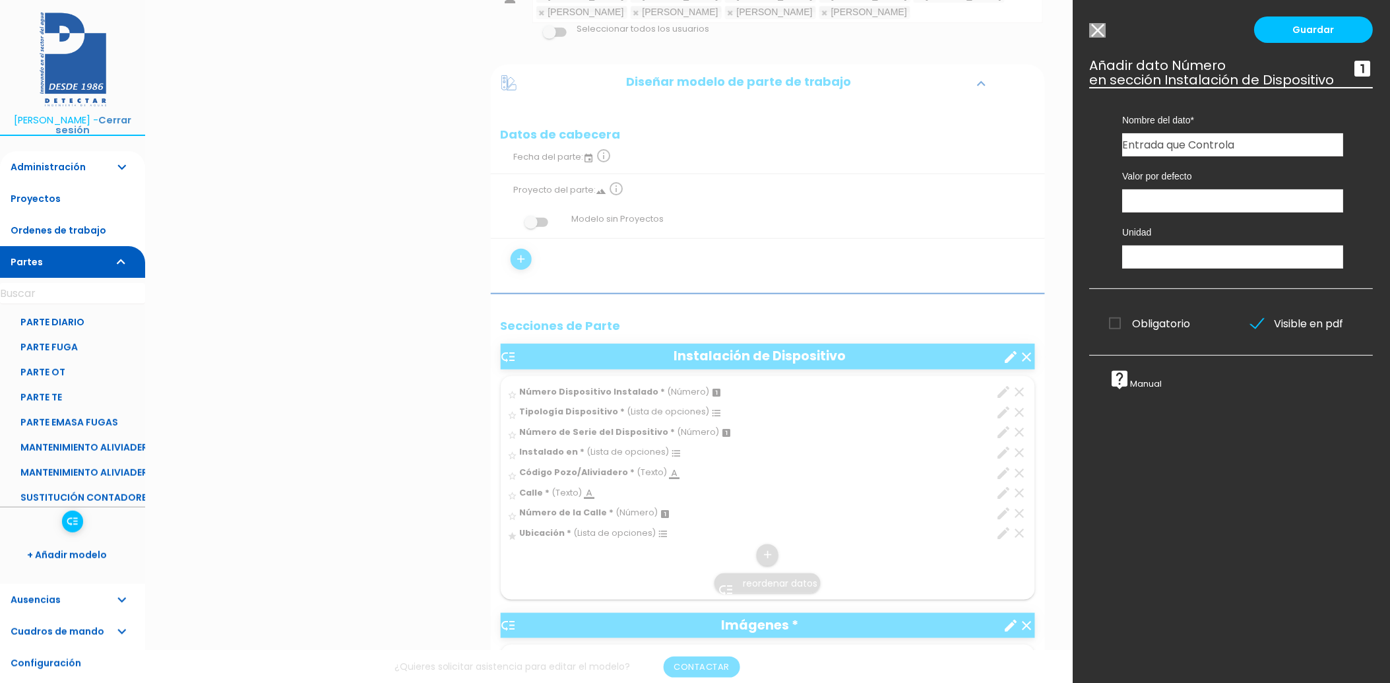
click at [1264, 127] on label "Nombre del dato" at bounding box center [1233, 119] width 221 height 13
click at [1258, 148] on input "Entrada que Controla" at bounding box center [1233, 144] width 221 height 23
click at [1117, 332] on span "Obligatorio" at bounding box center [1149, 323] width 81 height 16
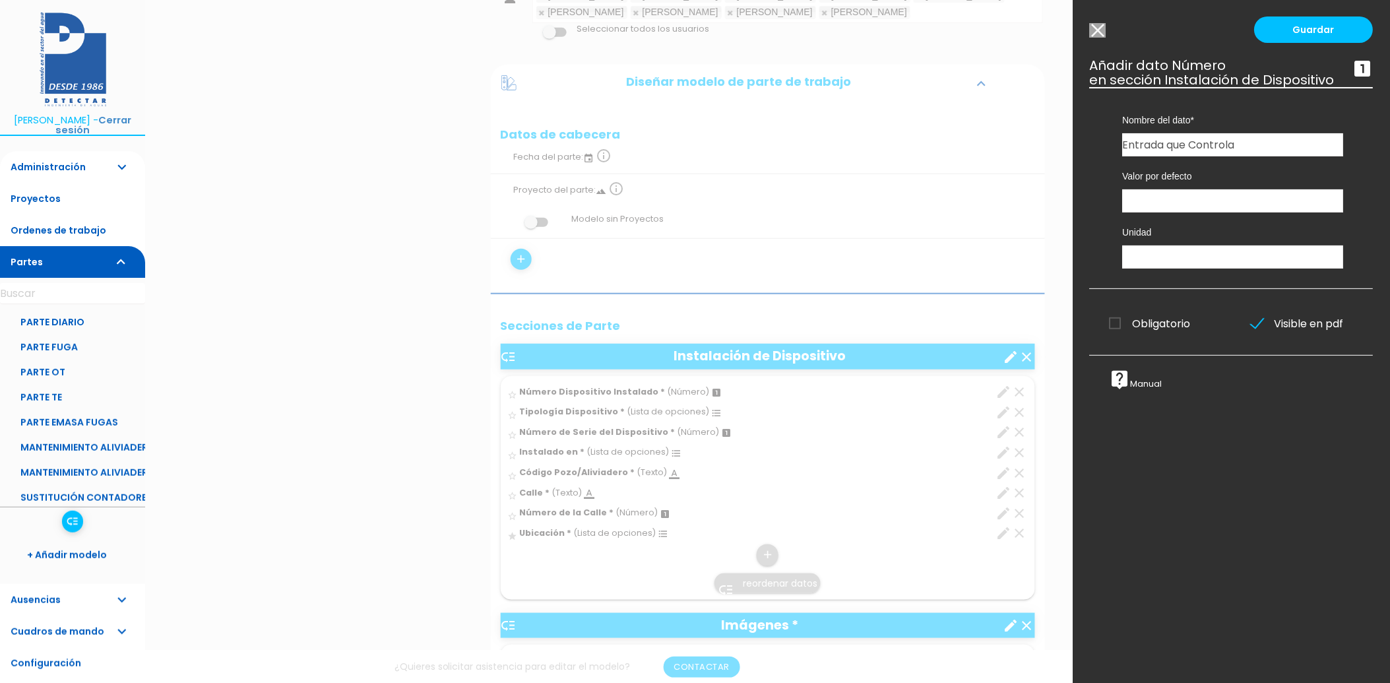
click at [0, 0] on input "Obligatorio" at bounding box center [0, 0] width 0 height 0
click at [1298, 40] on link "Guardar" at bounding box center [1313, 29] width 119 height 26
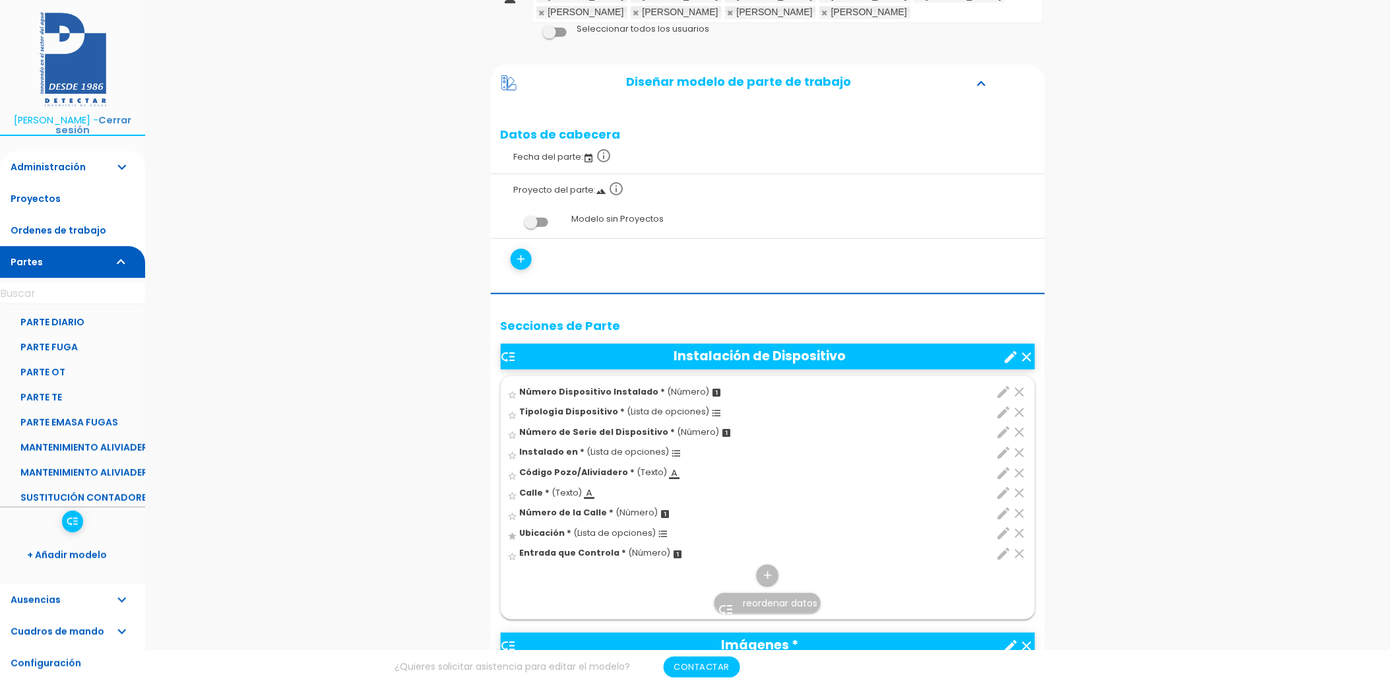
click at [999, 551] on icon "edit" at bounding box center [1004, 553] width 16 height 16
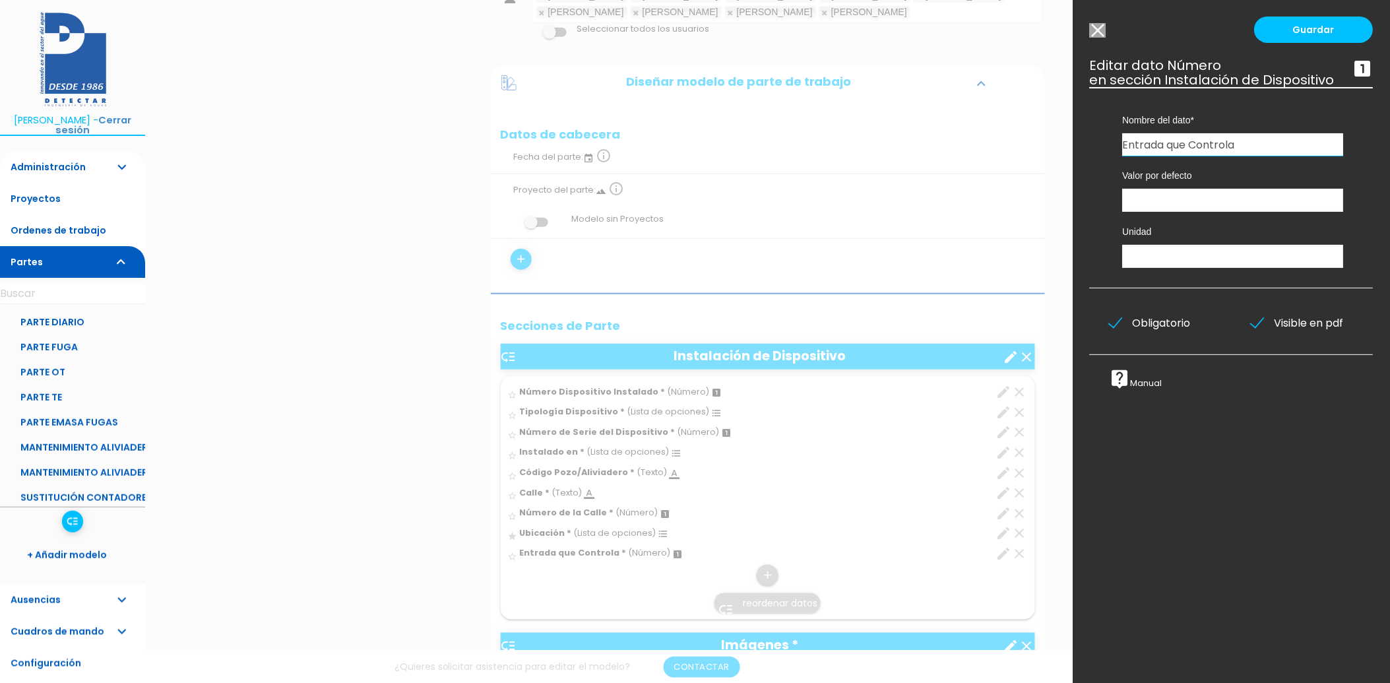
click at [1098, 27] on input "Modelo sin Ordenes de trabajo" at bounding box center [1098, 30] width 16 height 15
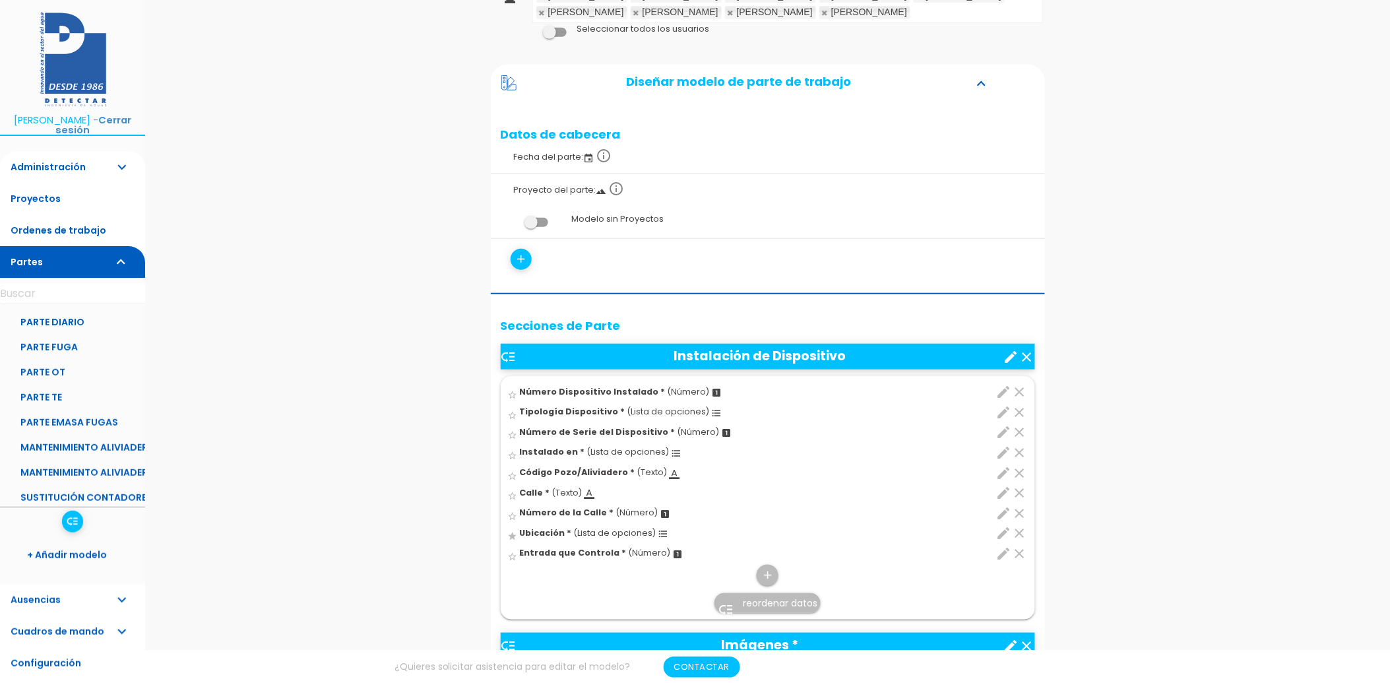
drag, startPoint x: 575, startPoint y: 554, endPoint x: 578, endPoint y: 504, distance: 50.2
click at [578, 505] on ul "star_border Número Dispositivo Instalado * (Número) looks_one clear edit Número…" at bounding box center [768, 498] width 534 height 244
click at [760, 603] on span "reordenar datos" at bounding box center [780, 602] width 75 height 13
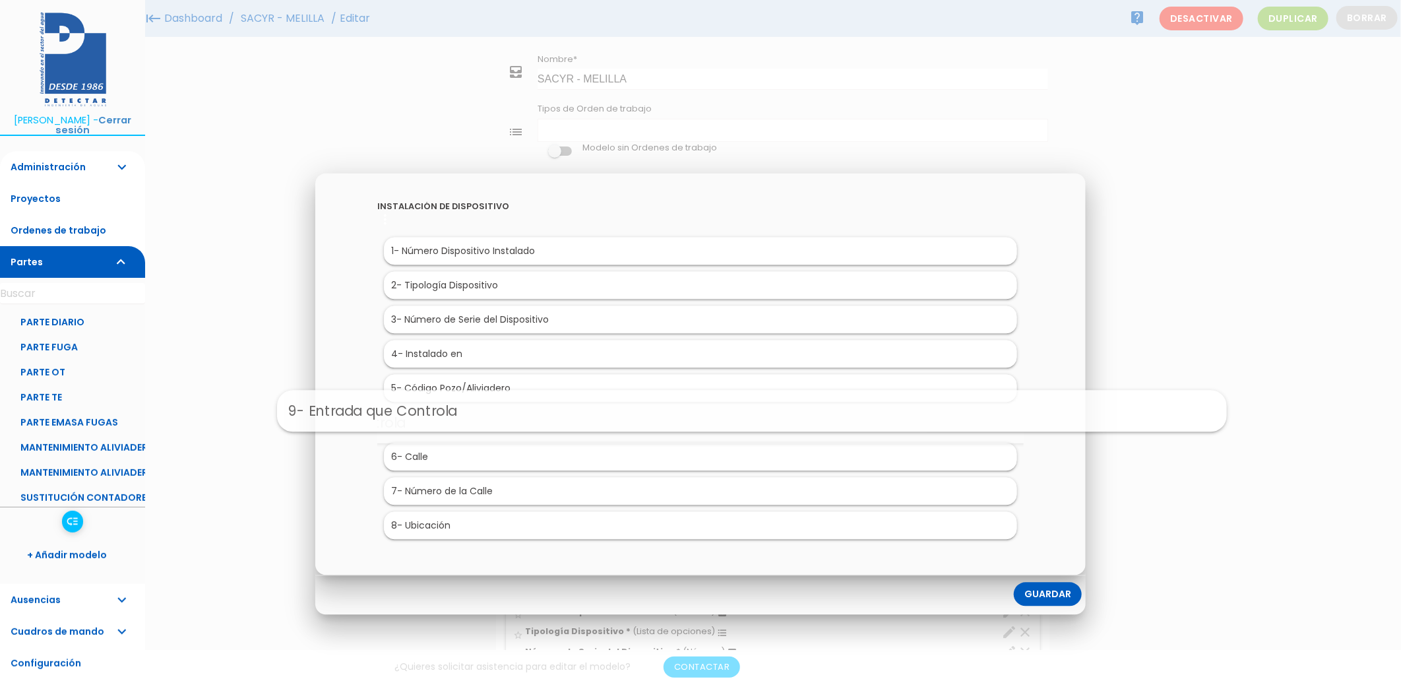
drag, startPoint x: 544, startPoint y: 530, endPoint x: 594, endPoint y: 410, distance: 129.5
click at [1045, 592] on link "Guardar" at bounding box center [1048, 594] width 68 height 24
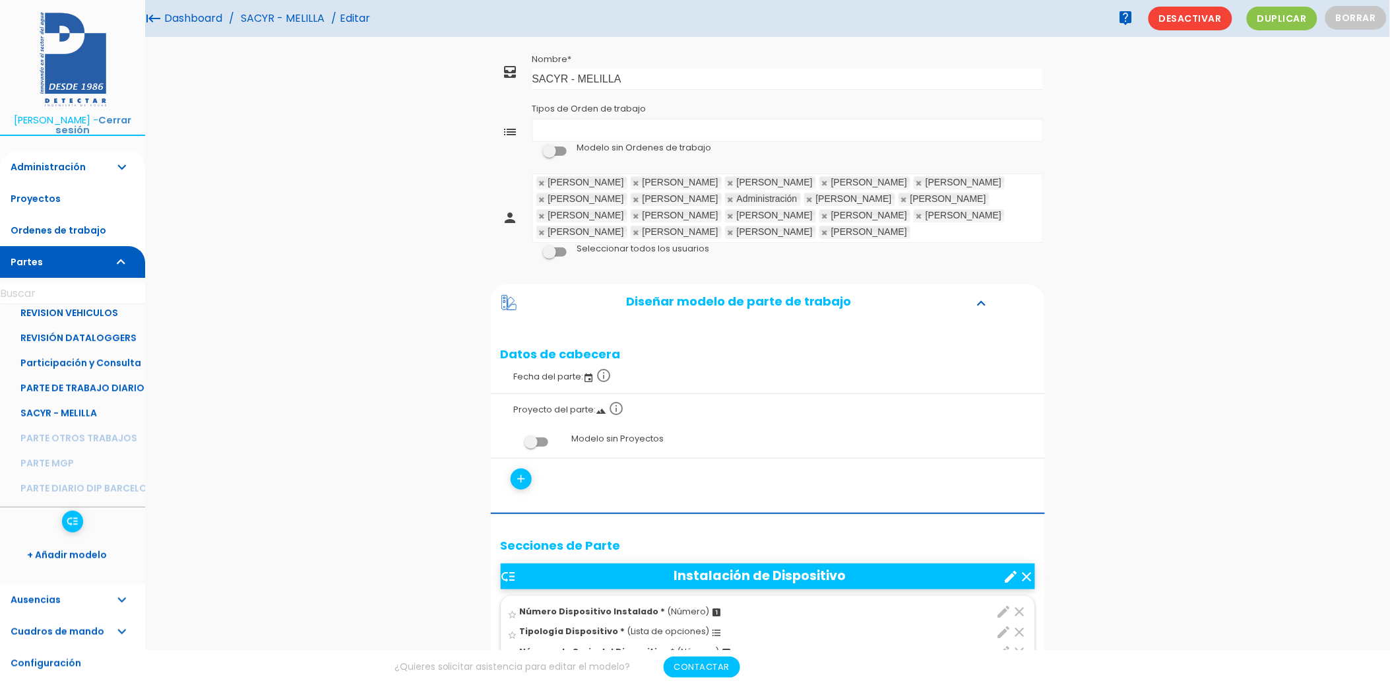
click at [192, 17] on link "Dashboard" at bounding box center [193, 18] width 65 height 37
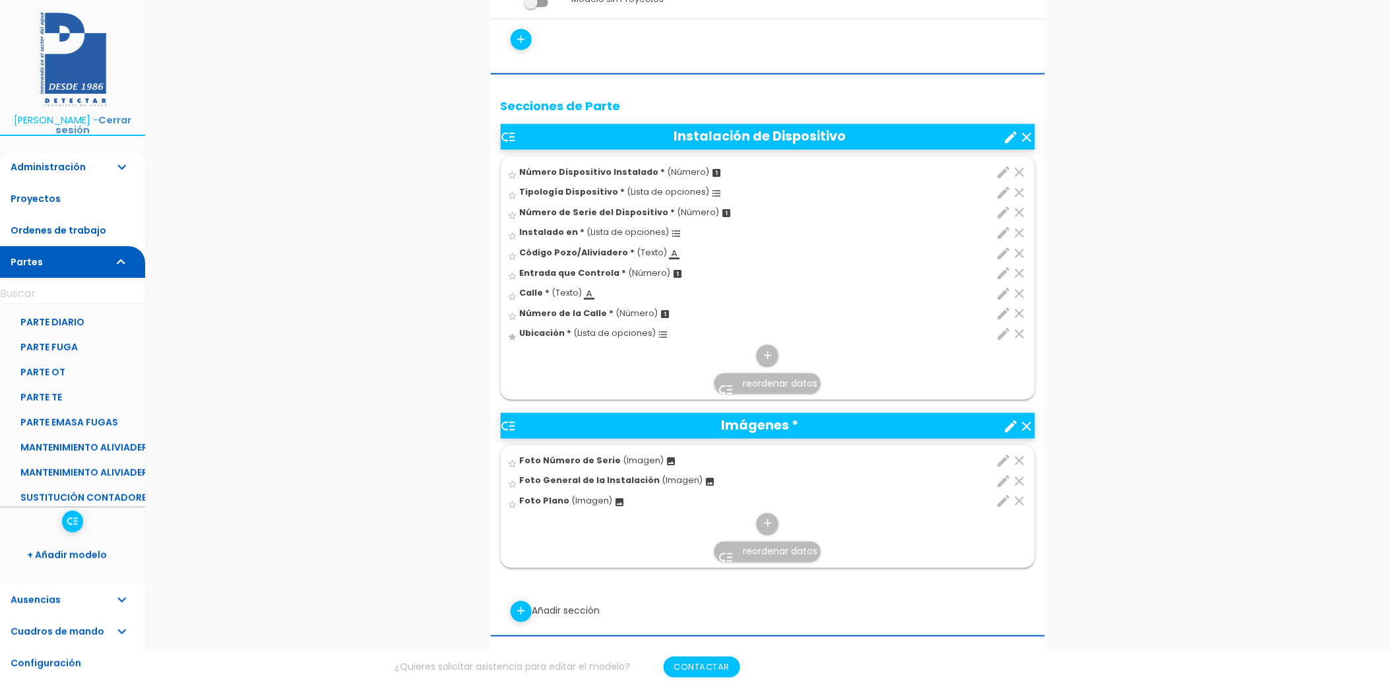
click at [1019, 333] on icon "clear" at bounding box center [1020, 334] width 16 height 16
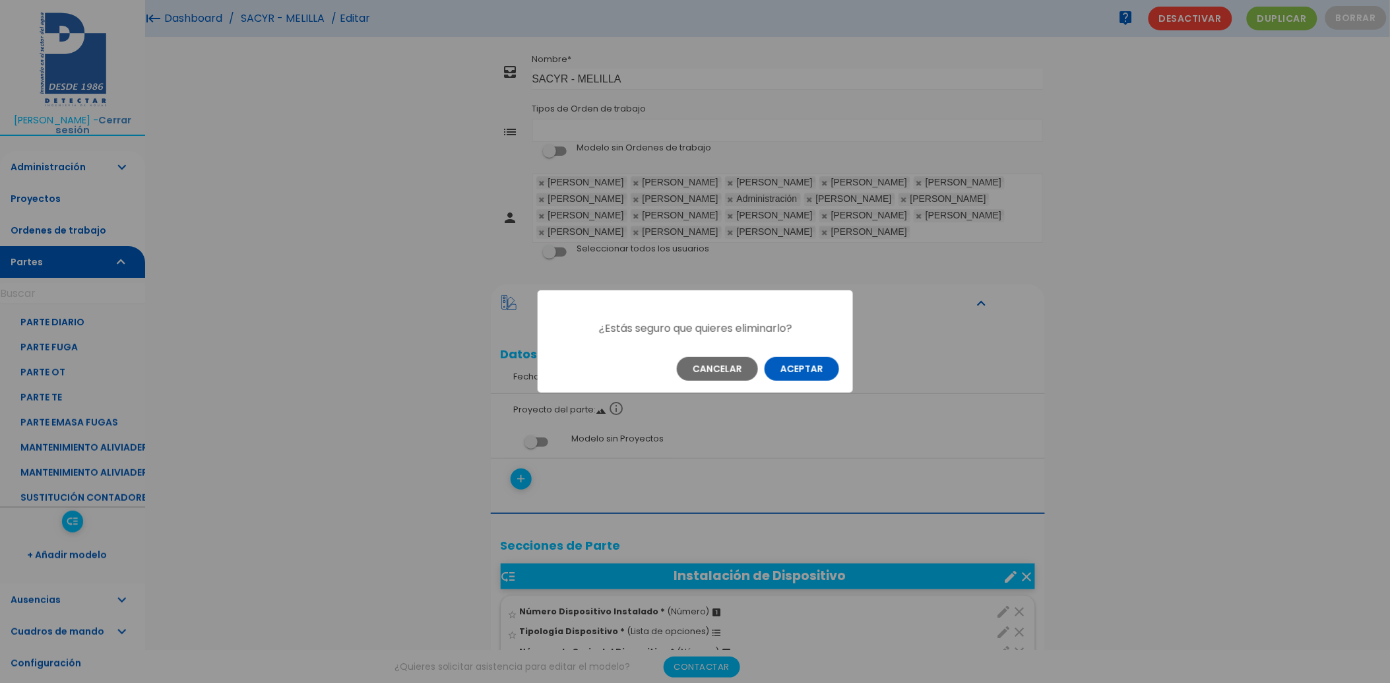
click at [794, 371] on button "Aceptar" at bounding box center [801, 369] width 75 height 24
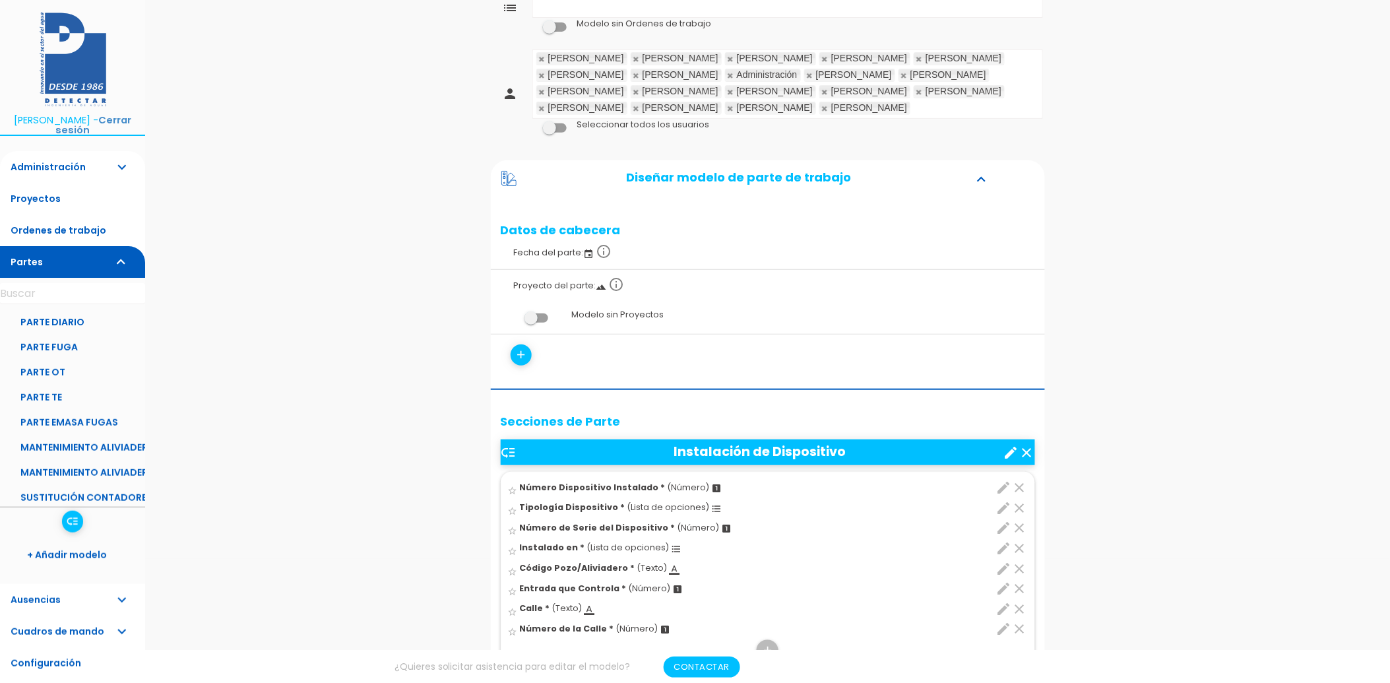
scroll to position [220, 0]
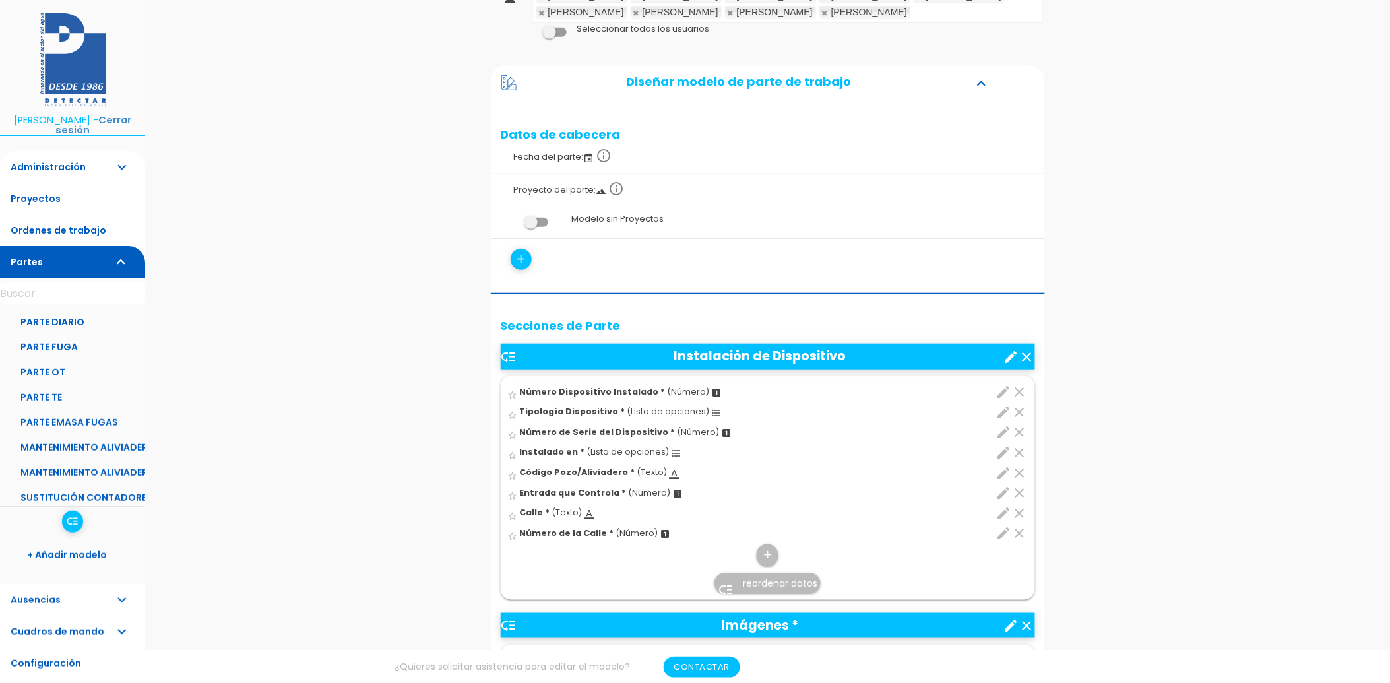
click at [1003, 433] on icon "edit" at bounding box center [1004, 432] width 16 height 16
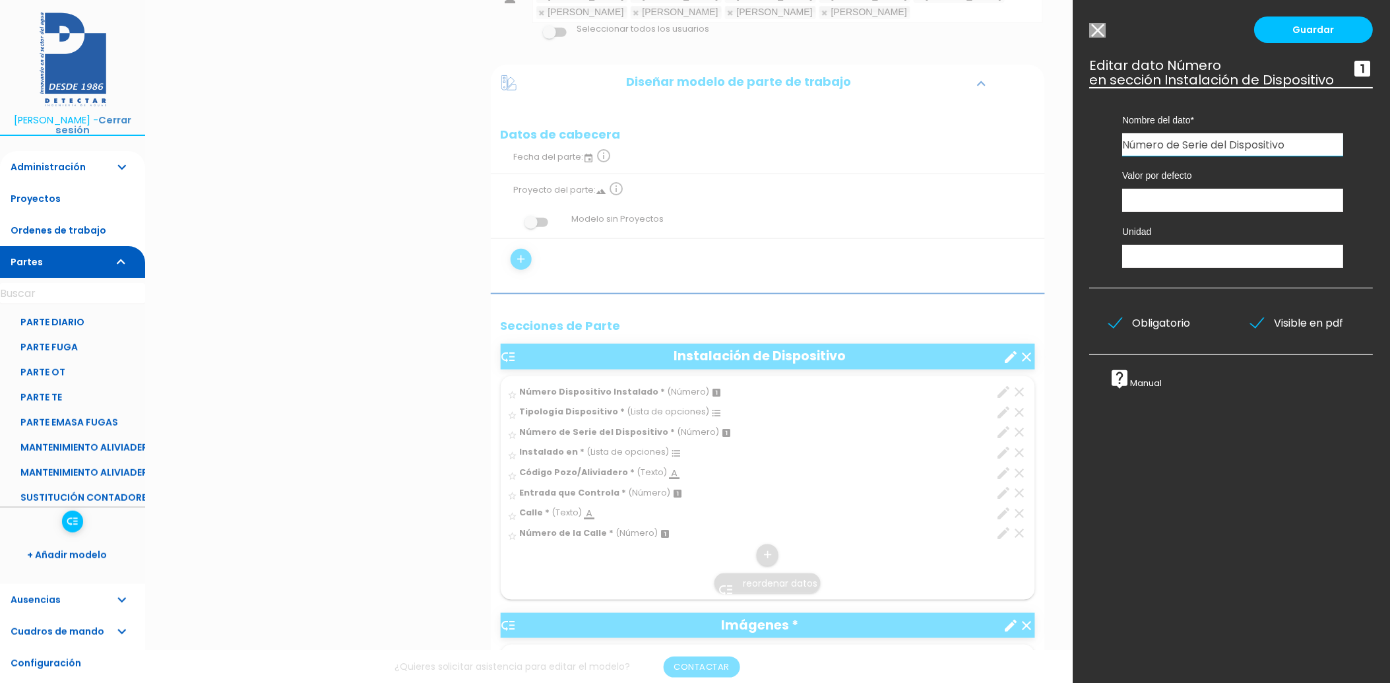
click at [1194, 156] on input "Número de Serie del Dispositivo" at bounding box center [1233, 144] width 221 height 22
click at [1352, 69] on icon "looks_one" at bounding box center [1362, 68] width 21 height 21
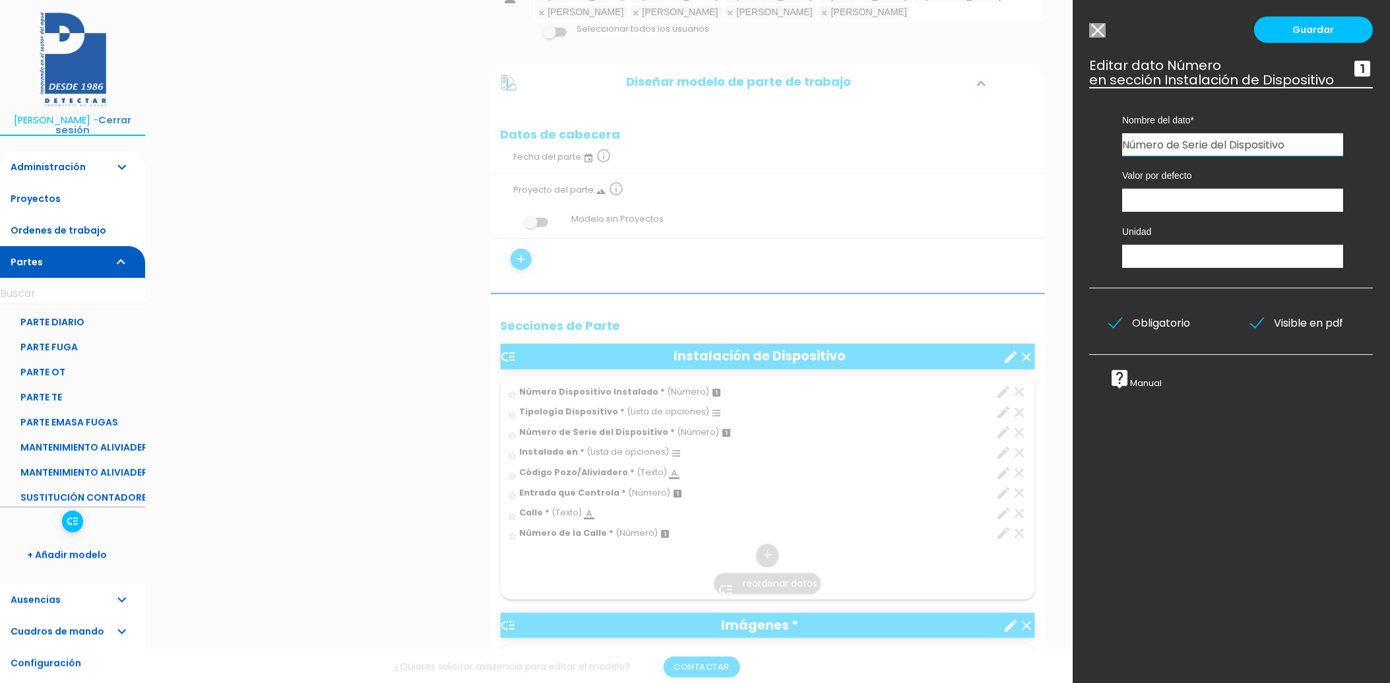
click at [1106, 27] on div "Guardar ESCOGE EL TIPO DE DATO looks_one NÚMERO format_color_text TEXTO access_…" at bounding box center [1231, 341] width 317 height 683
click at [1095, 24] on input "Modelo sin Ordenes de trabajo" at bounding box center [1098, 30] width 16 height 15
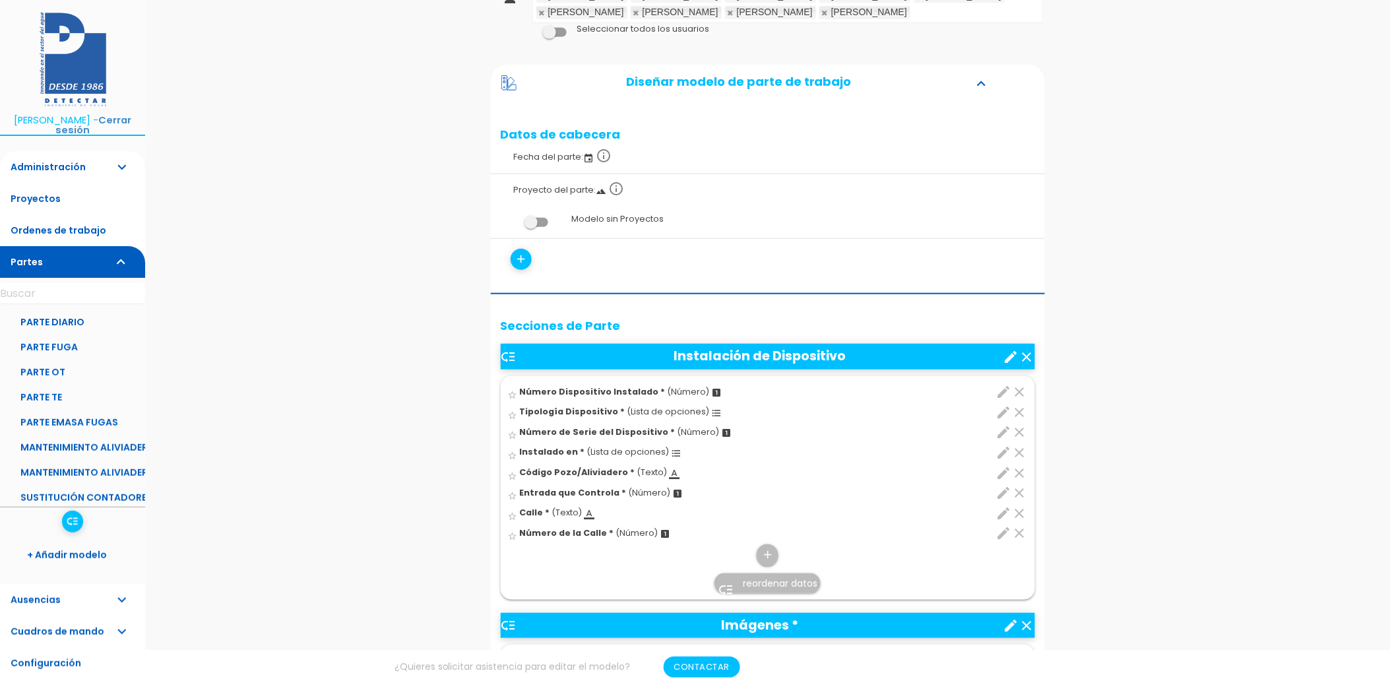
click at [1024, 433] on icon "clear" at bounding box center [1020, 432] width 16 height 16
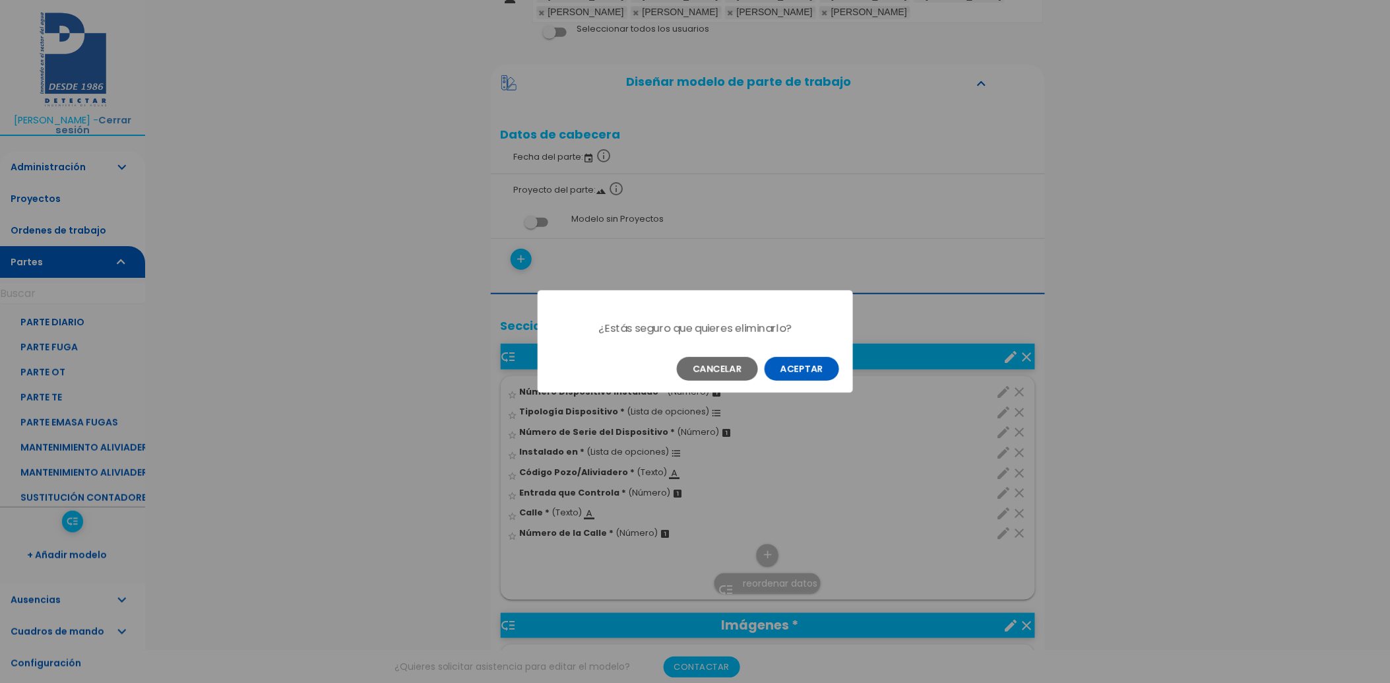
scroll to position [0, 0]
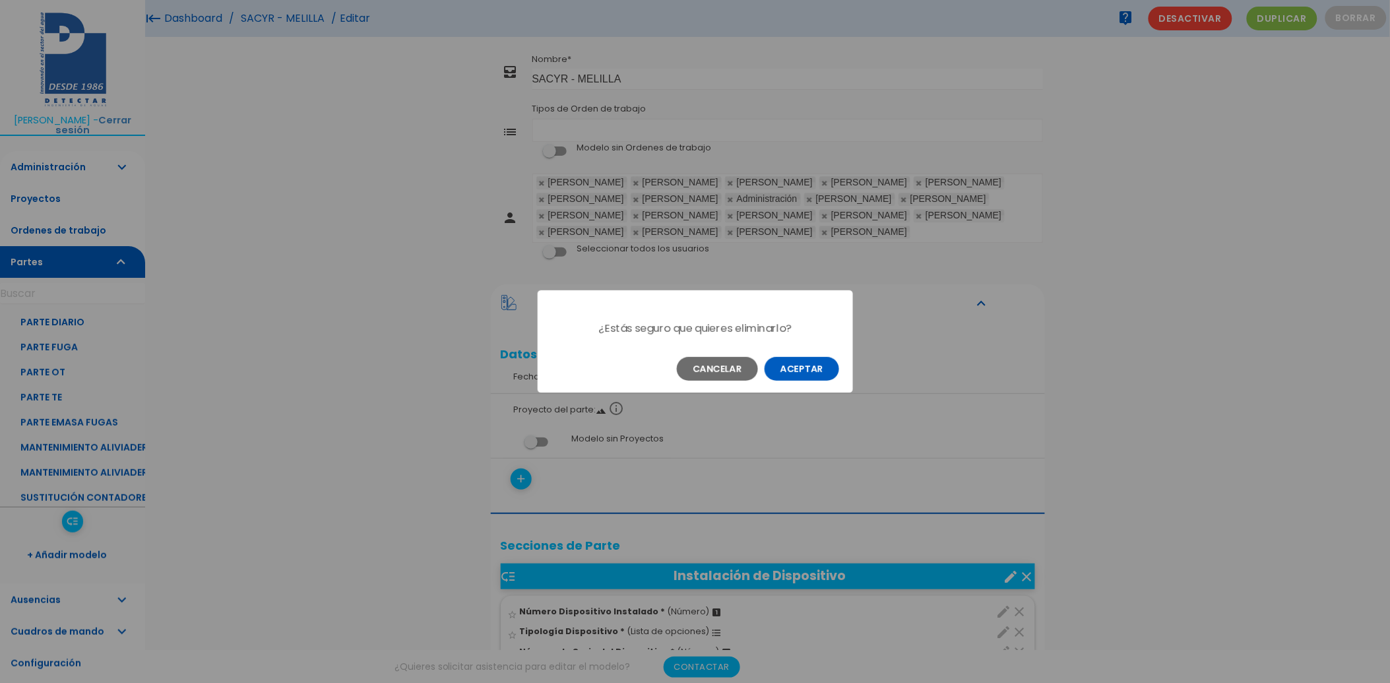
click at [798, 365] on button "Aceptar" at bounding box center [801, 369] width 75 height 24
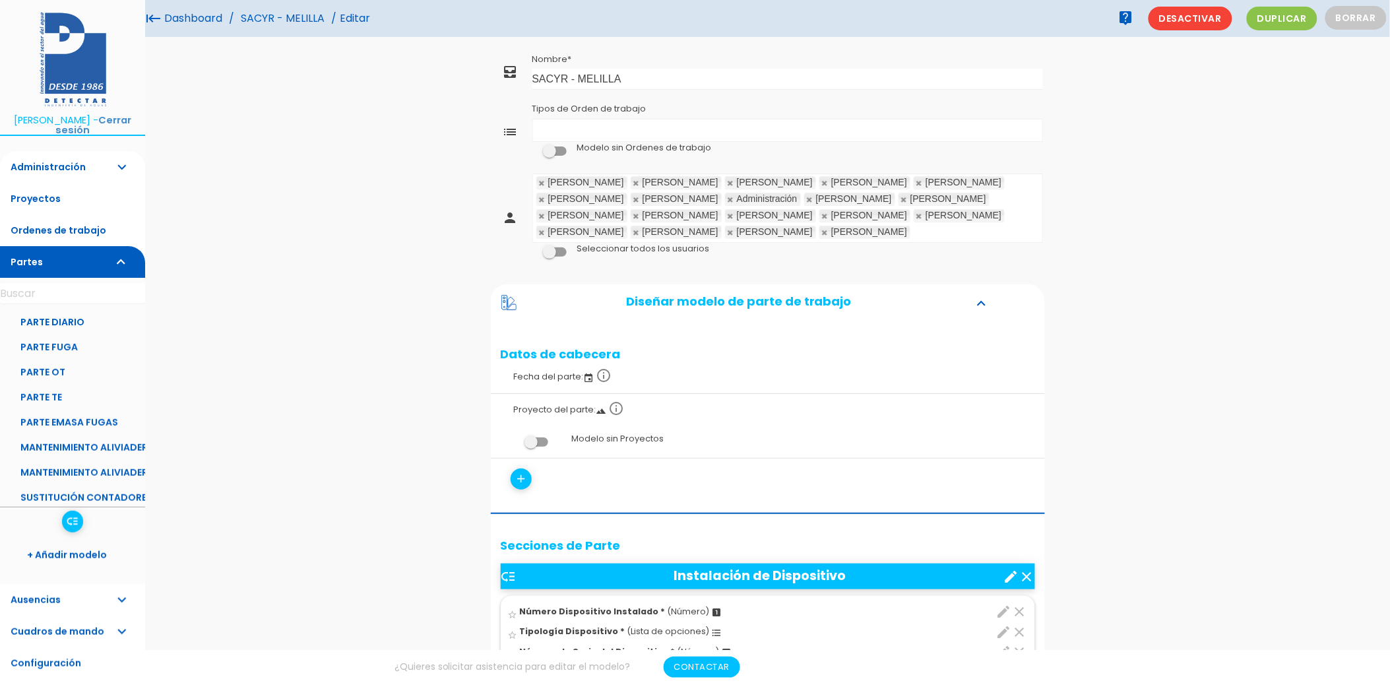
scroll to position [146, 0]
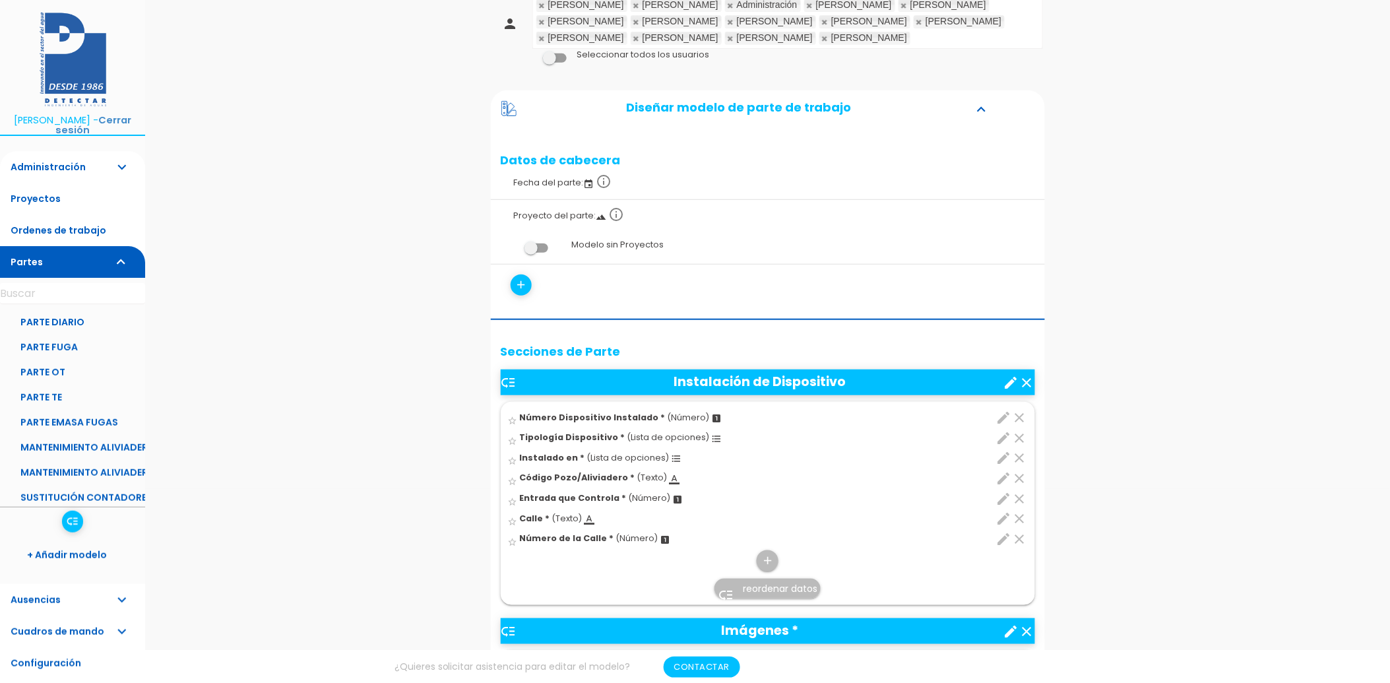
scroll to position [220, 0]
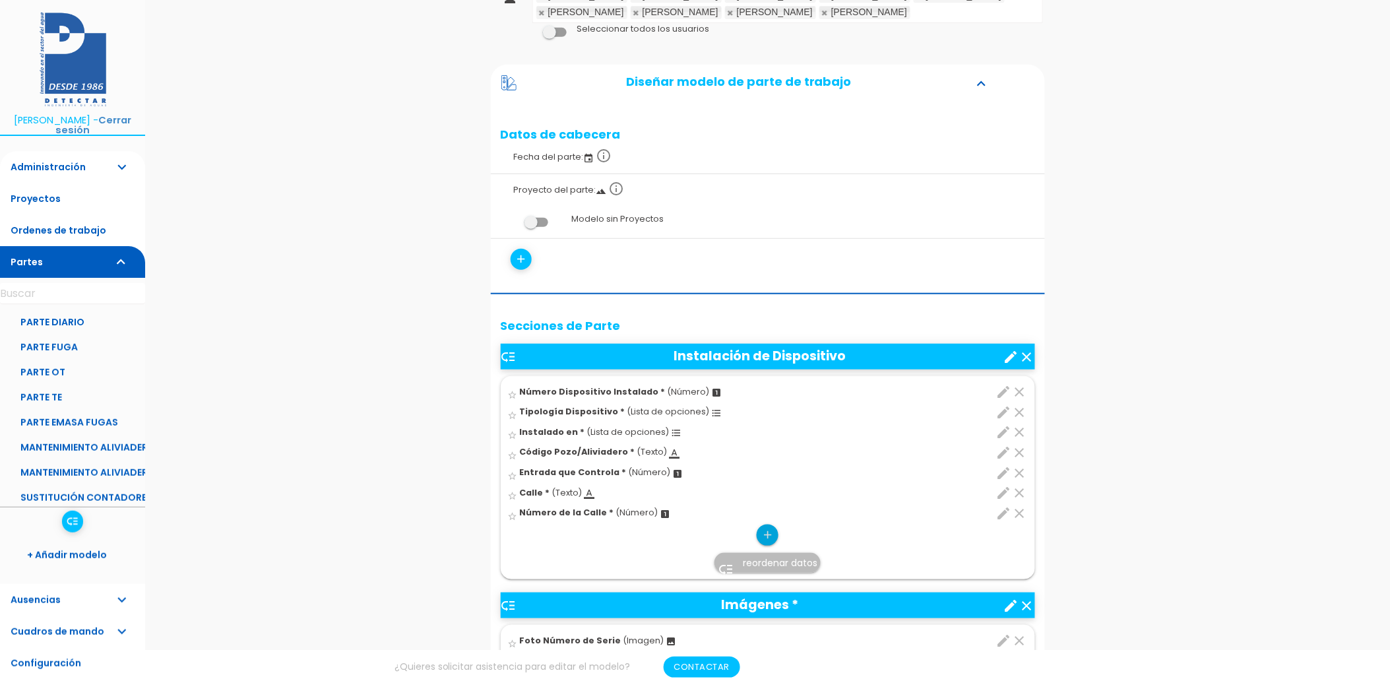
click at [773, 534] on icon "add" at bounding box center [767, 534] width 13 height 21
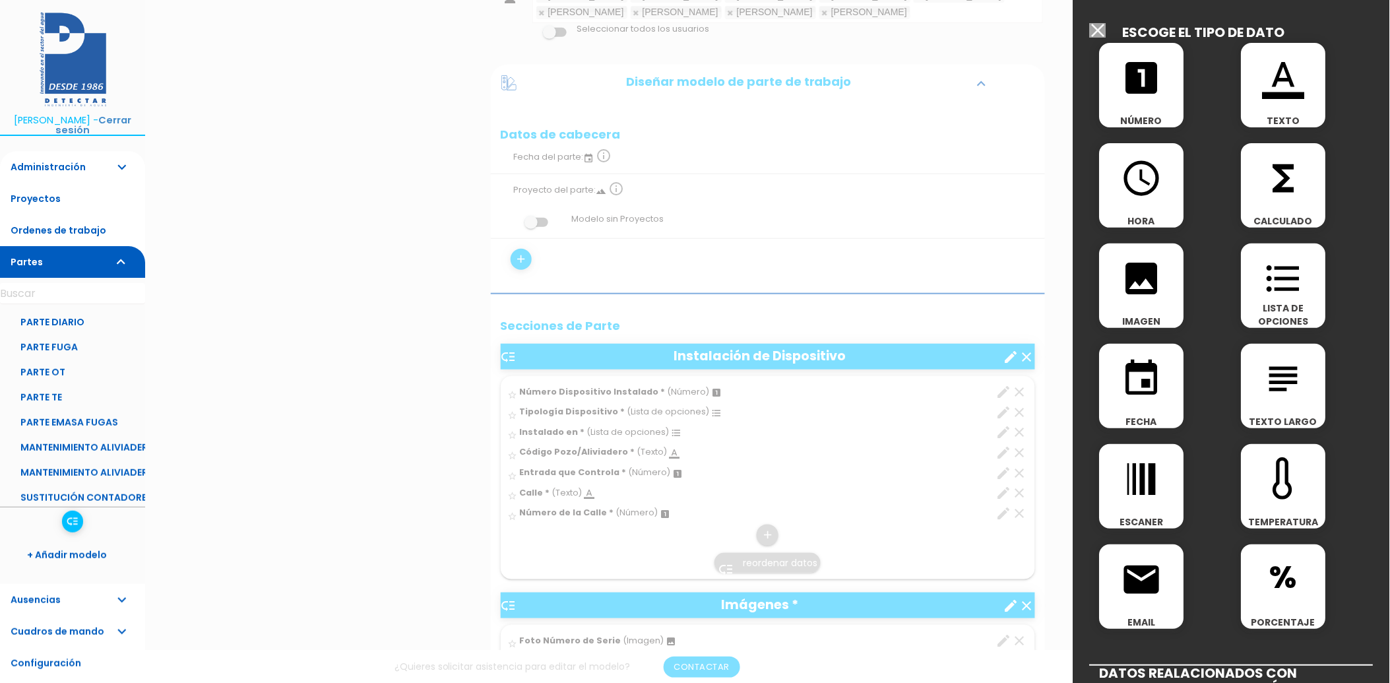
click at [1271, 88] on icon "format_color_text" at bounding box center [1283, 78] width 42 height 42
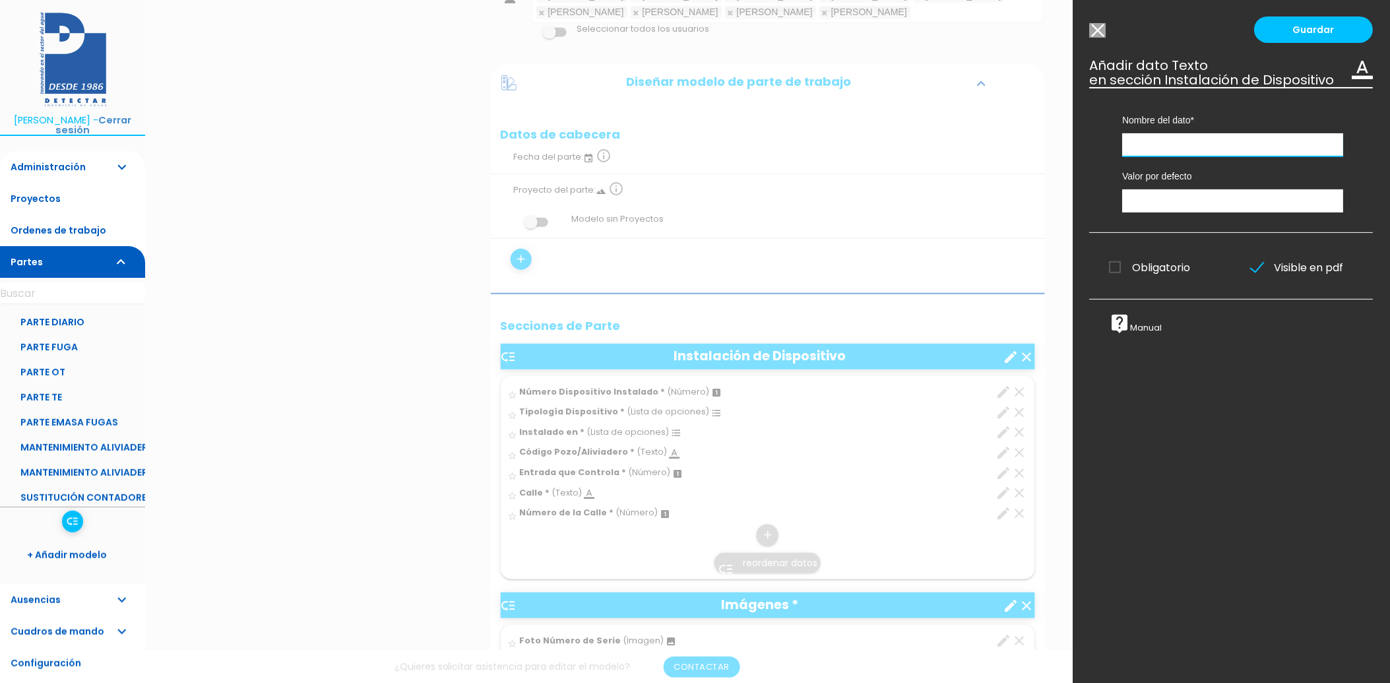
click at [1182, 154] on input "text" at bounding box center [1233, 144] width 221 height 23
paste input "Número de Serie del Dispositivo"
type input "Número de Serie del Dispositivo"
click at [1165, 212] on input "text" at bounding box center [1233, 200] width 221 height 23
click at [1119, 276] on span "Obligatorio" at bounding box center [1149, 267] width 81 height 16
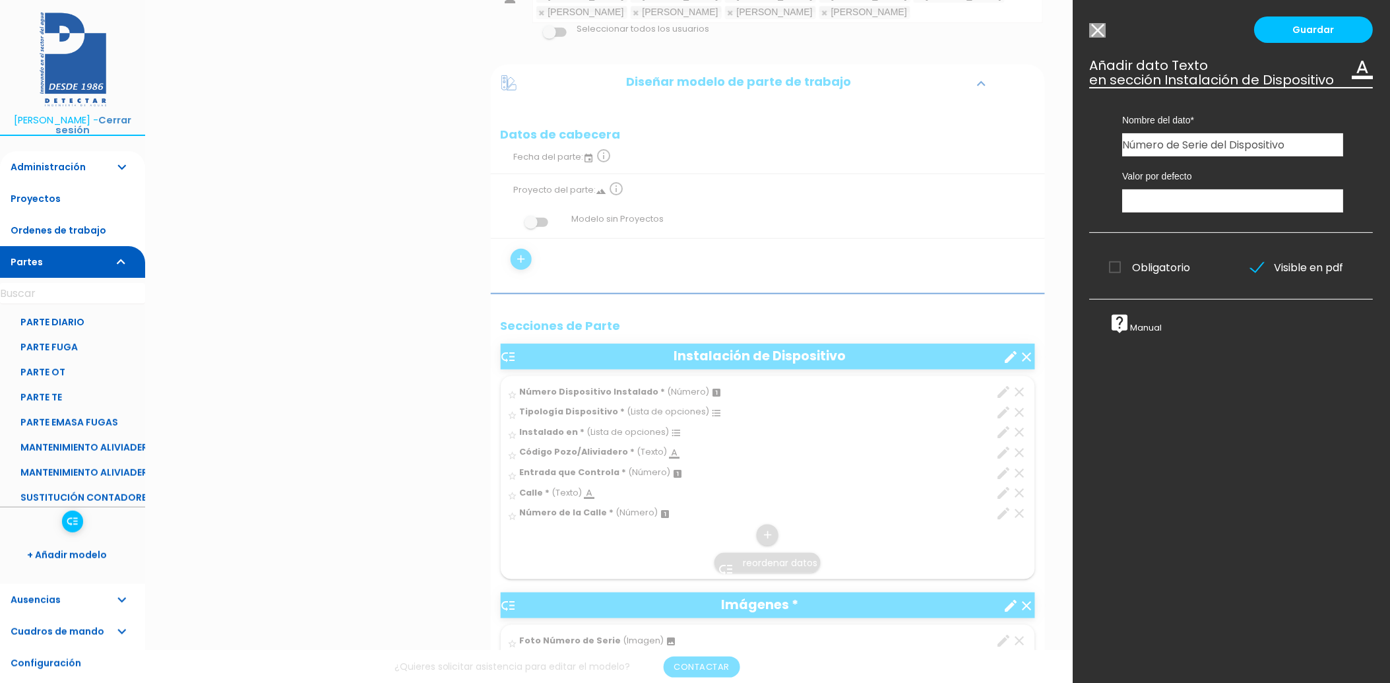
click at [0, 0] on input "Obligatorio" at bounding box center [0, 0] width 0 height 0
click at [1343, 28] on link "Guardar" at bounding box center [1313, 29] width 119 height 26
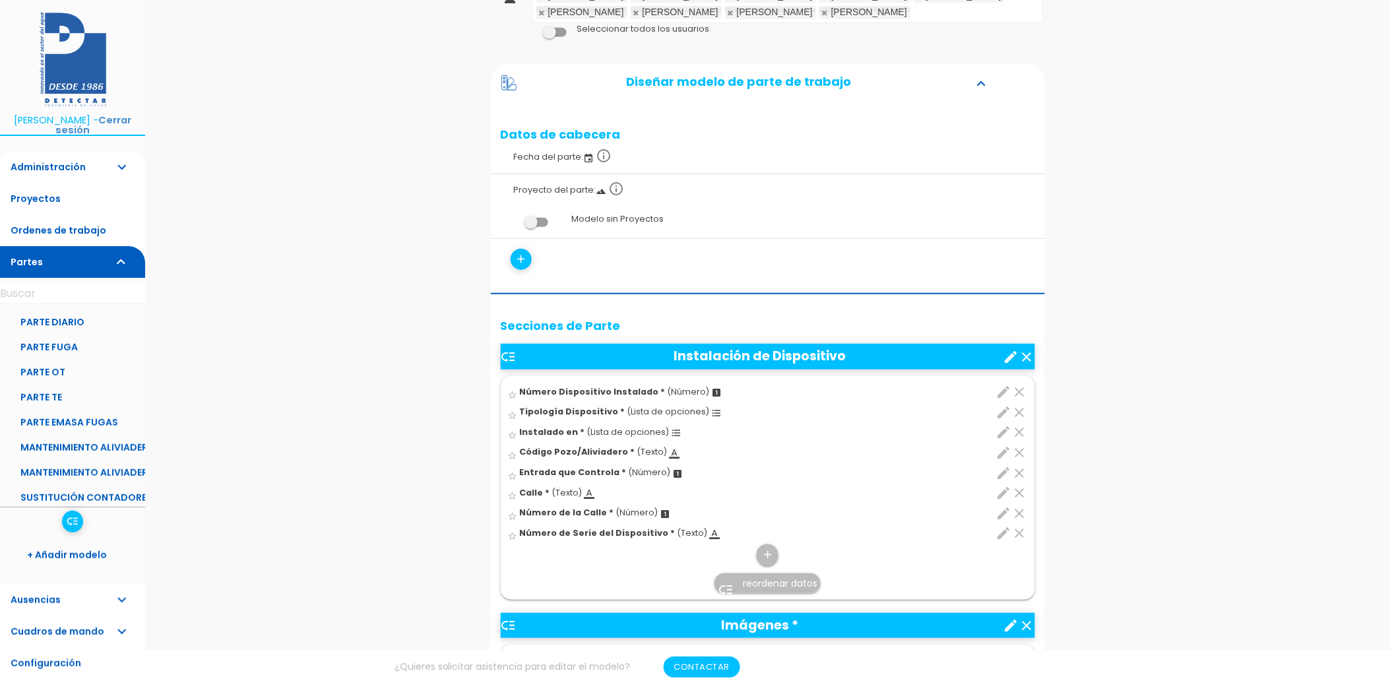
click at [762, 591] on link "low_priority reordenar datos" at bounding box center [767, 583] width 106 height 20
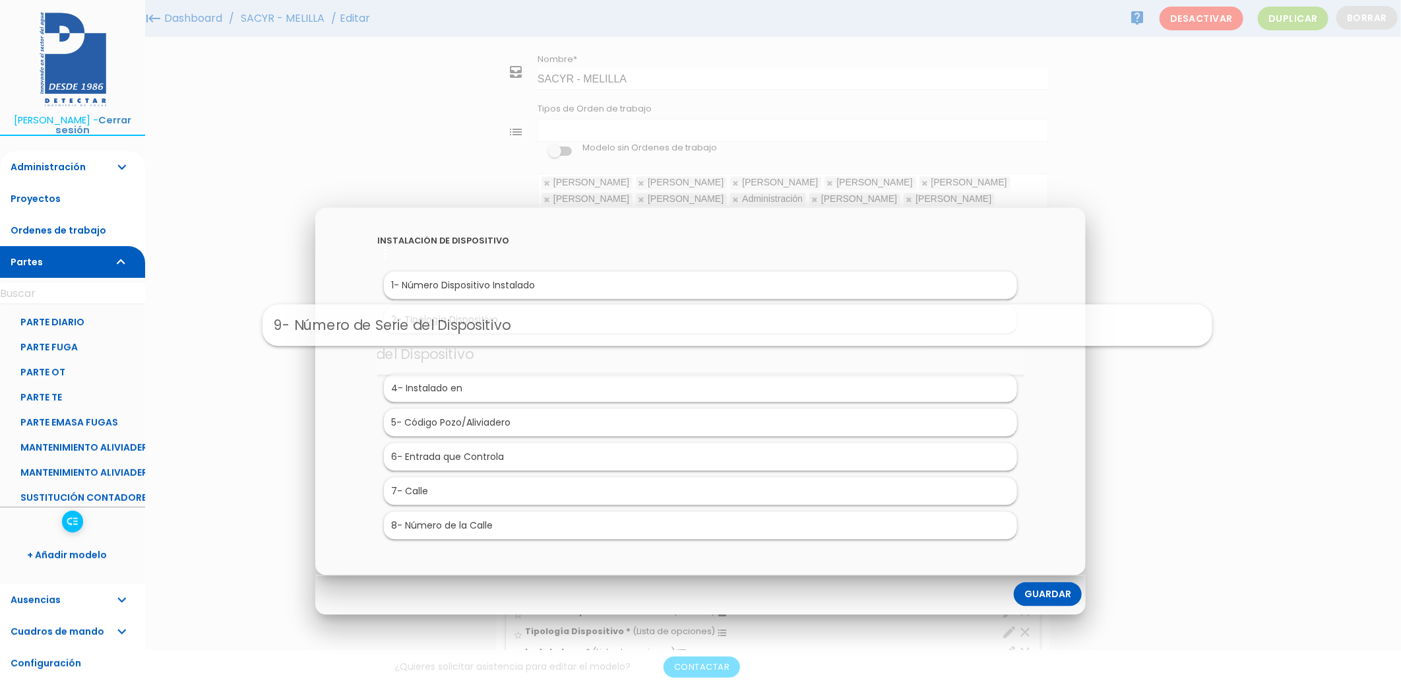
drag, startPoint x: 489, startPoint y: 532, endPoint x: 526, endPoint y: 332, distance: 204.0
click at [1034, 595] on link "Guardar" at bounding box center [1048, 594] width 68 height 24
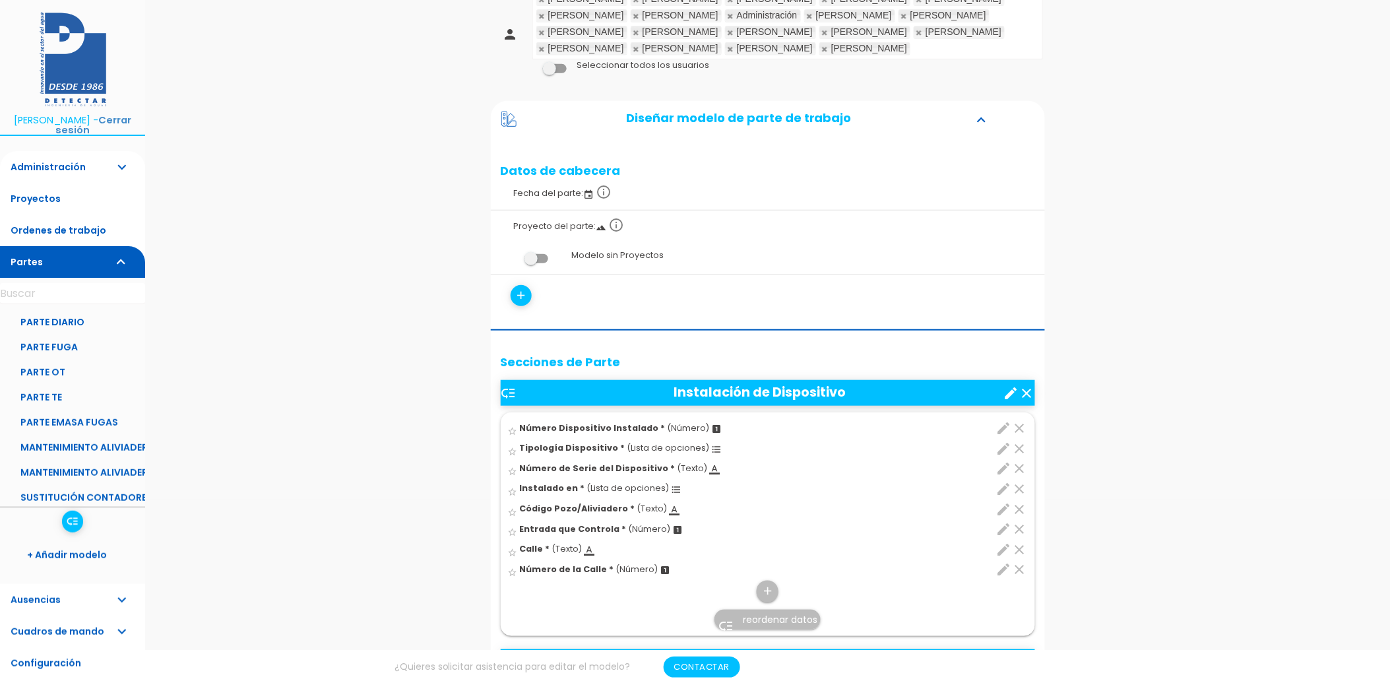
scroll to position [220, 0]
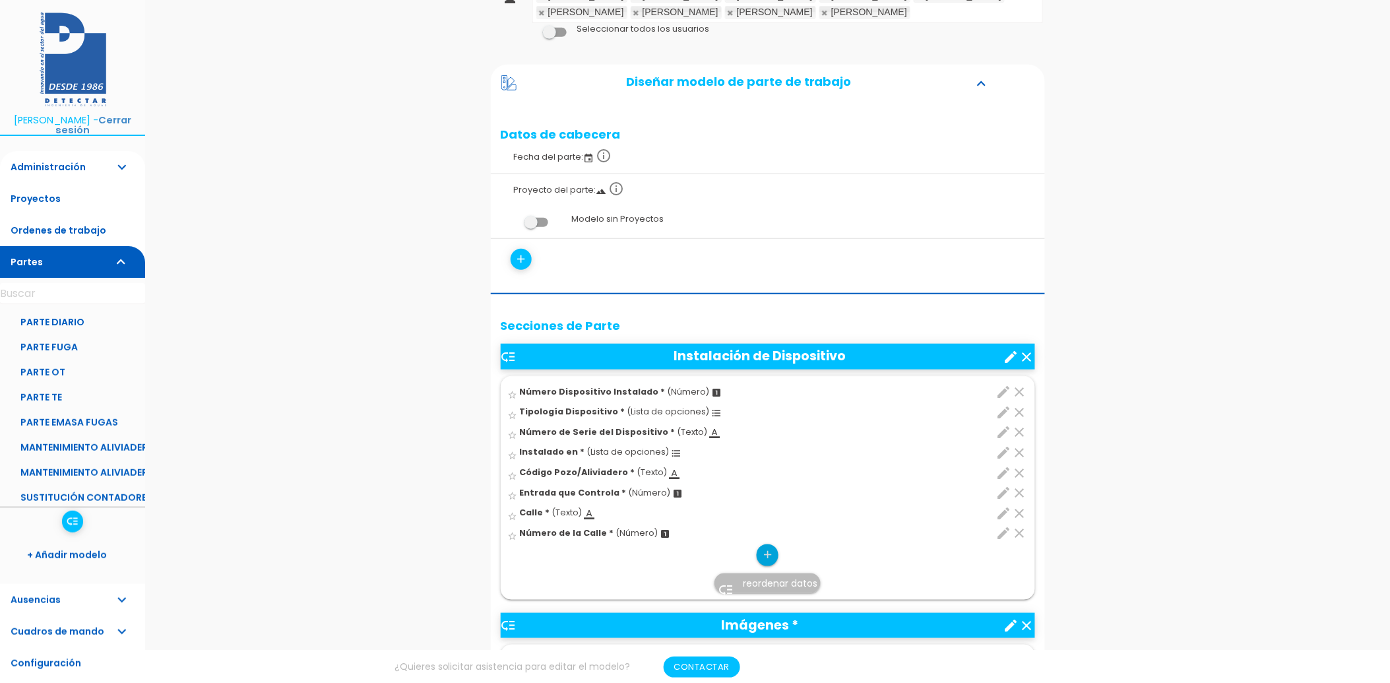
click at [767, 555] on icon "add" at bounding box center [767, 554] width 13 height 21
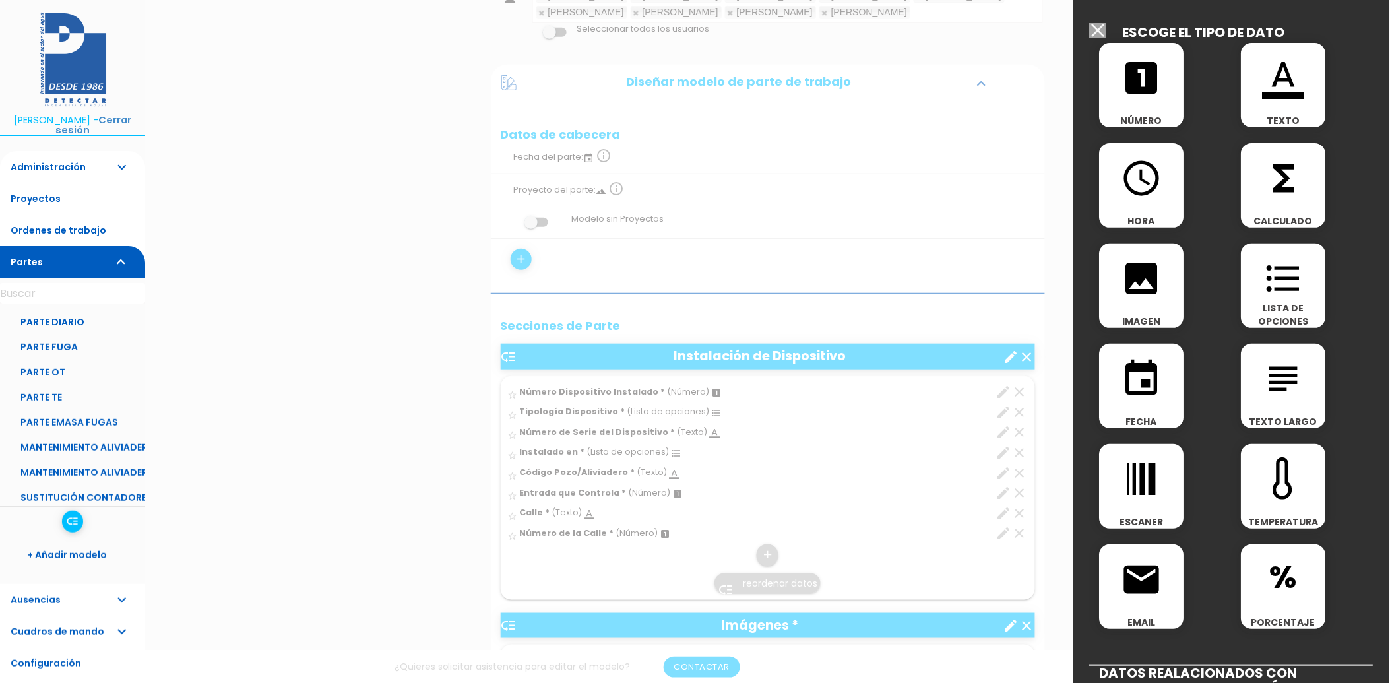
click at [1150, 77] on icon "looks_one" at bounding box center [1142, 78] width 42 height 42
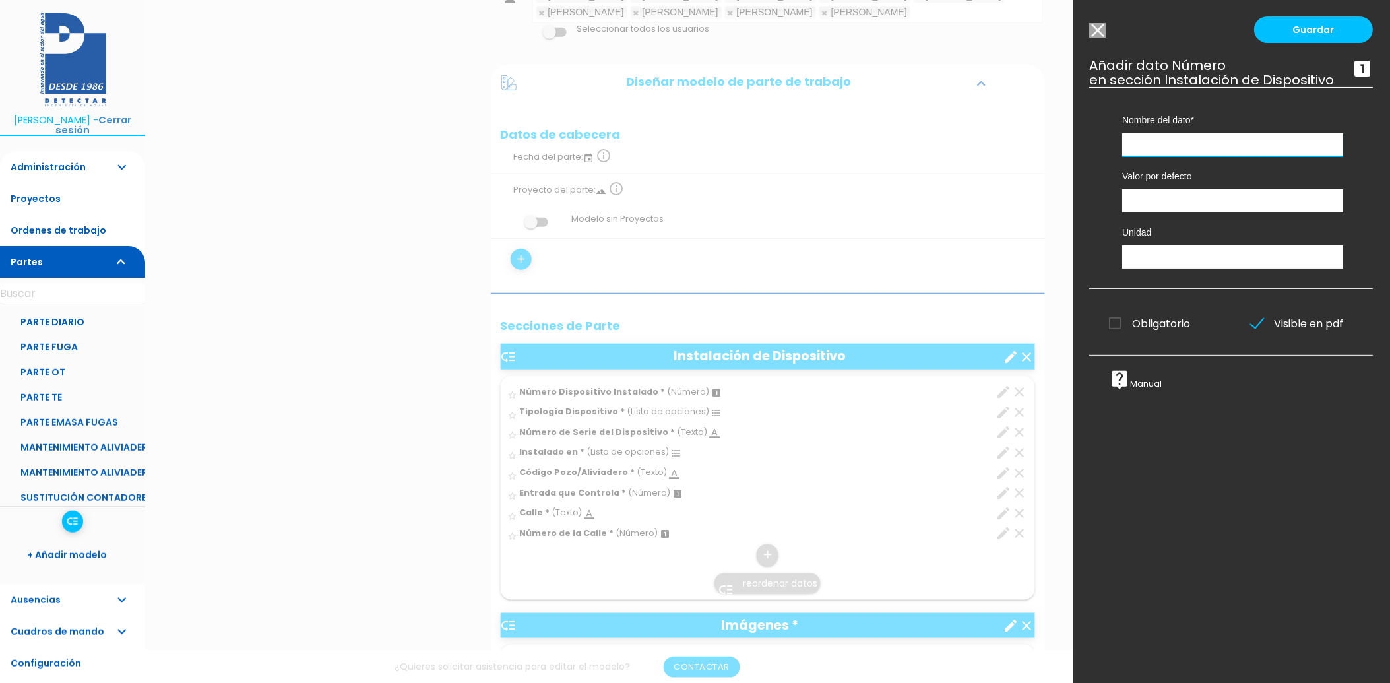
click at [1153, 149] on input "text" at bounding box center [1233, 144] width 221 height 23
type input "Altura Dispositivo Instalado"
click at [1159, 267] on input "text" at bounding box center [1233, 256] width 221 height 23
type input "metros"
click at [1119, 332] on span "Obligatorio" at bounding box center [1149, 323] width 81 height 16
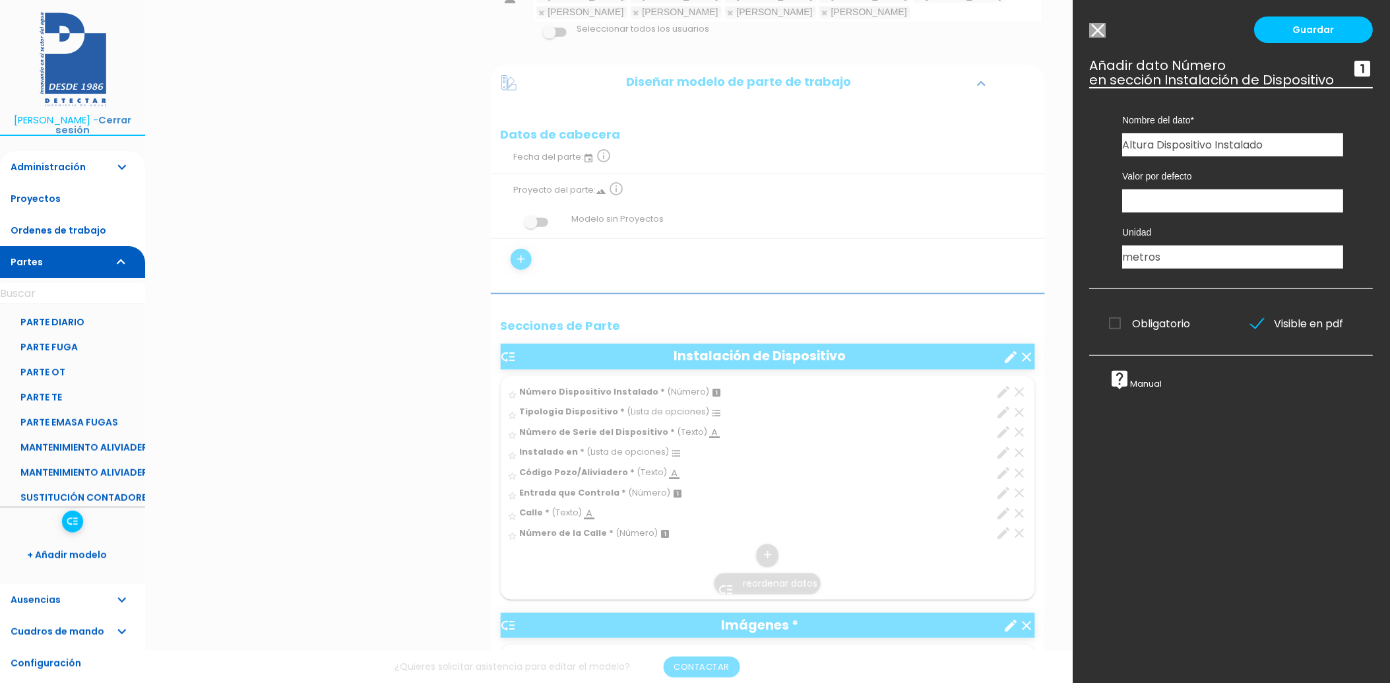
click at [0, 0] on input "Obligatorio" at bounding box center [0, 0] width 0 height 0
click at [1283, 156] on input "Altura Dispositivo Instalado" at bounding box center [1233, 144] width 221 height 23
click at [1272, 156] on input "Altura Dispositivo Instalado (Respecto a la cota inferior)" at bounding box center [1233, 144] width 221 height 23
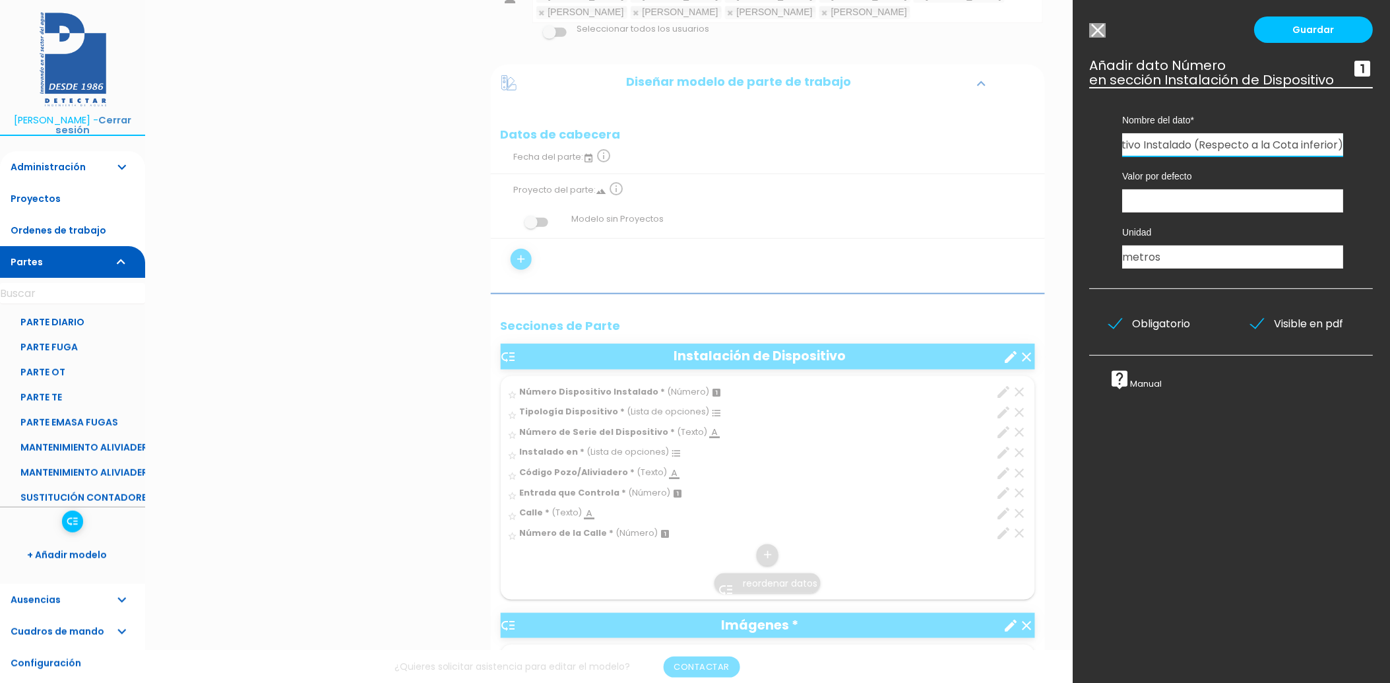
click at [1303, 156] on input "Altura Dispositivo Instalado (Respecto a la Cota inferior)" at bounding box center [1233, 144] width 221 height 23
type input "Altura Dispositivo Instalado (Respecto a la Cota Inferior)"
click at [1305, 40] on link "Guardar" at bounding box center [1313, 29] width 119 height 26
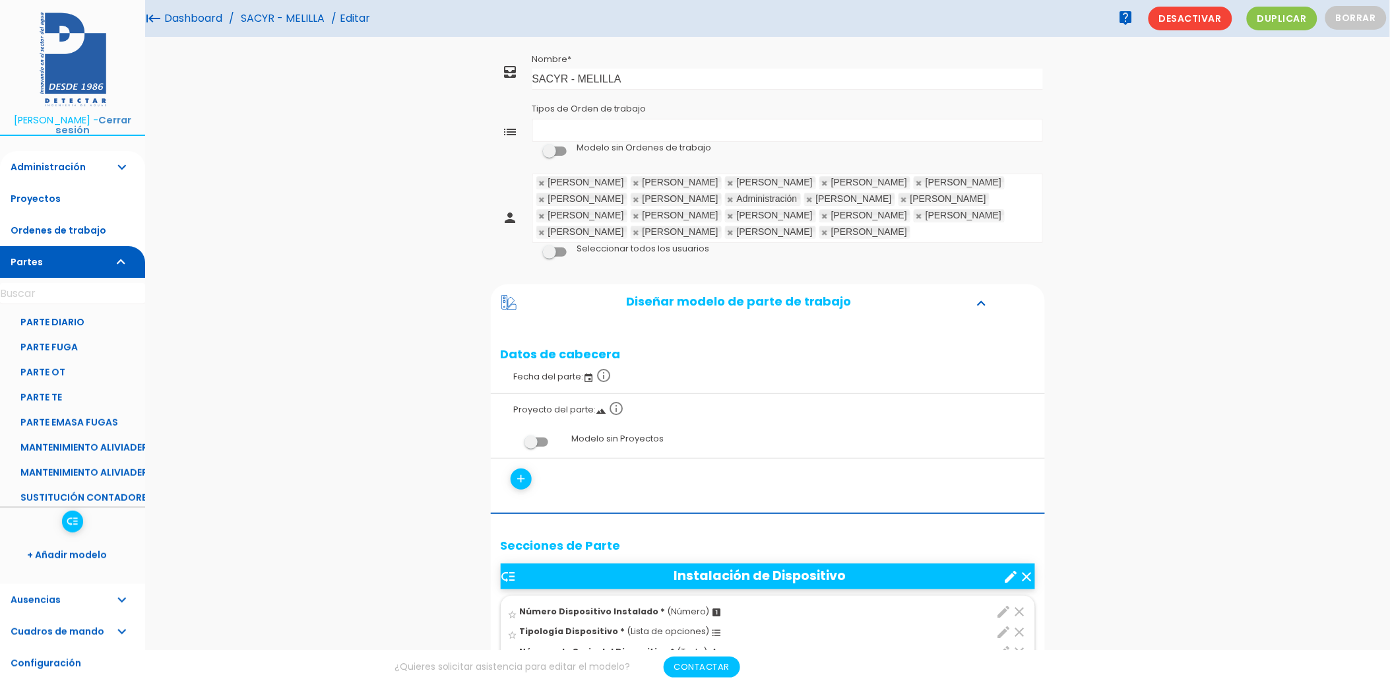
click at [553, 251] on span at bounding box center [555, 251] width 24 height 9
click at [532, 249] on input "checkbox" at bounding box center [532, 249] width 0 height 0
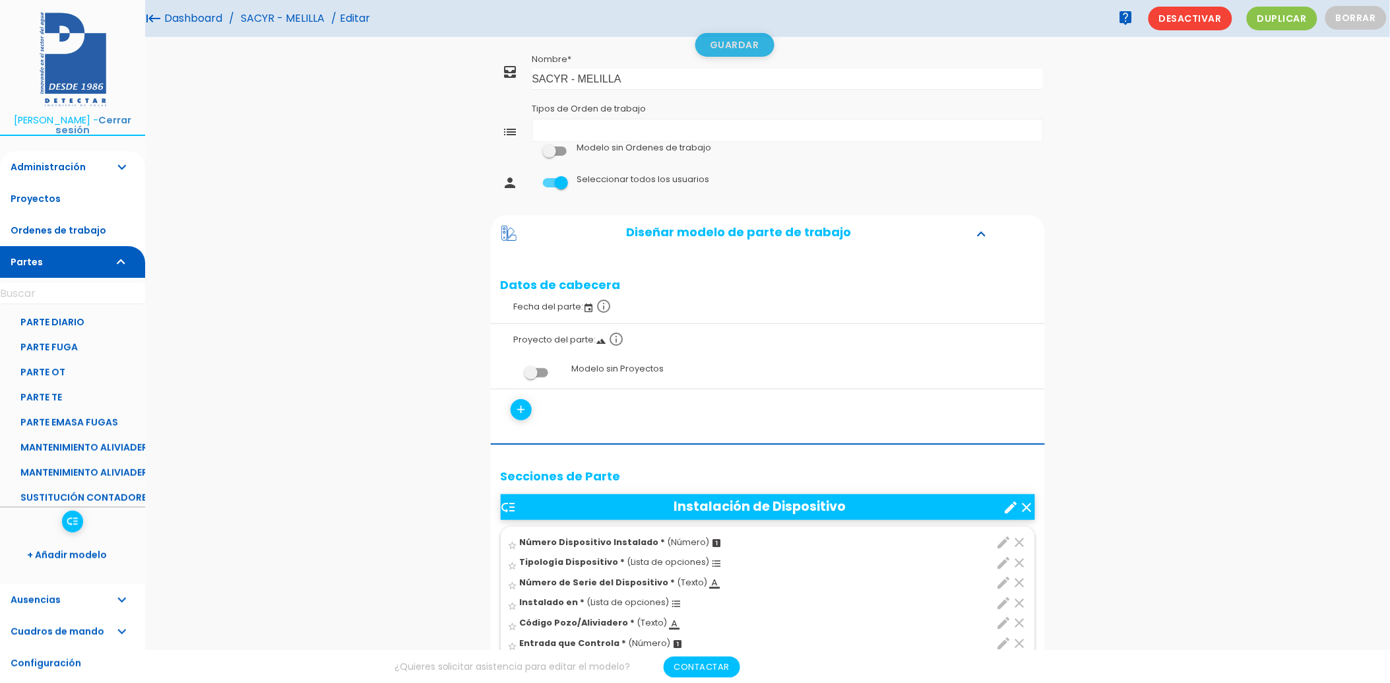
click at [727, 46] on link "Guardar" at bounding box center [734, 45] width 79 height 24
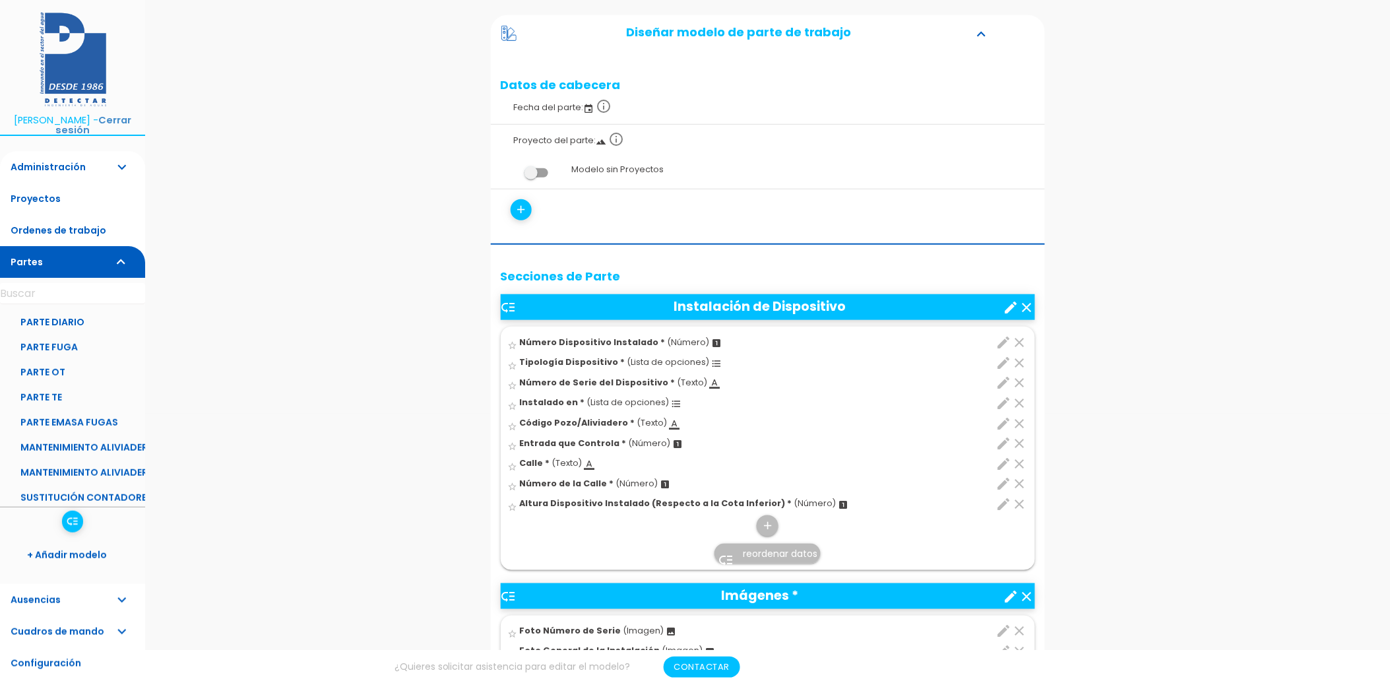
scroll to position [293, 0]
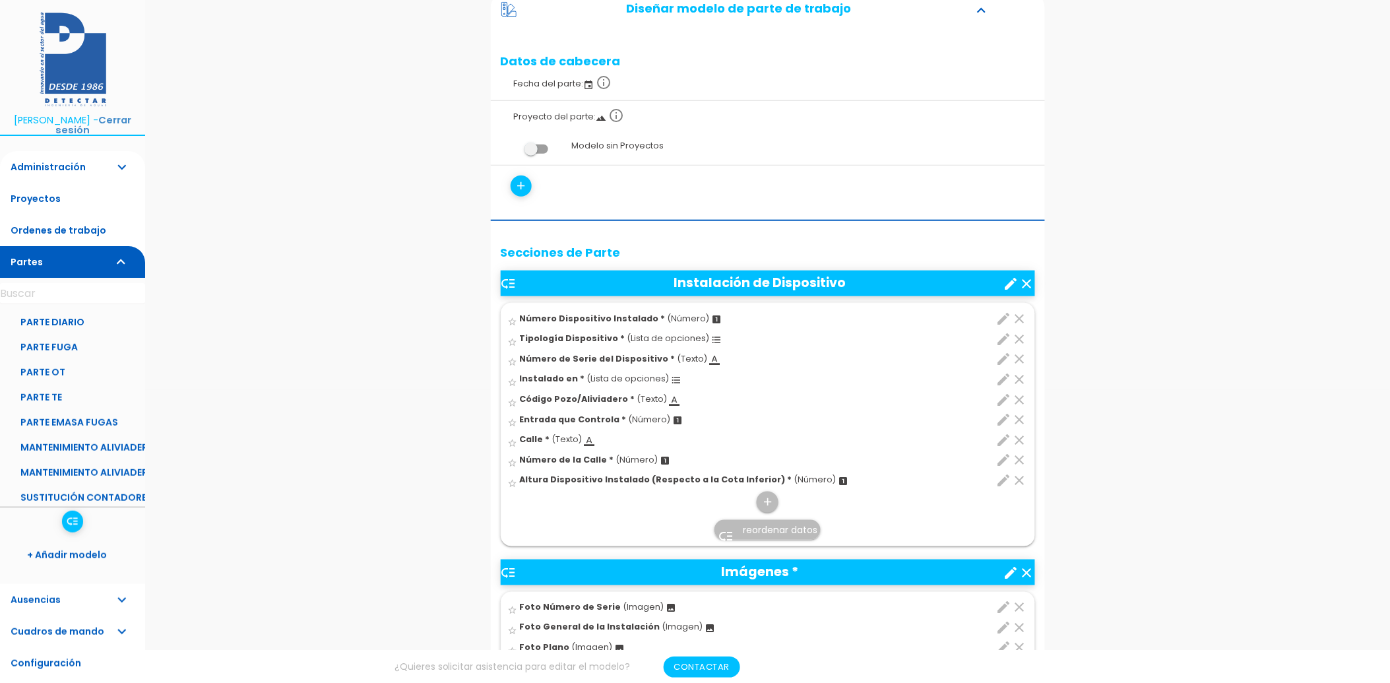
click at [766, 537] on link "low_priority reordenar datos" at bounding box center [767, 530] width 106 height 20
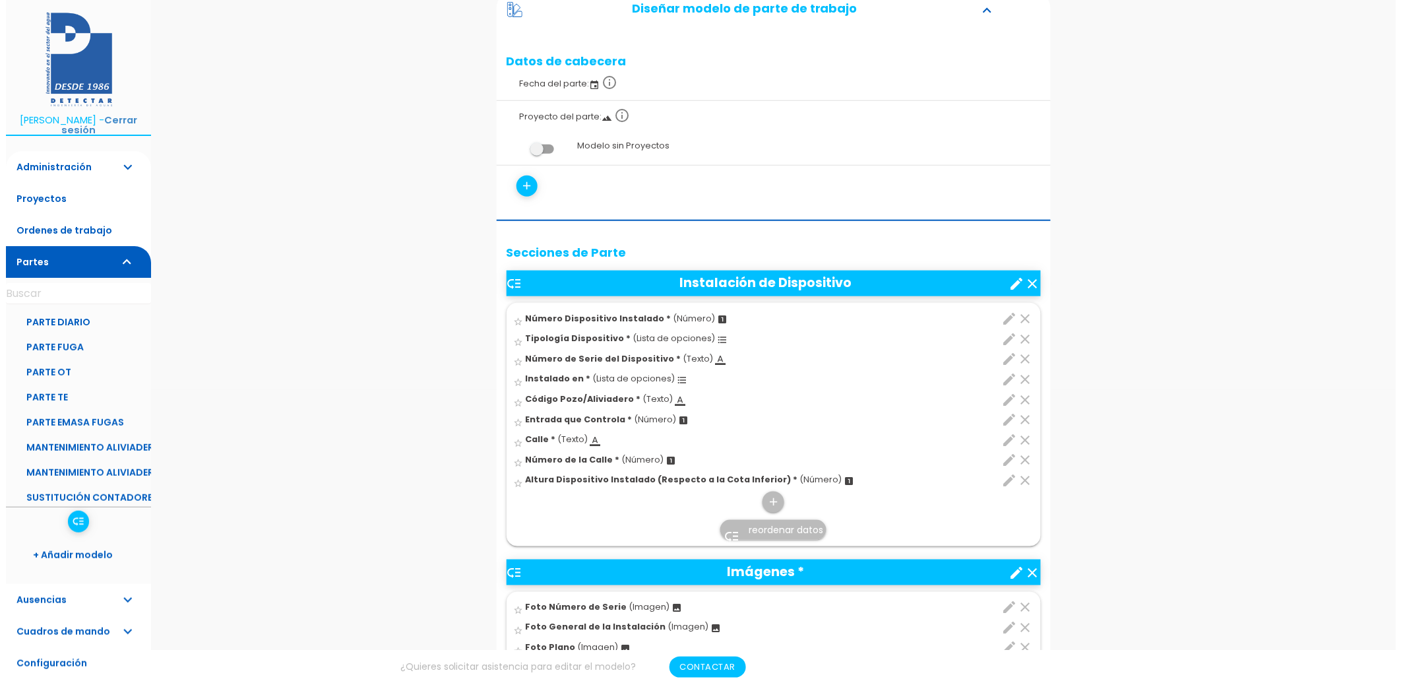
scroll to position [0, 0]
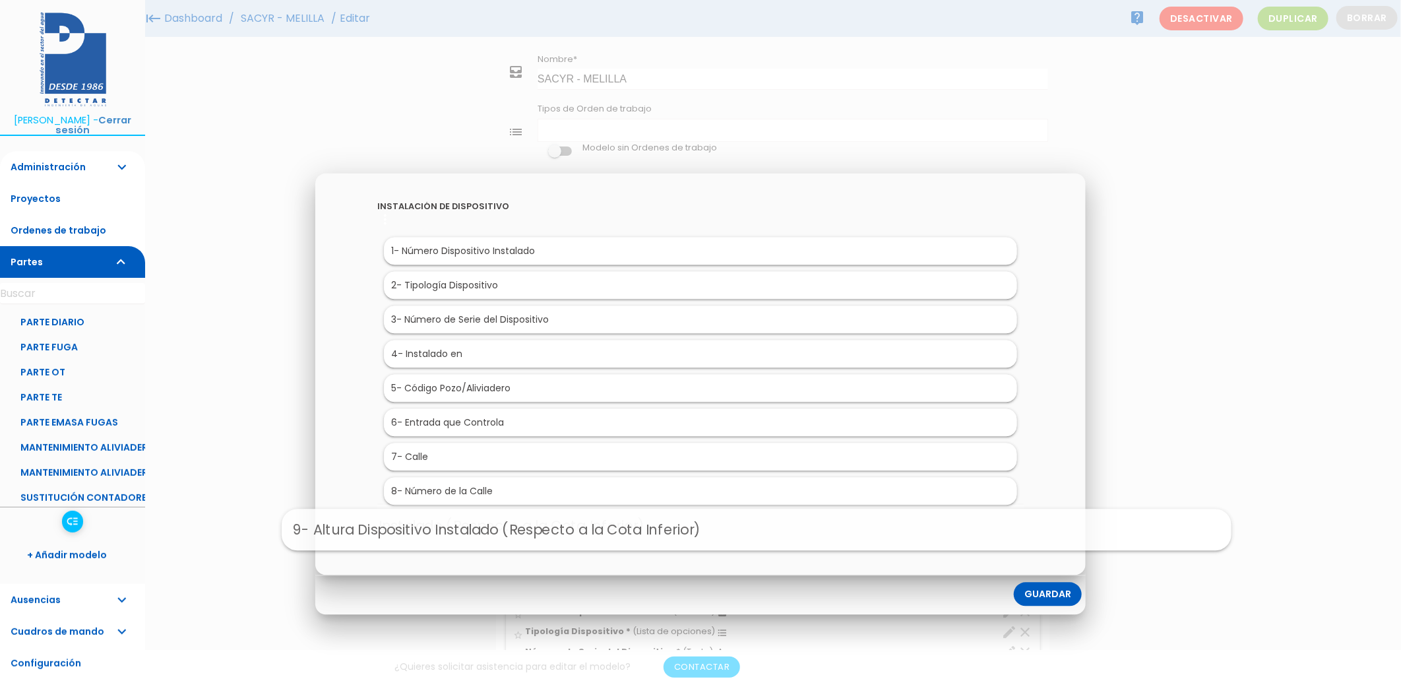
drag, startPoint x: 443, startPoint y: 532, endPoint x: 504, endPoint y: 536, distance: 60.8
drag, startPoint x: 505, startPoint y: 526, endPoint x: 572, endPoint y: 460, distance: 93.3
click at [1041, 588] on link "Guardar" at bounding box center [1048, 594] width 68 height 24
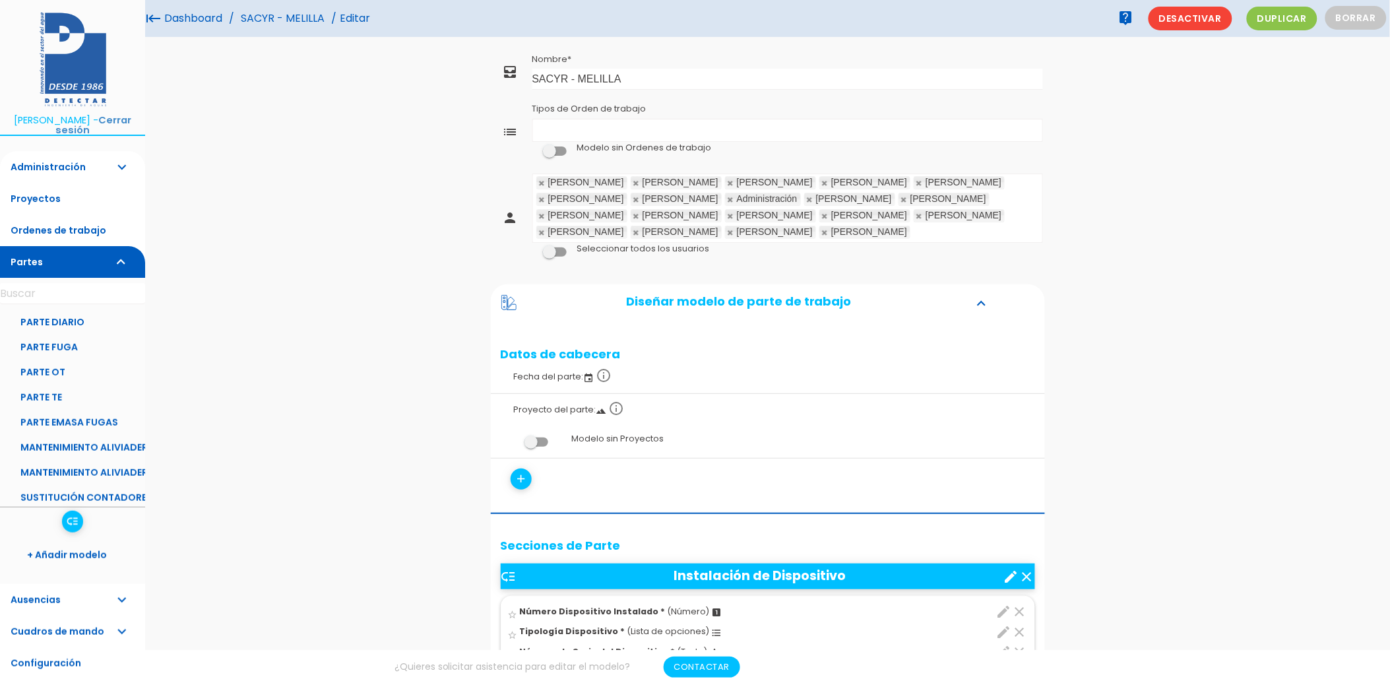
click at [200, 18] on link "Dashboard" at bounding box center [193, 18] width 65 height 37
